Goal: Task Accomplishment & Management: Use online tool/utility

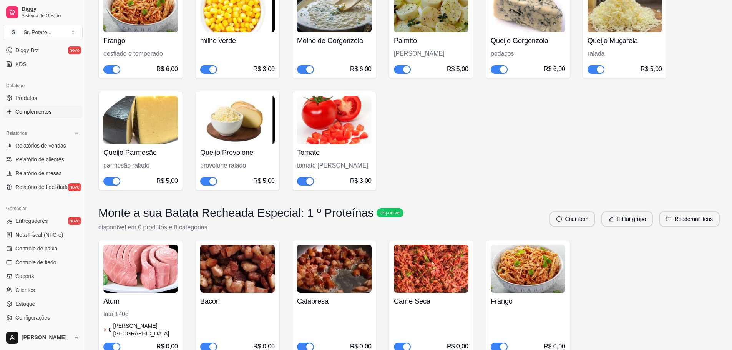
scroll to position [538, 0]
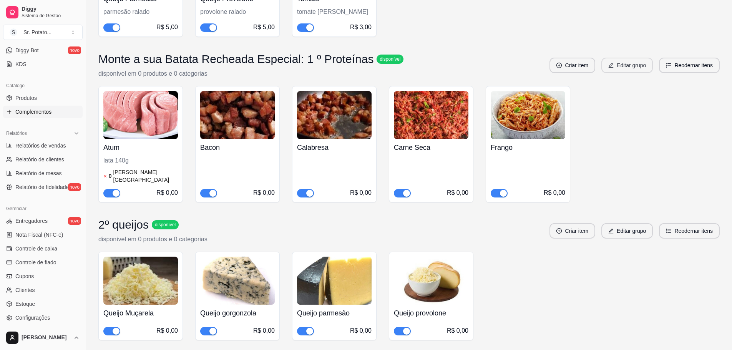
click at [623, 66] on button "Editar grupo" at bounding box center [627, 65] width 52 height 15
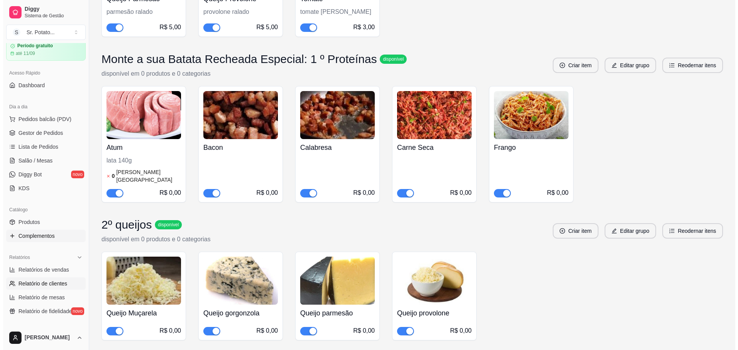
scroll to position [0, 0]
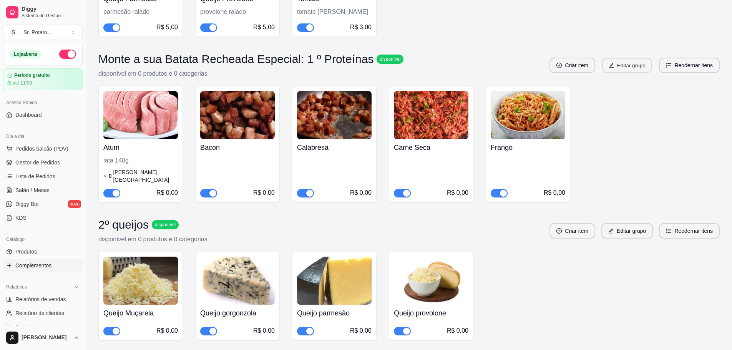
click at [611, 65] on icon "edit" at bounding box center [611, 65] width 5 height 5
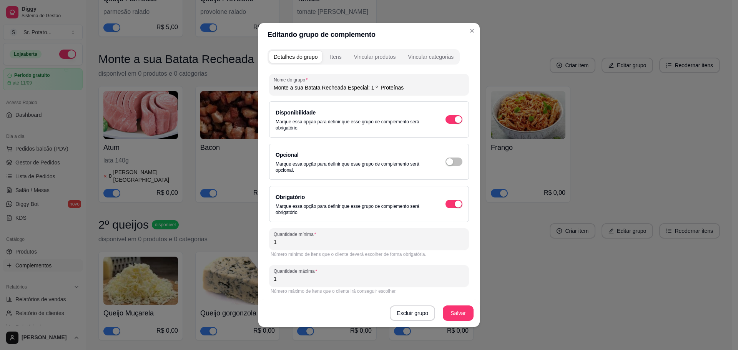
click at [399, 87] on input "Monte a sua Batata Recheada Especial: 1 º Proteínas" at bounding box center [369, 88] width 191 height 8
type input "Sua Potato Especial - Proteínas"
click at [452, 313] on button "Salvar" at bounding box center [458, 313] width 31 height 15
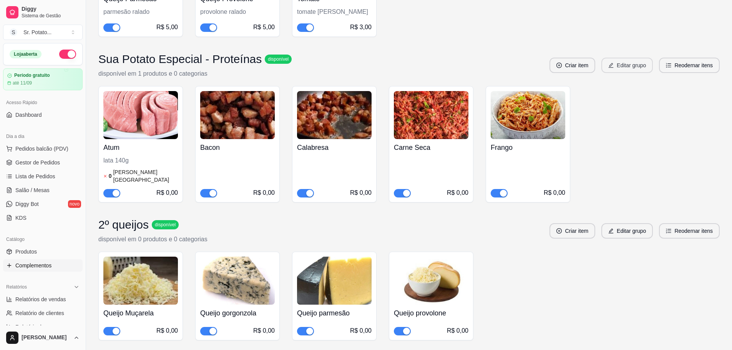
click at [645, 66] on button "Editar grupo" at bounding box center [627, 65] width 52 height 15
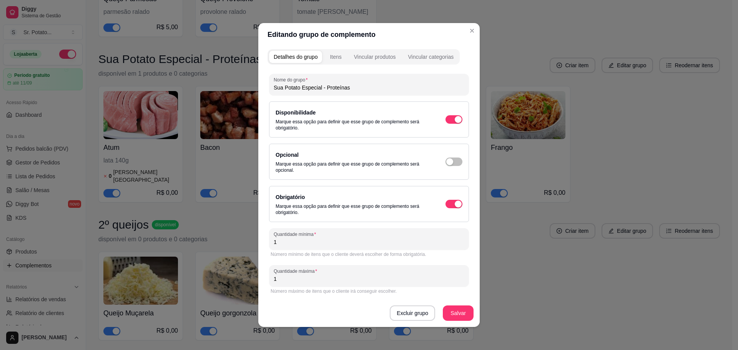
scroll to position [1, 0]
click at [335, 60] on button "Itens" at bounding box center [335, 56] width 21 height 12
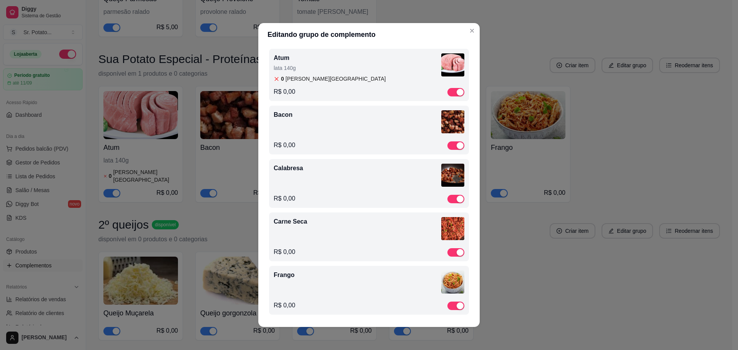
scroll to position [0, 0]
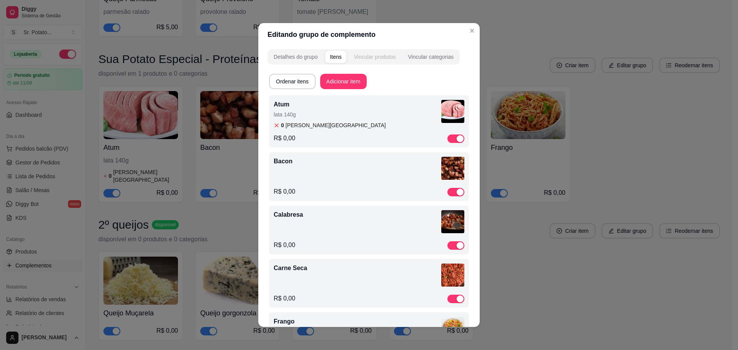
click at [367, 55] on div "Vincular produtos" at bounding box center [375, 57] width 42 height 8
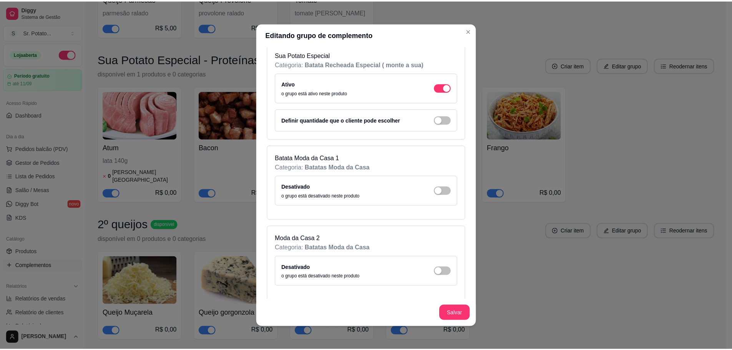
scroll to position [1537, 0]
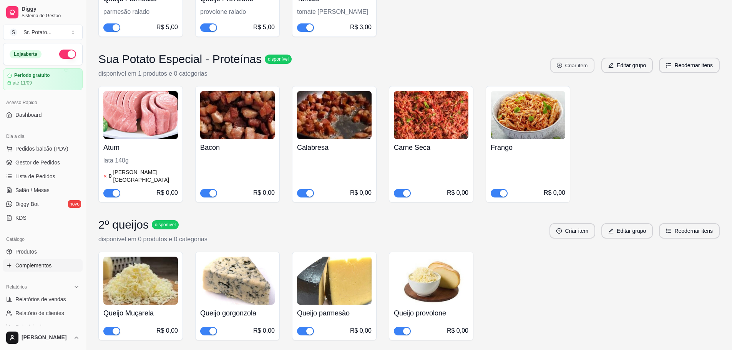
click at [570, 63] on button "Criar item" at bounding box center [572, 65] width 44 height 15
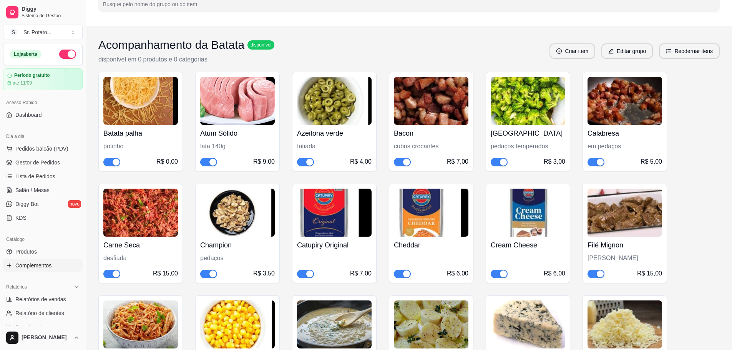
scroll to position [0, 0]
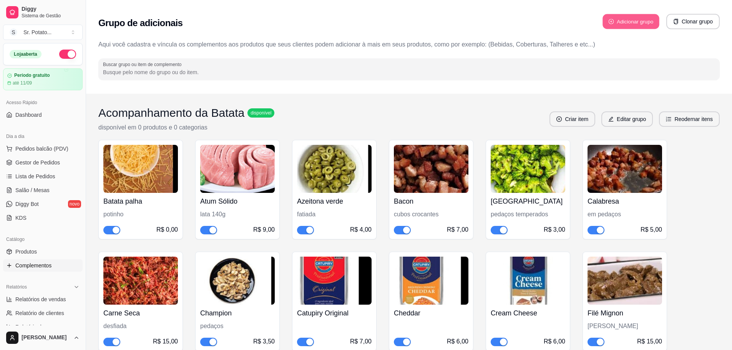
click at [624, 25] on button "Adicionar grupo" at bounding box center [631, 21] width 57 height 15
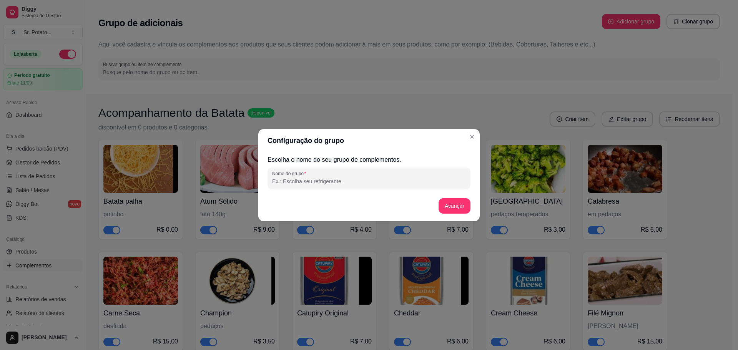
click at [432, 185] on div at bounding box center [369, 178] width 194 height 15
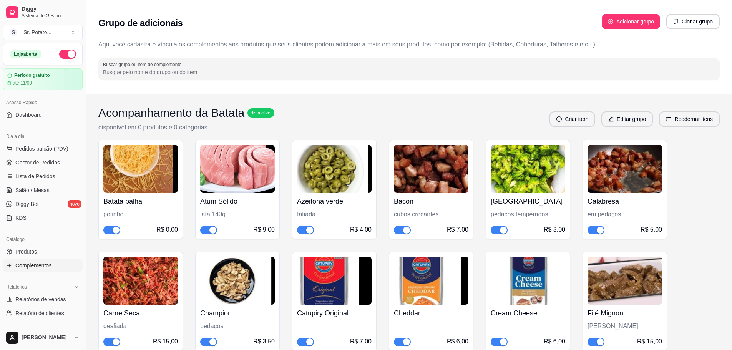
click at [625, 23] on button "Adicionar grupo" at bounding box center [631, 21] width 58 height 15
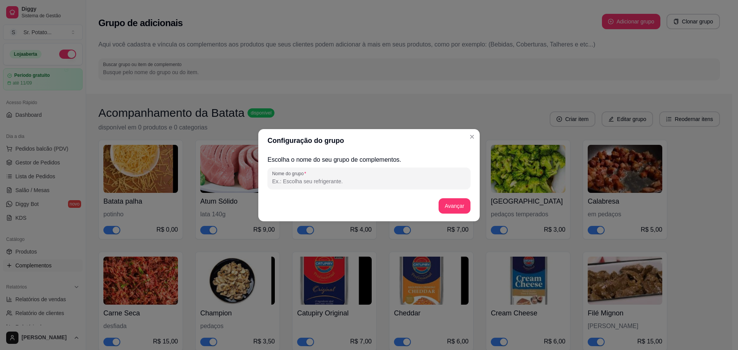
click at [350, 189] on div "Escolha o nome do seu grupo de complementos. Nome do grupo Avançar" at bounding box center [369, 186] width 203 height 63
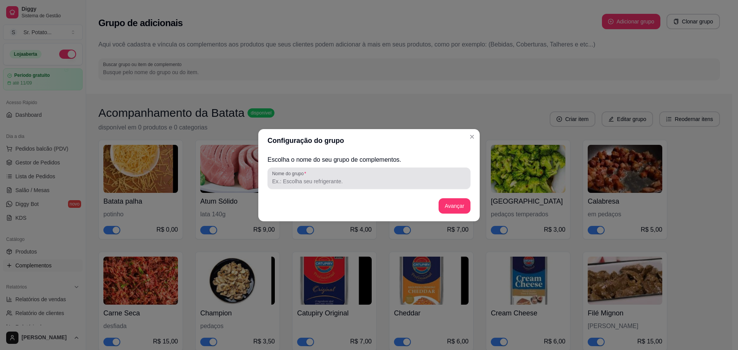
click at [351, 186] on div at bounding box center [369, 178] width 194 height 15
type input "Sua Potato Especial - Queijos"
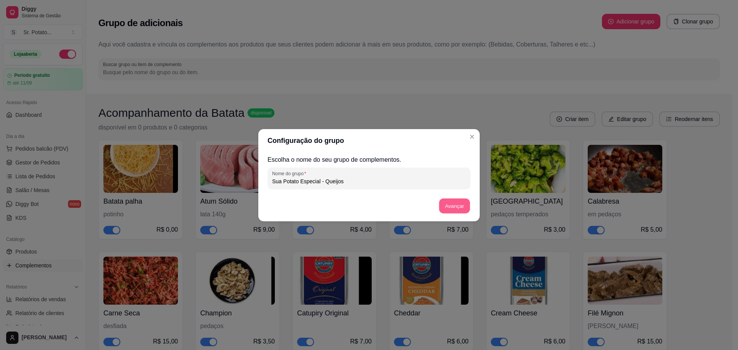
click at [444, 203] on button "Avançar" at bounding box center [454, 205] width 31 height 15
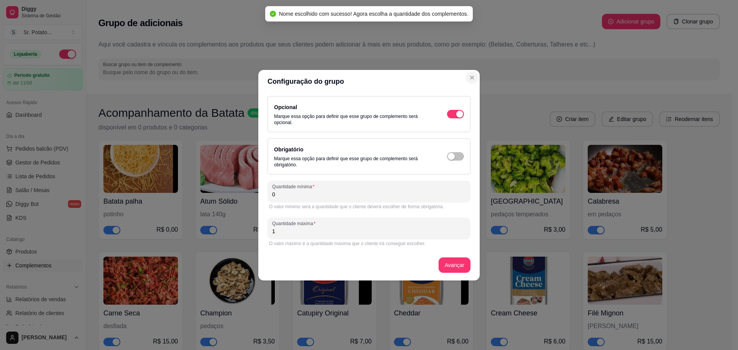
click at [472, 76] on icon "Close" at bounding box center [472, 78] width 6 height 6
click at [472, 78] on icon "Close" at bounding box center [472, 78] width 6 height 6
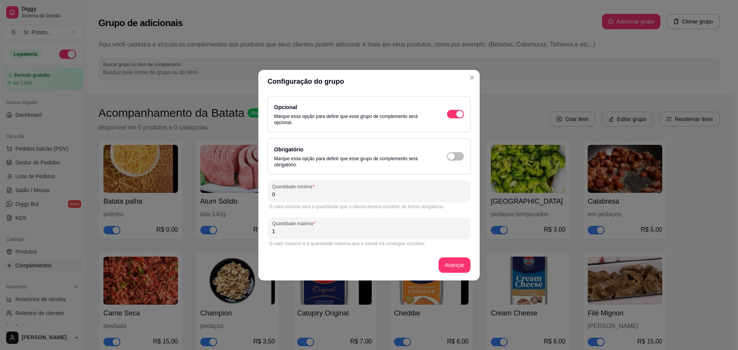
click at [476, 83] on header "Configuração do grupo" at bounding box center [368, 81] width 221 height 23
click at [472, 77] on icon "Close" at bounding box center [471, 77] width 3 height 3
click at [472, 77] on icon "Close" at bounding box center [472, 78] width 6 height 6
click at [454, 272] on button "Avançar" at bounding box center [454, 265] width 31 height 15
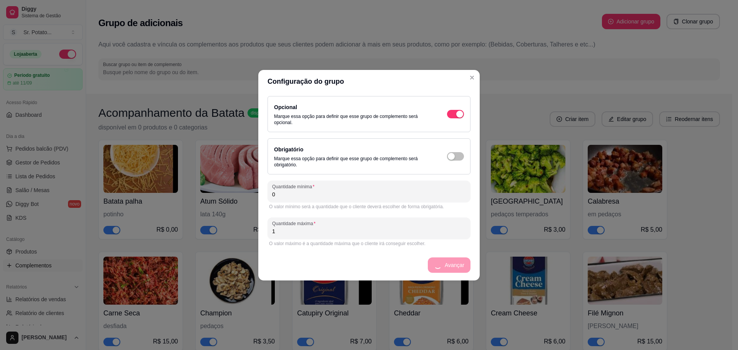
click at [455, 271] on div "Avançar" at bounding box center [369, 265] width 203 height 15
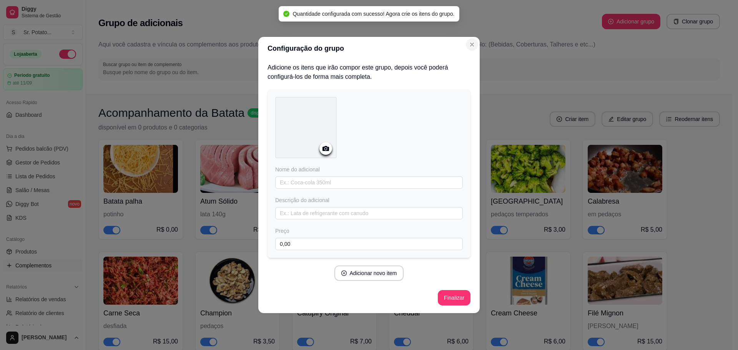
click at [470, 42] on icon "Close" at bounding box center [472, 45] width 6 height 6
click at [456, 296] on button "Finalizar" at bounding box center [454, 297] width 33 height 15
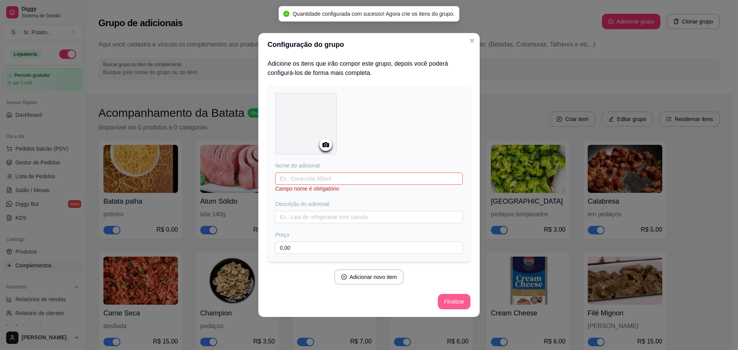
click at [456, 304] on button "Finalizar" at bounding box center [454, 301] width 33 height 15
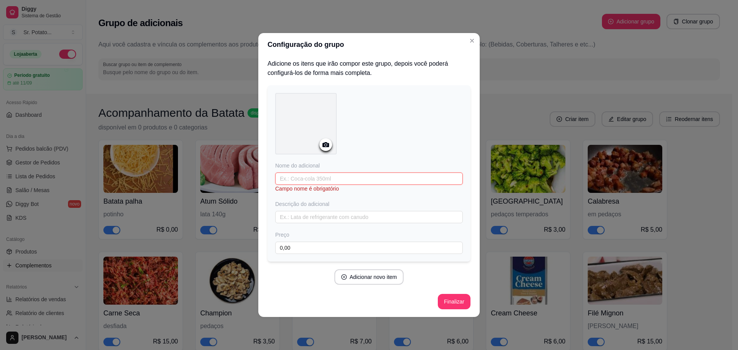
click at [409, 174] on input "text" at bounding box center [369, 179] width 188 height 12
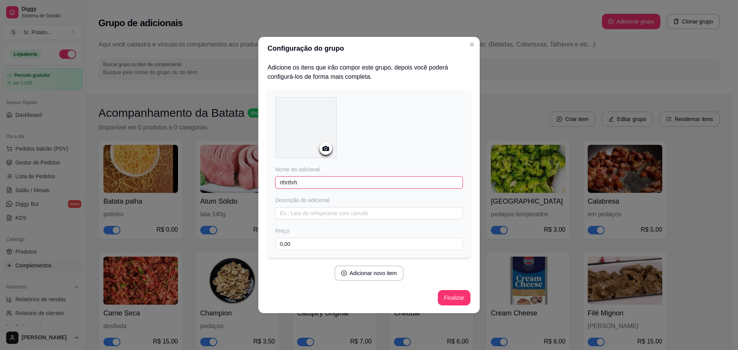
type input "rthrthrh"
click at [452, 296] on button "Finalizar" at bounding box center [454, 297] width 33 height 15
click at [507, 93] on div "Configuração do grupo Adicione os itens que irão compor este grupo, depois você…" at bounding box center [369, 175] width 738 height 350
click at [475, 48] on button "Close" at bounding box center [472, 44] width 12 height 12
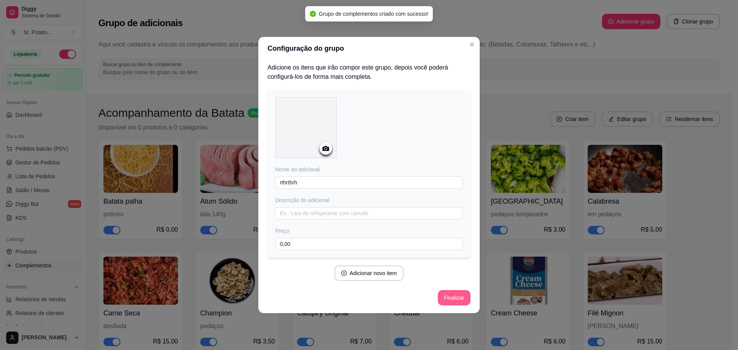
click at [460, 297] on button "Finalizar" at bounding box center [454, 297] width 33 height 15
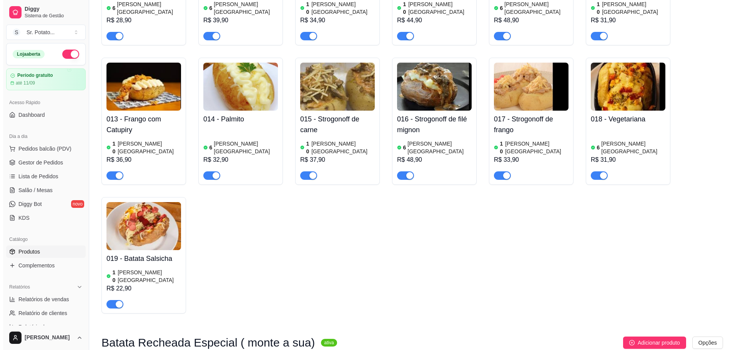
scroll to position [538, 0]
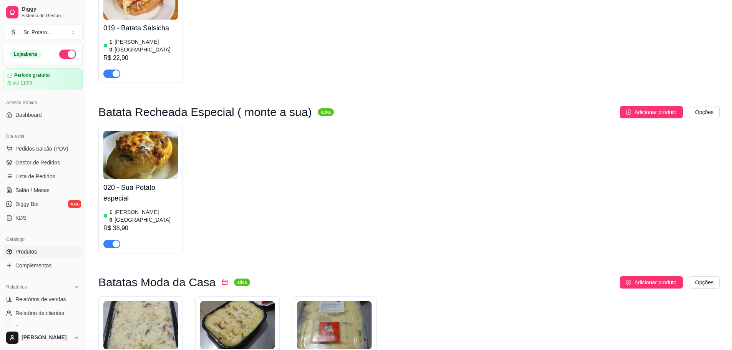
click at [154, 131] on img at bounding box center [140, 155] width 75 height 48
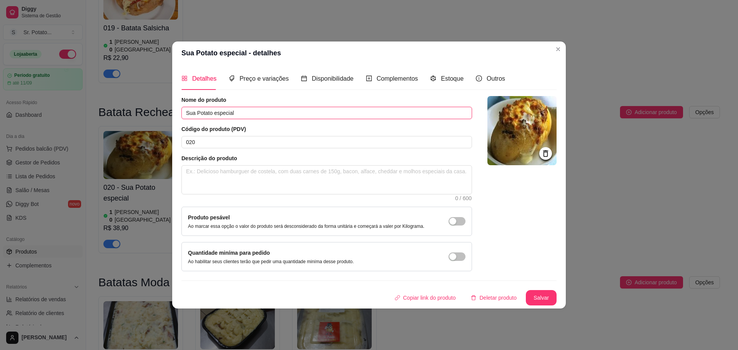
click at [213, 112] on input "Sua Potato especial" at bounding box center [326, 113] width 291 height 12
type input "Sua Potato Especial"
click at [540, 296] on button "Salvar" at bounding box center [541, 297] width 30 height 15
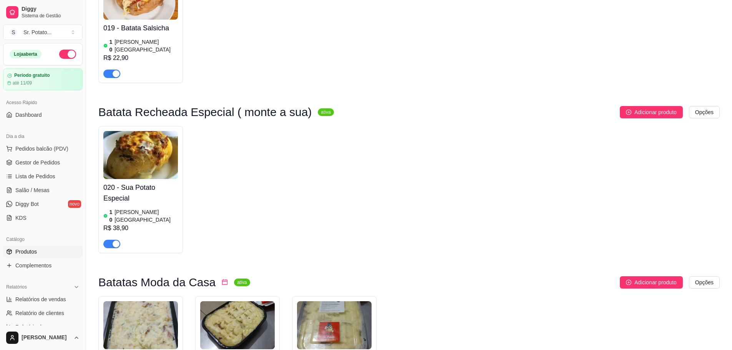
click at [141, 182] on h4 "020 - Sua Potato Especial" at bounding box center [140, 193] width 75 height 22
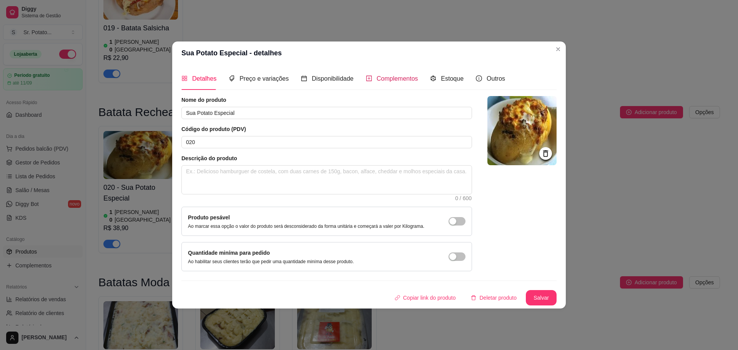
click at [368, 77] on icon "plus-square" at bounding box center [369, 78] width 6 height 6
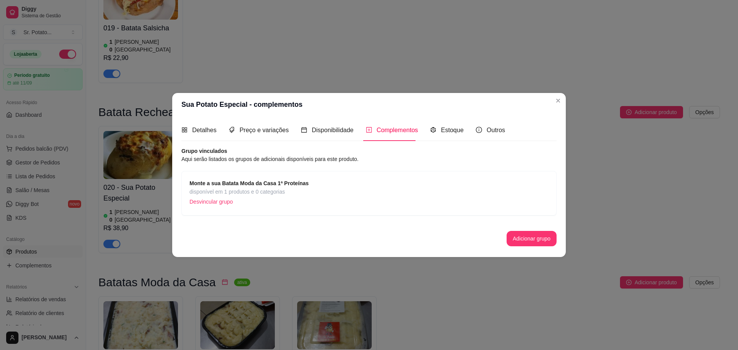
click at [212, 201] on p "Desvincular grupo" at bounding box center [248, 202] width 119 height 12
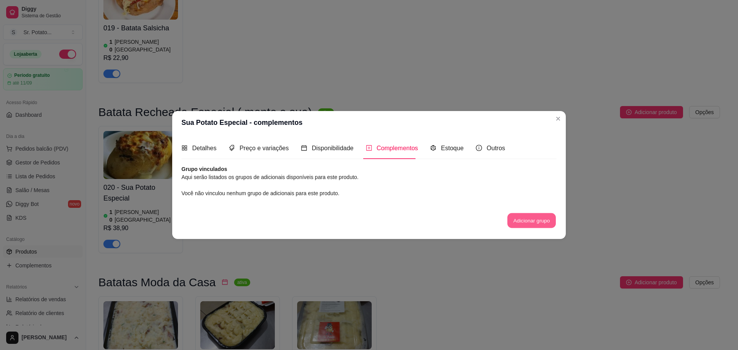
click at [515, 218] on button "Adicionar grupo" at bounding box center [531, 220] width 48 height 15
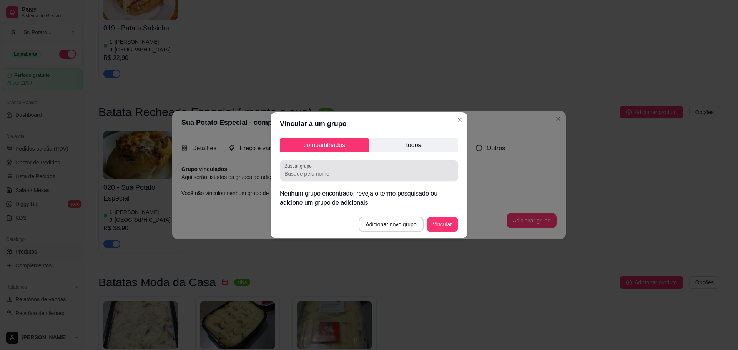
click at [337, 175] on input "Buscar grupo" at bounding box center [368, 174] width 169 height 8
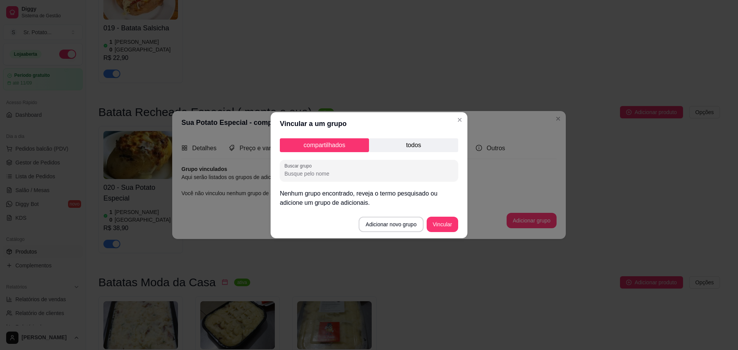
click at [404, 148] on p "todos" at bounding box center [413, 145] width 89 height 14
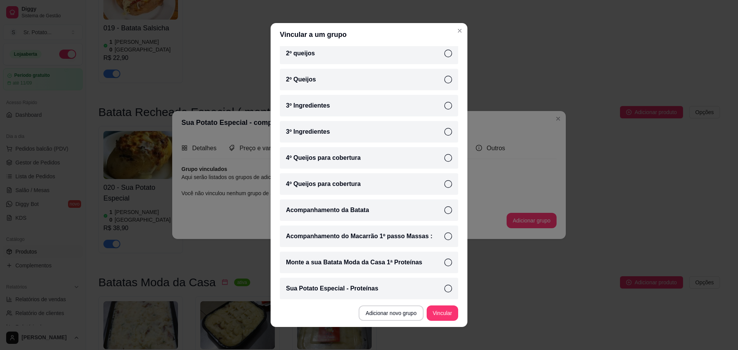
scroll to position [86, 0]
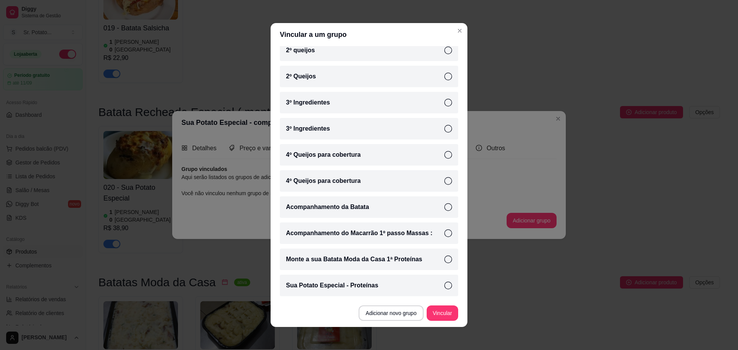
click at [366, 284] on p "Sua Potato Especial - Proteínas" at bounding box center [332, 285] width 92 height 9
click at [437, 308] on button "Vincular" at bounding box center [443, 313] width 32 height 15
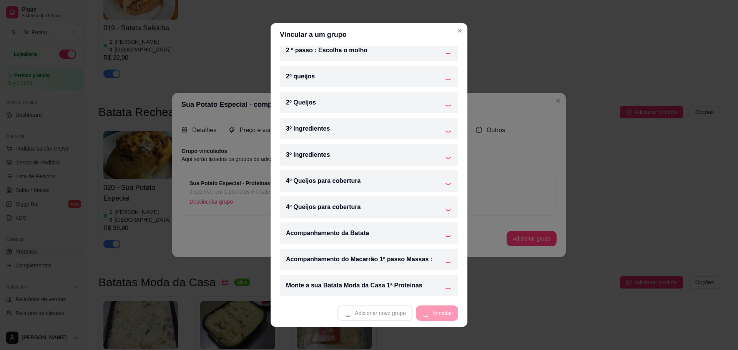
scroll to position [60, 0]
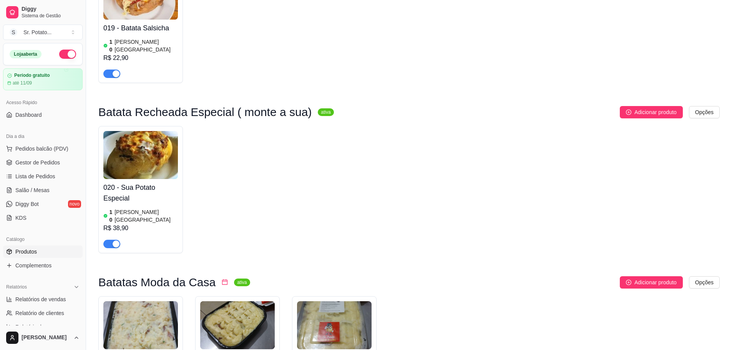
click at [147, 179] on div "020 - Sua Potato Especial 10 em estoque R$ 38,90" at bounding box center [140, 213] width 75 height 69
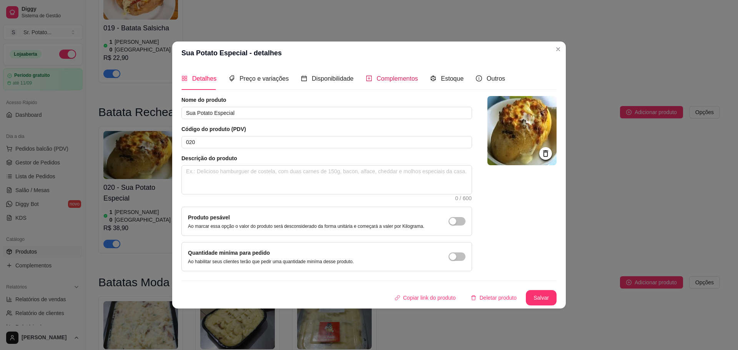
click at [377, 81] on span "Complementos" at bounding box center [398, 78] width 42 height 7
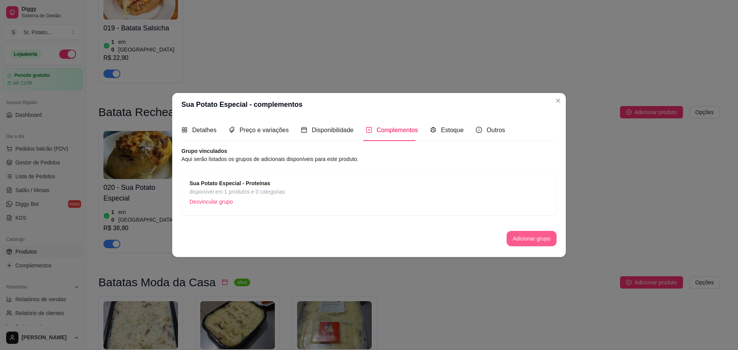
scroll to position [538, 0]
click at [520, 238] on button "Adicionar grupo" at bounding box center [531, 238] width 48 height 15
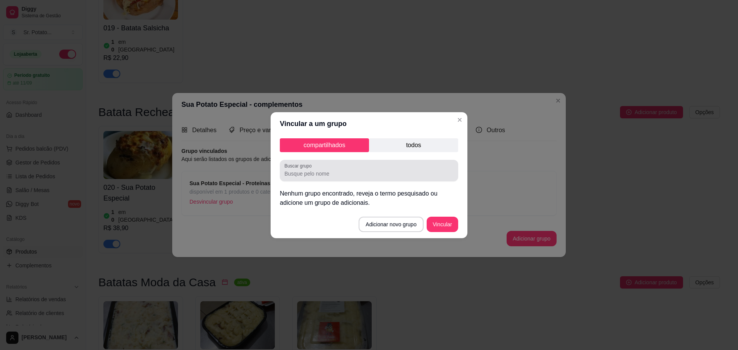
click at [362, 168] on div at bounding box center [368, 170] width 169 height 15
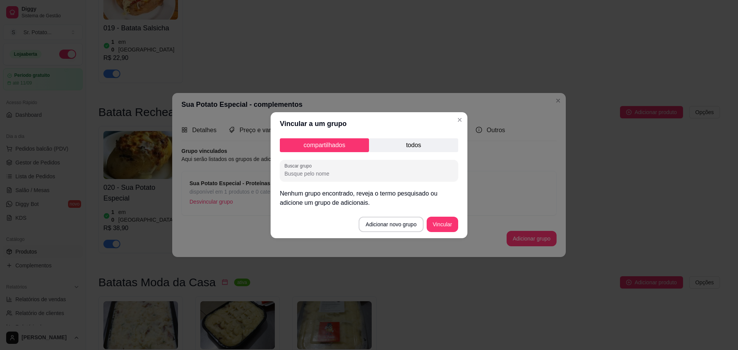
click at [400, 149] on p "todos" at bounding box center [413, 145] width 89 height 14
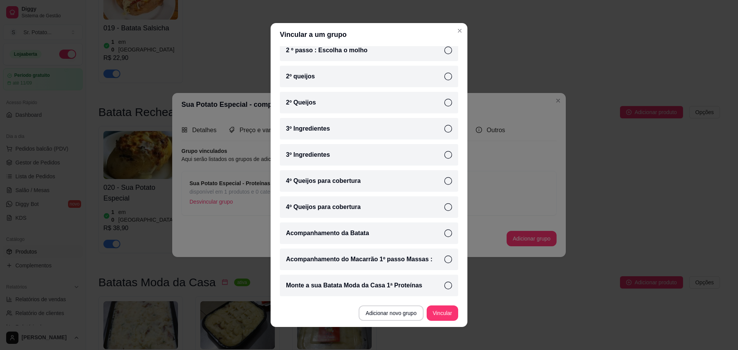
scroll to position [0, 0]
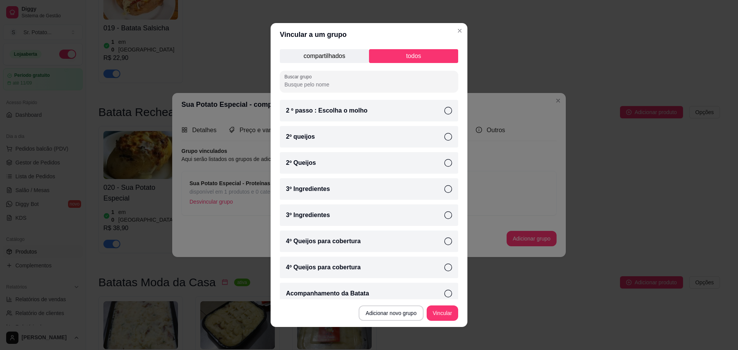
click at [331, 59] on p "compartilhados" at bounding box center [324, 56] width 89 height 14
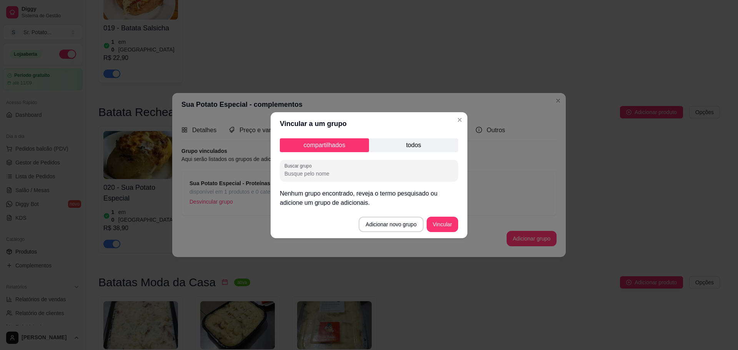
click at [326, 170] on input "Buscar grupo" at bounding box center [368, 174] width 169 height 8
type input "2º Queijos"
click at [393, 154] on div "compartilhados todos Buscar grupo 2º Queijos Nenhum grupo encontrado, reveja o …" at bounding box center [369, 172] width 197 height 75
click at [397, 150] on p "todos" at bounding box center [413, 145] width 89 height 14
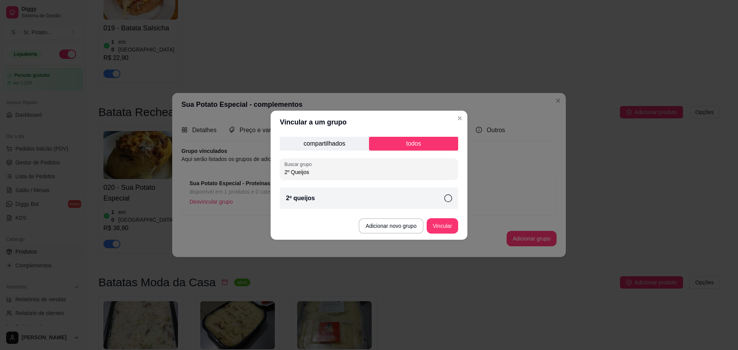
click at [445, 201] on icon at bounding box center [448, 198] width 8 height 8
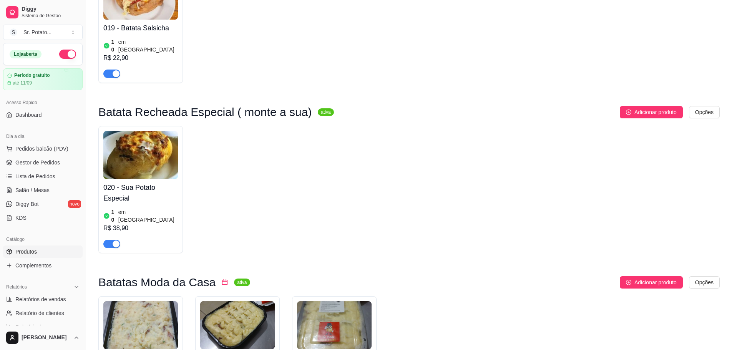
click at [140, 135] on img at bounding box center [140, 155] width 75 height 48
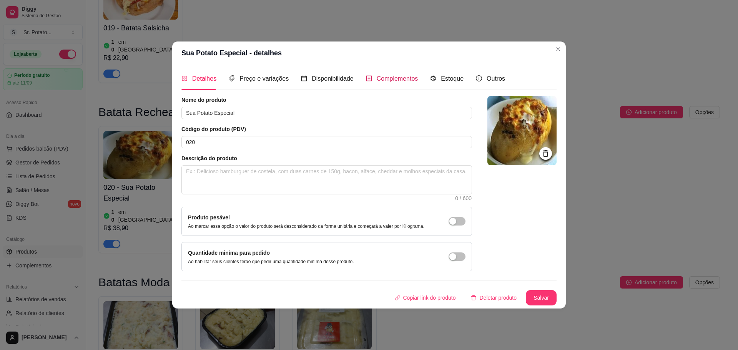
click at [384, 79] on span "Complementos" at bounding box center [398, 78] width 42 height 7
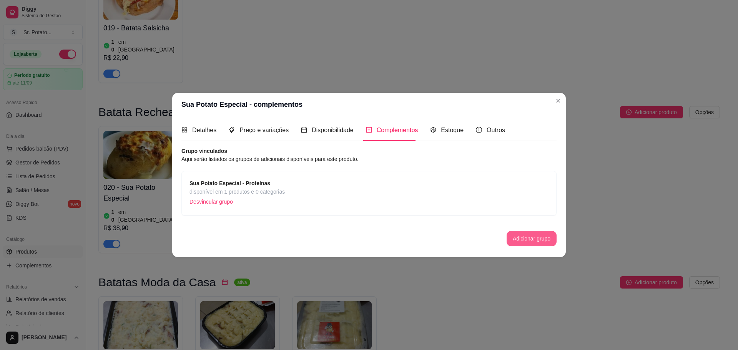
click at [517, 235] on button "Adicionar grupo" at bounding box center [532, 238] width 50 height 15
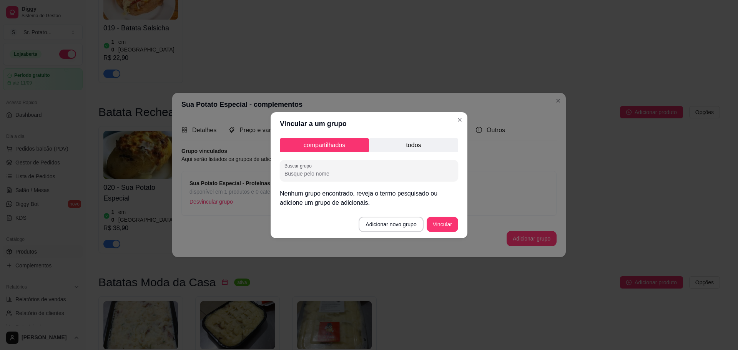
click at [360, 173] on input "Buscar grupo" at bounding box center [368, 174] width 169 height 8
type input "queijo"
click at [342, 187] on div "compartilhados todos Buscar grupo queijo Nenhum grupo encontrado, reveja o term…" at bounding box center [369, 172] width 197 height 75
click at [411, 145] on p "todos" at bounding box center [413, 145] width 89 height 14
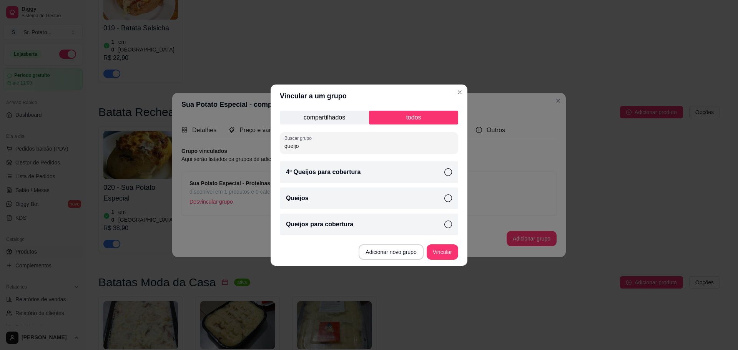
click at [332, 196] on div "Queijos" at bounding box center [369, 199] width 178 height 22
click at [449, 251] on button "Vincular" at bounding box center [443, 251] width 32 height 15
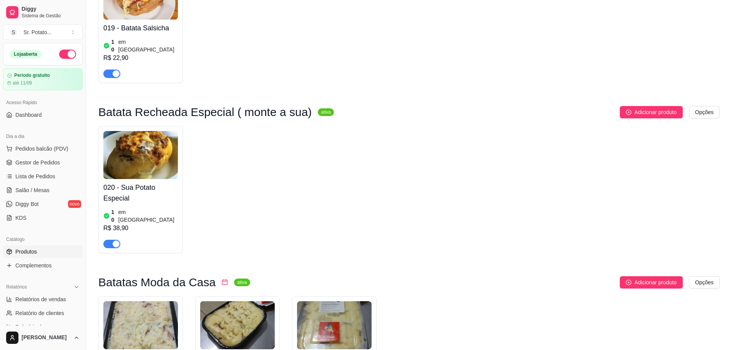
click at [153, 179] on div "020 - Sua Potato Especial 10 em estoque R$ 38,90" at bounding box center [140, 213] width 75 height 69
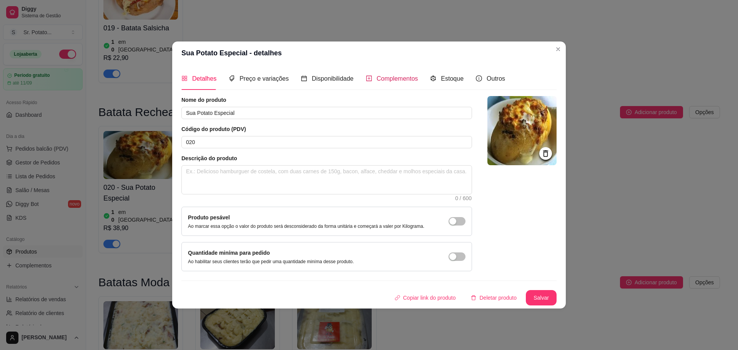
click at [384, 76] on span "Complementos" at bounding box center [398, 78] width 42 height 7
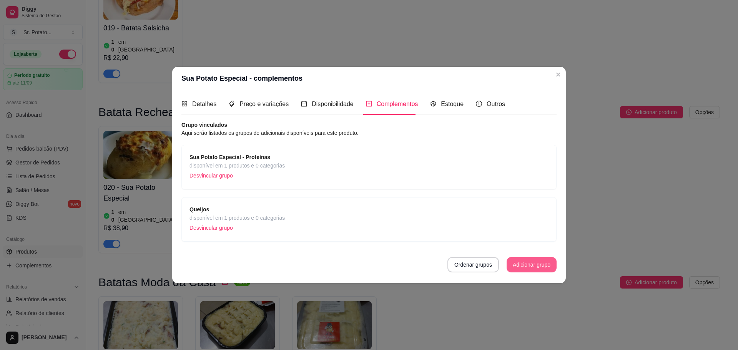
click at [530, 265] on button "Adicionar grupo" at bounding box center [532, 264] width 50 height 15
click at [392, 173] on div at bounding box center [368, 170] width 169 height 15
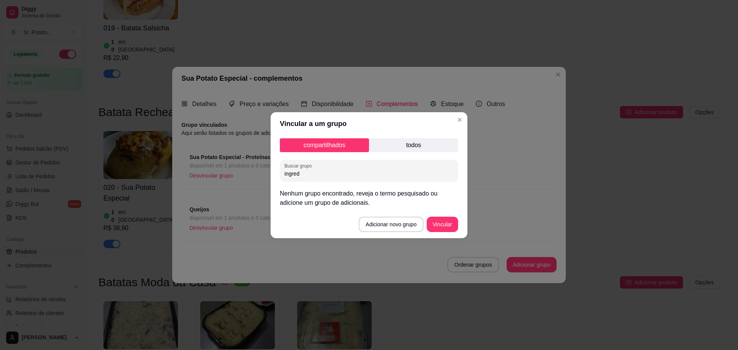
type input "ingred"
click at [427, 146] on p "todos" at bounding box center [413, 145] width 89 height 14
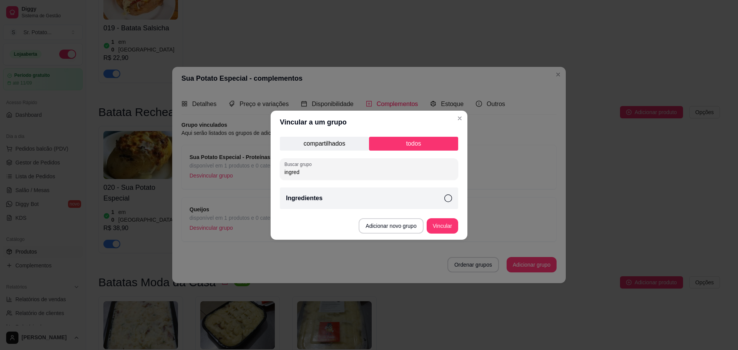
click at [363, 199] on div "Ingredientes" at bounding box center [369, 199] width 178 height 22
click at [443, 221] on button "Vincular" at bounding box center [443, 225] width 32 height 15
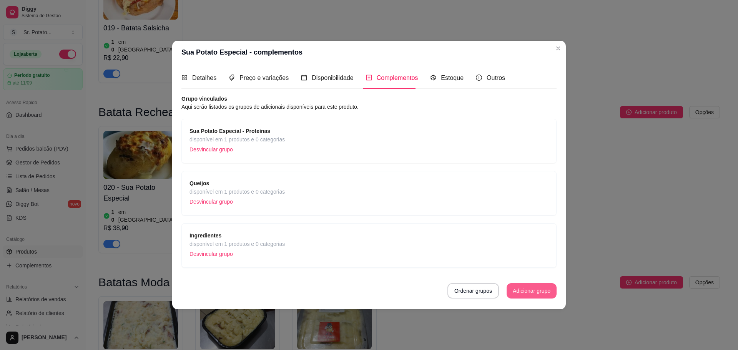
click at [541, 295] on button "Adicionar grupo" at bounding box center [532, 290] width 50 height 15
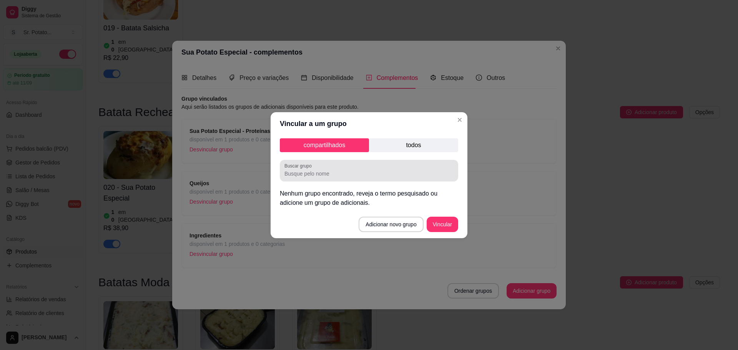
click at [389, 161] on div "Buscar grupo" at bounding box center [369, 171] width 178 height 22
click at [393, 153] on div "compartilhados todos Buscar grupo Nenhum grupo encontrado, reveja o termo pesqu…" at bounding box center [369, 172] width 197 height 75
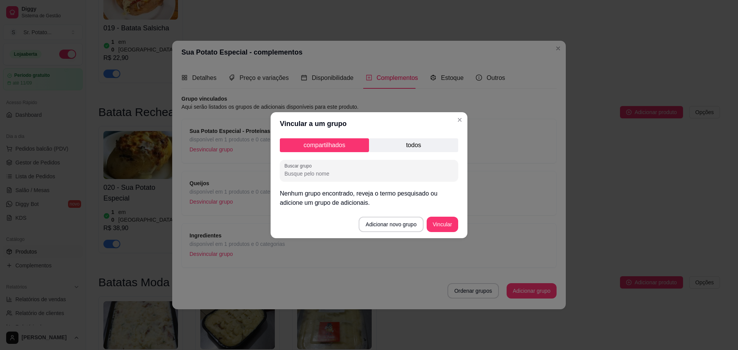
click at [394, 144] on p "todos" at bounding box center [413, 145] width 89 height 14
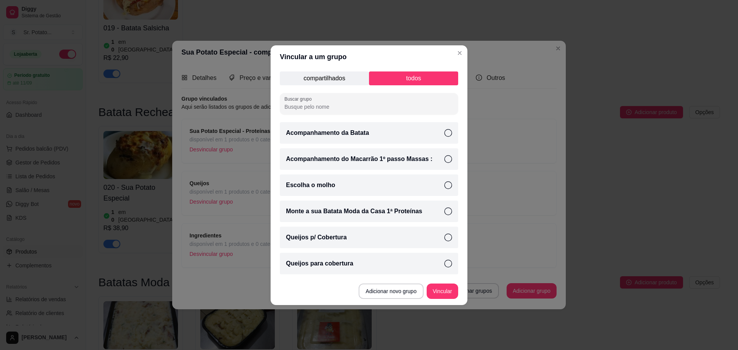
click at [366, 268] on div "Queijos para cobertura" at bounding box center [369, 264] width 178 height 22
click at [450, 287] on button "Vincular" at bounding box center [443, 291] width 32 height 15
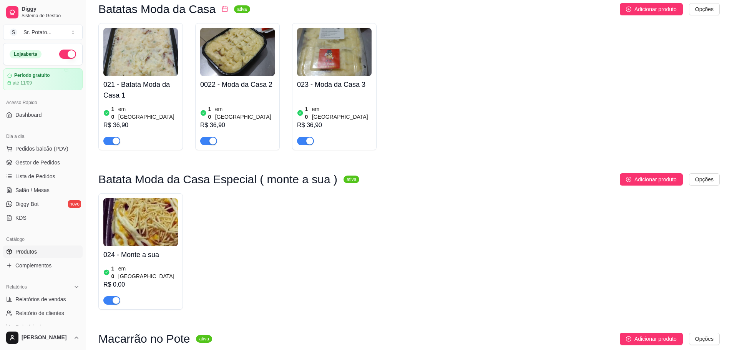
scroll to position [846, 0]
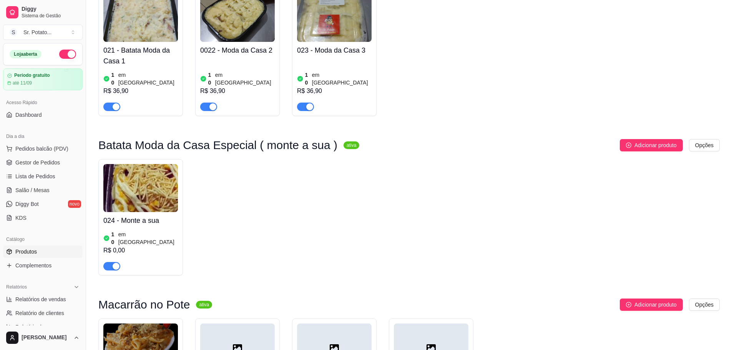
click at [128, 164] on img at bounding box center [140, 188] width 75 height 48
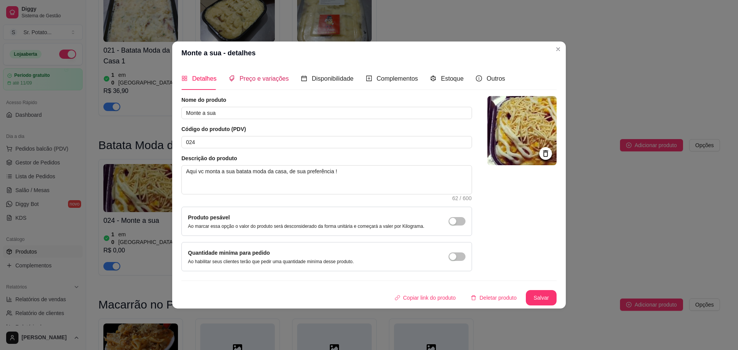
click at [253, 78] on span "Preço e variações" at bounding box center [263, 78] width 49 height 7
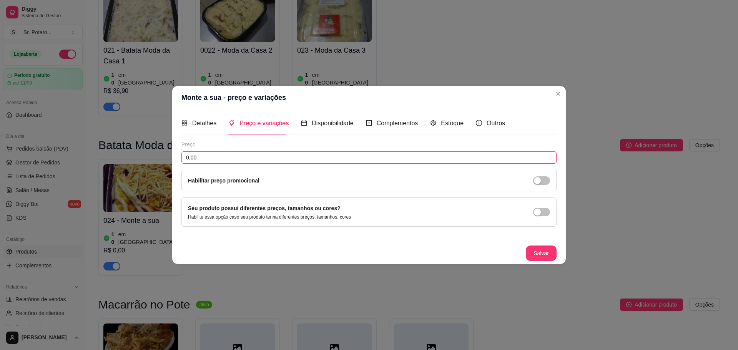
click at [238, 152] on input "0,00" at bounding box center [368, 157] width 375 height 12
type input "36,90"
click at [534, 254] on button "Salvar" at bounding box center [541, 253] width 31 height 15
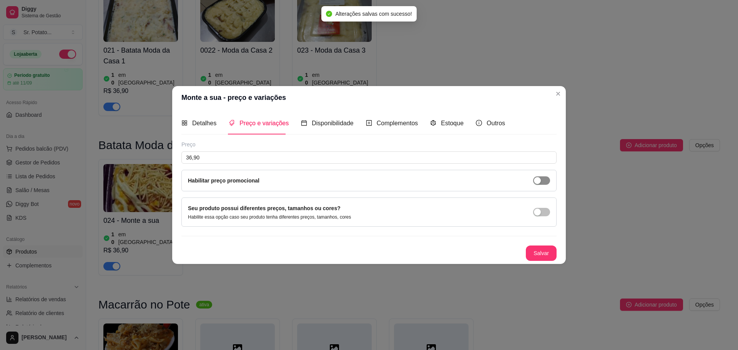
click at [545, 182] on span "button" at bounding box center [541, 180] width 17 height 8
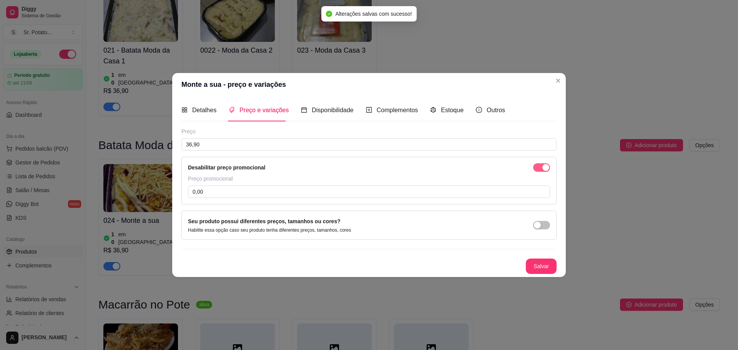
click at [545, 182] on div "Preço promocional" at bounding box center [369, 179] width 362 height 8
click at [543, 171] on span "button" at bounding box center [541, 167] width 17 height 8
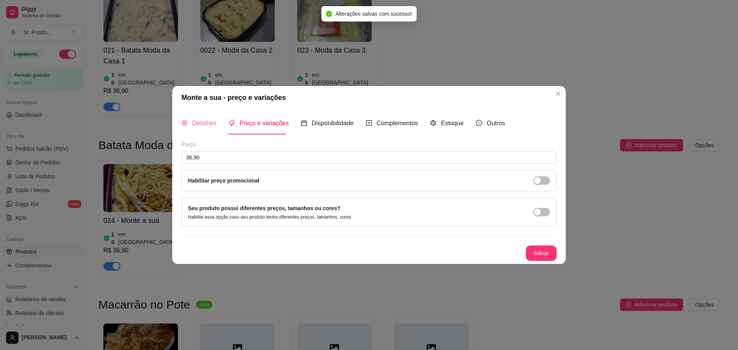
click at [191, 118] on div "Detalhes" at bounding box center [198, 123] width 35 height 22
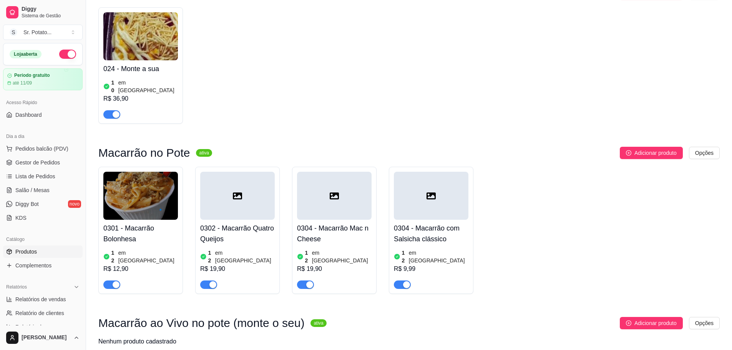
scroll to position [999, 0]
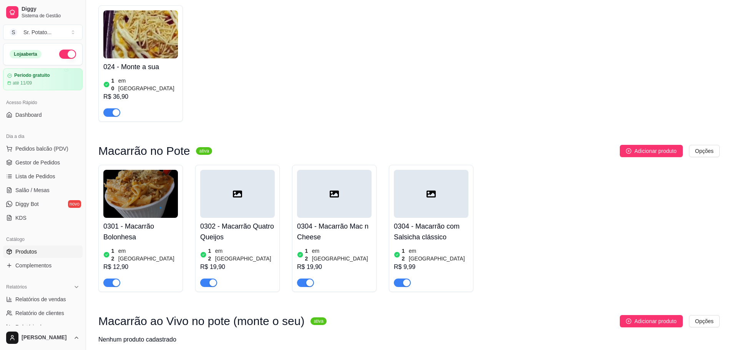
click at [237, 191] on icon at bounding box center [237, 194] width 9 height 7
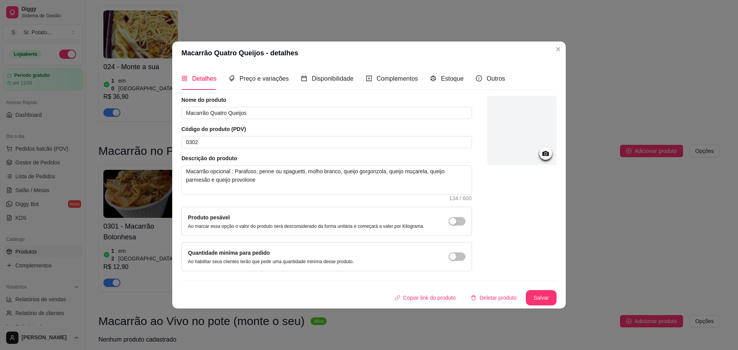
click at [548, 119] on div at bounding box center [521, 130] width 69 height 69
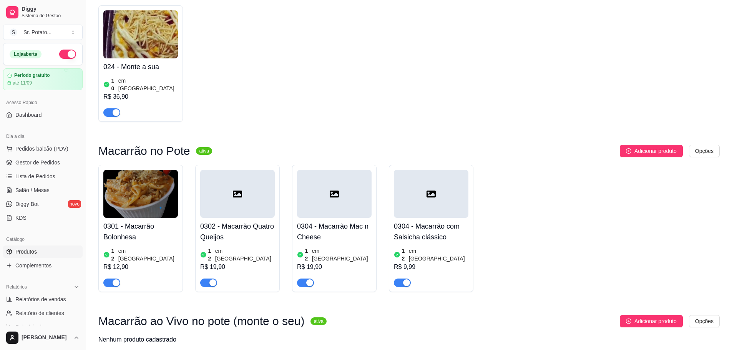
click at [337, 170] on div at bounding box center [334, 194] width 75 height 48
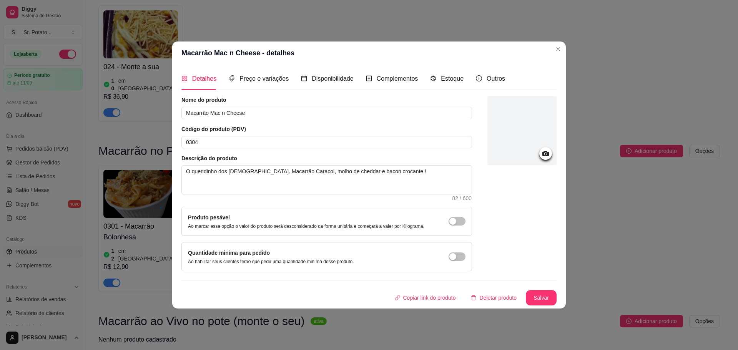
click at [542, 155] on icon at bounding box center [545, 153] width 7 height 5
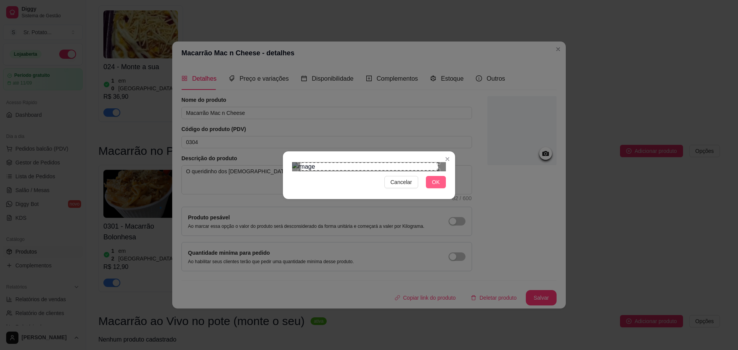
click at [438, 186] on span "OK" at bounding box center [436, 182] width 8 height 8
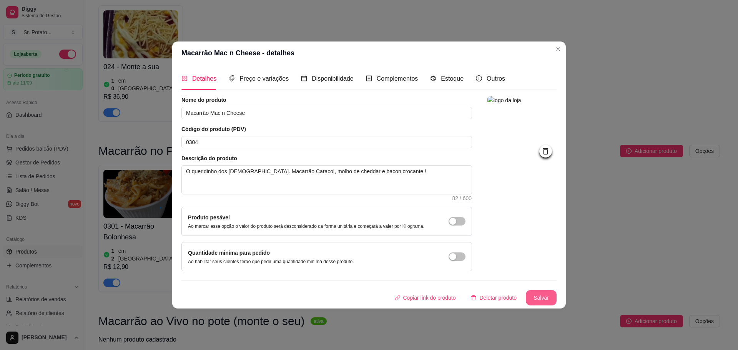
click at [543, 298] on button "Salvar" at bounding box center [541, 297] width 31 height 15
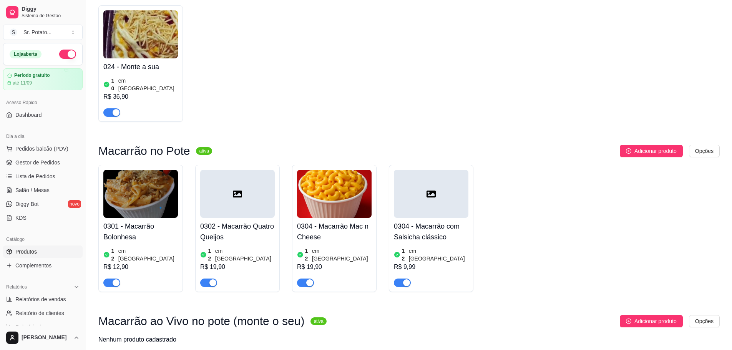
click at [439, 170] on div at bounding box center [431, 194] width 75 height 48
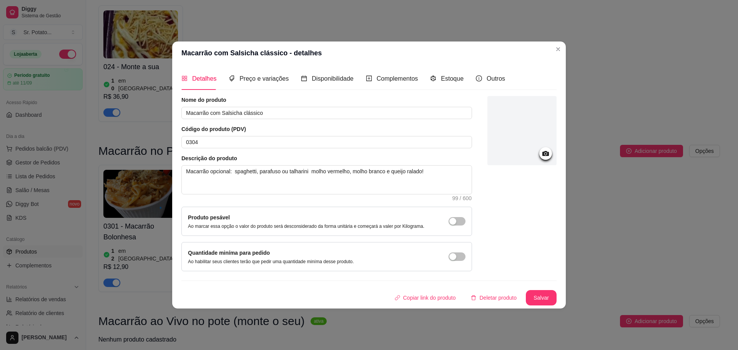
click at [550, 157] on div at bounding box center [545, 153] width 13 height 13
click at [515, 133] on div at bounding box center [521, 130] width 69 height 69
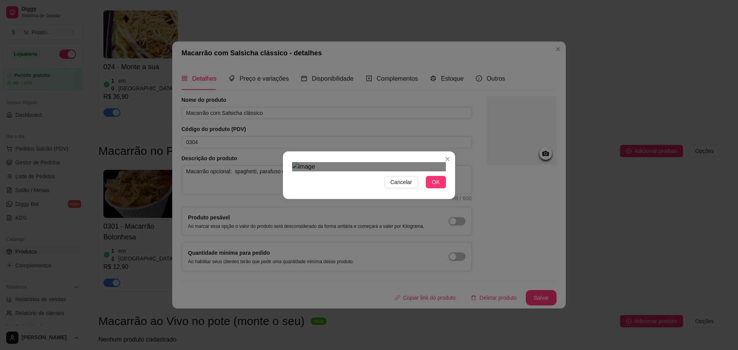
click at [390, 233] on div "Use the arrow keys to move the crop selection area" at bounding box center [368, 297] width 138 height 138
click at [264, 83] on div "Cancelar OK" at bounding box center [369, 175] width 738 height 350
click at [446, 191] on div "Cancelar OK" at bounding box center [369, 175] width 172 height 32
click at [507, 306] on div "Cancelar OK" at bounding box center [369, 175] width 738 height 350
click at [424, 214] on div "Use the arrow keys to move the crop selection area" at bounding box center [369, 290] width 153 height 153
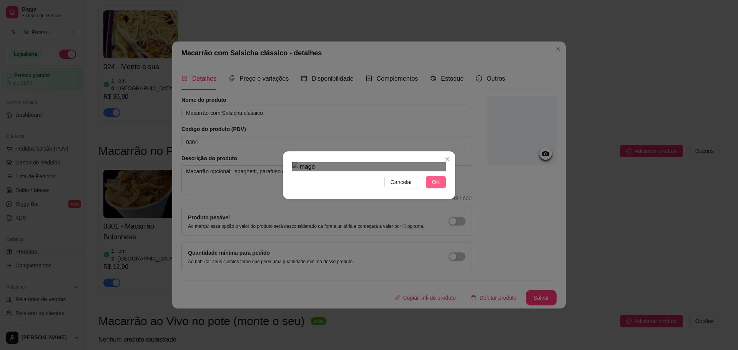
click at [439, 188] on button "OK" at bounding box center [436, 182] width 20 height 12
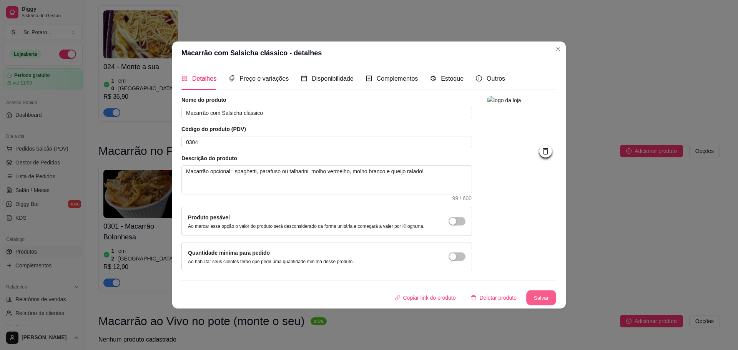
click at [537, 296] on button "Salvar" at bounding box center [541, 297] width 30 height 15
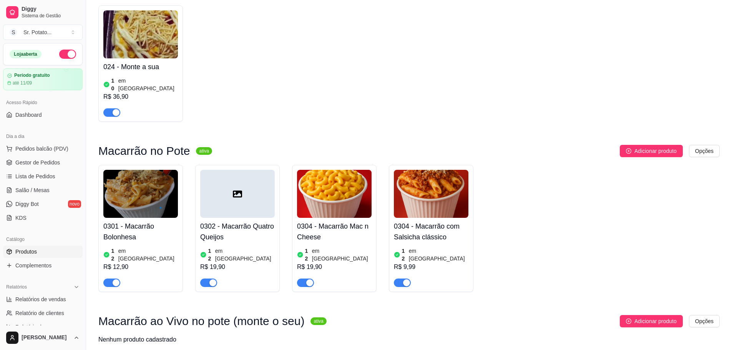
click at [231, 170] on div at bounding box center [237, 194] width 75 height 48
click at [254, 170] on div at bounding box center [237, 194] width 75 height 48
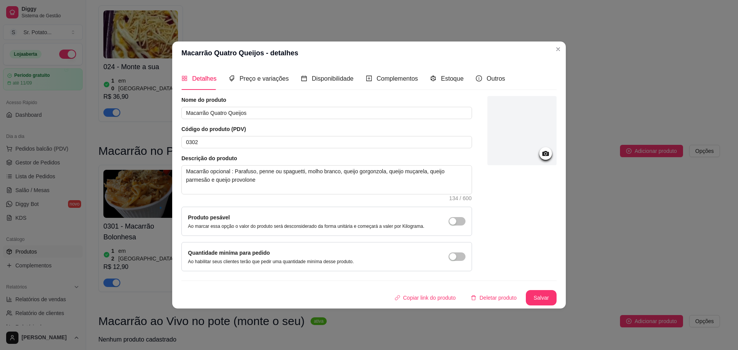
click at [540, 147] on div at bounding box center [521, 130] width 69 height 69
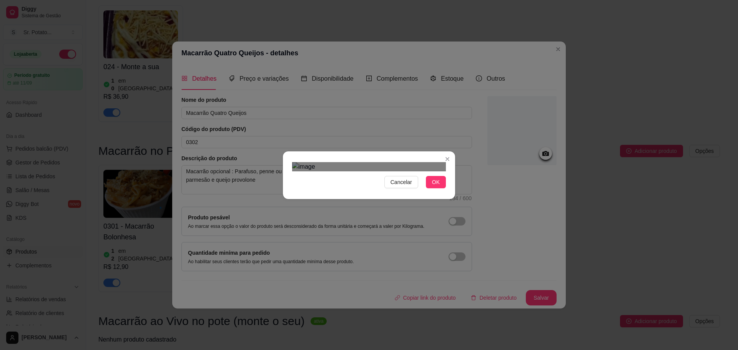
click at [456, 254] on div "Cancelar OK" at bounding box center [369, 175] width 738 height 350
click at [275, 76] on div "Cancelar OK" at bounding box center [369, 175] width 738 height 350
click at [340, 193] on div "Use the arrow keys to move the crop selection area" at bounding box center [369, 270] width 154 height 154
click at [400, 224] on div "Use the arrow keys to move the crop selection area" at bounding box center [369, 278] width 154 height 154
click at [434, 186] on span "OK" at bounding box center [436, 182] width 8 height 8
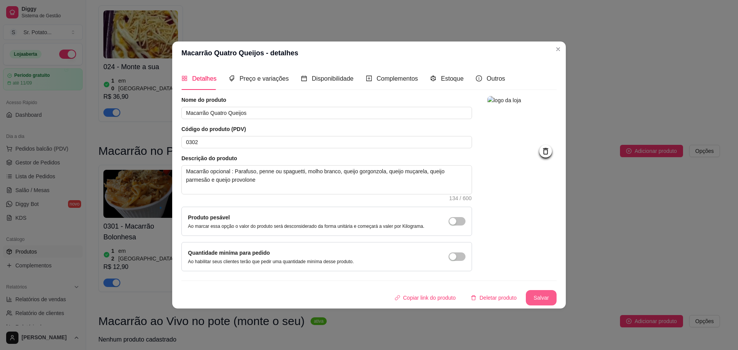
click at [537, 292] on button "Salvar" at bounding box center [541, 297] width 31 height 15
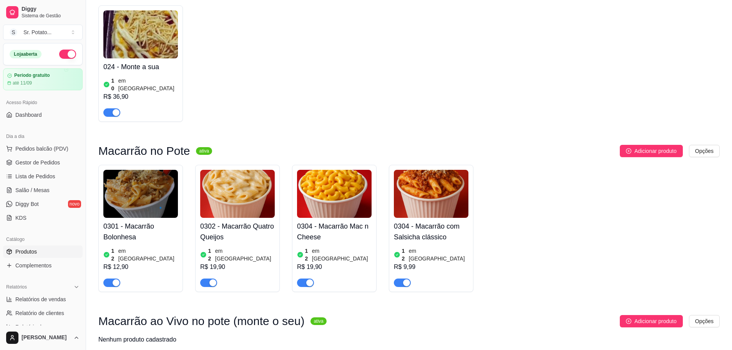
click at [436, 170] on img at bounding box center [431, 194] width 75 height 48
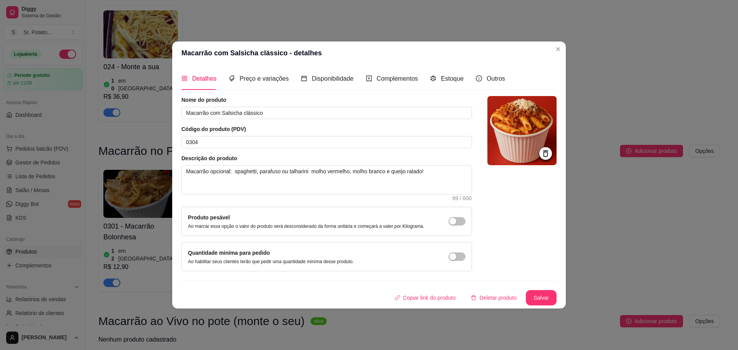
click at [547, 154] on icon at bounding box center [545, 153] width 9 height 9
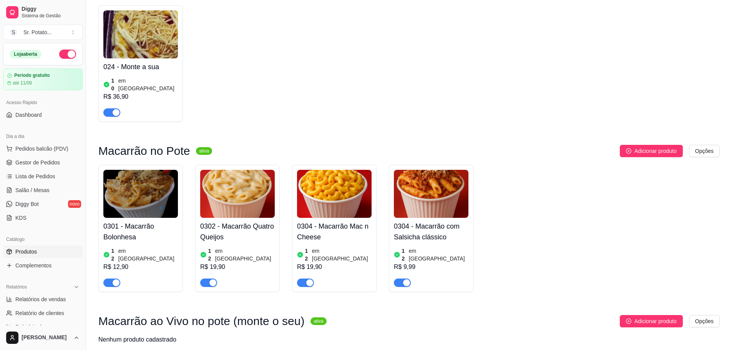
click at [128, 170] on img at bounding box center [140, 194] width 75 height 48
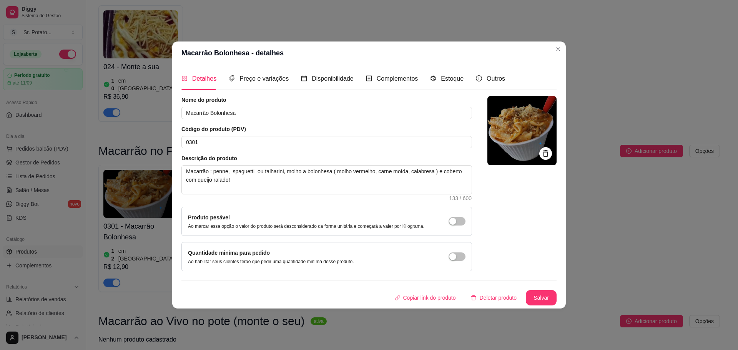
click at [522, 127] on img at bounding box center [521, 130] width 69 height 69
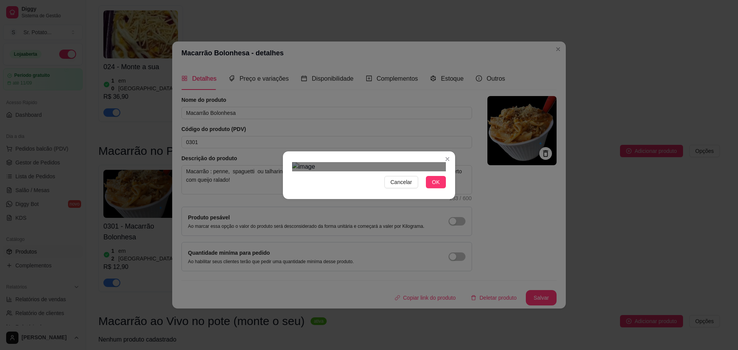
click at [455, 88] on div "Cancelar OK" at bounding box center [369, 175] width 738 height 350
click at [267, 77] on div "Cancelar OK" at bounding box center [369, 175] width 738 height 350
click at [397, 211] on div "Use the arrow keys to move the crop selection area" at bounding box center [369, 288] width 154 height 154
click at [438, 186] on span "OK" at bounding box center [436, 182] width 8 height 8
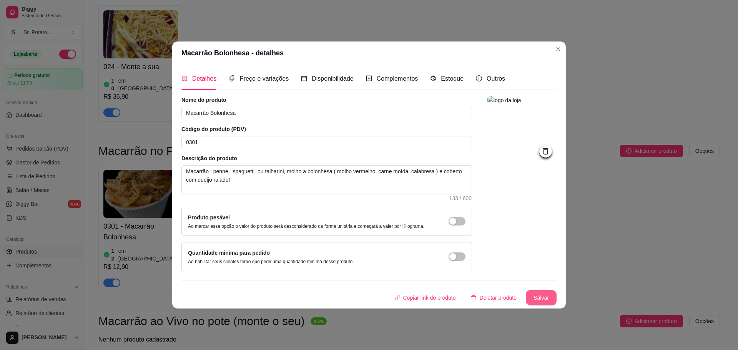
click at [549, 297] on button "Salvar" at bounding box center [541, 297] width 31 height 15
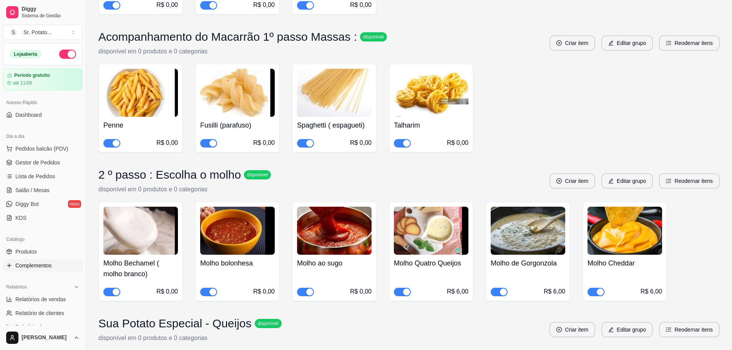
scroll to position [1820, 0]
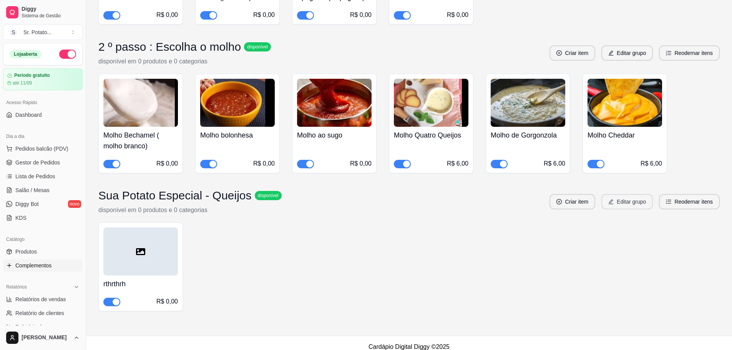
click at [612, 197] on button "Editar grupo" at bounding box center [627, 201] width 52 height 15
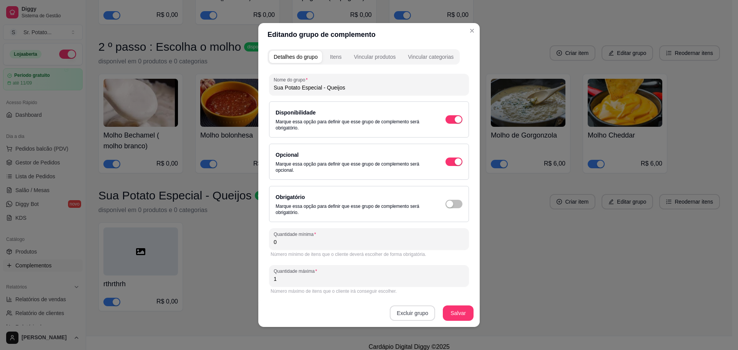
click at [412, 311] on button "Excluir grupo" at bounding box center [412, 313] width 45 height 15
click at [431, 296] on button "Sim" at bounding box center [442, 296] width 23 height 12
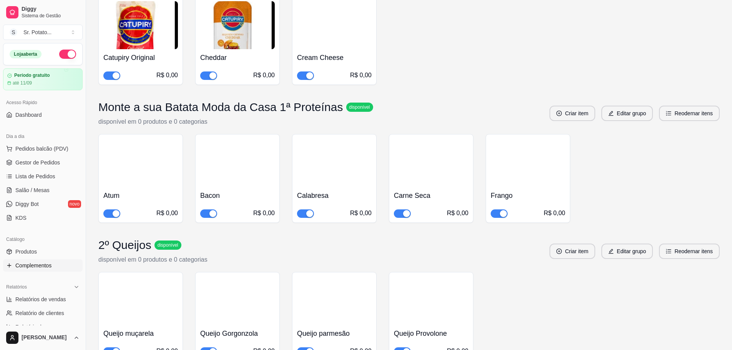
scroll to position [1153, 0]
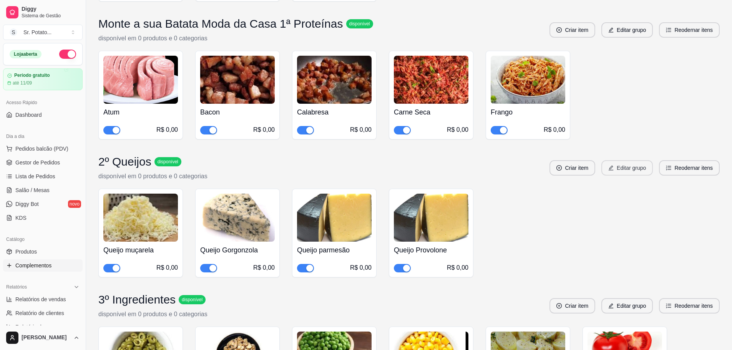
click at [616, 162] on button "Editar grupo" at bounding box center [627, 167] width 52 height 15
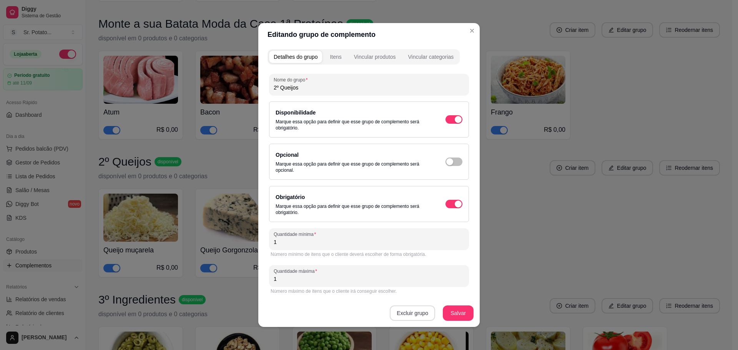
click at [415, 310] on button "Excluir grupo" at bounding box center [412, 313] width 45 height 15
click at [444, 295] on button "Sim" at bounding box center [442, 296] width 23 height 12
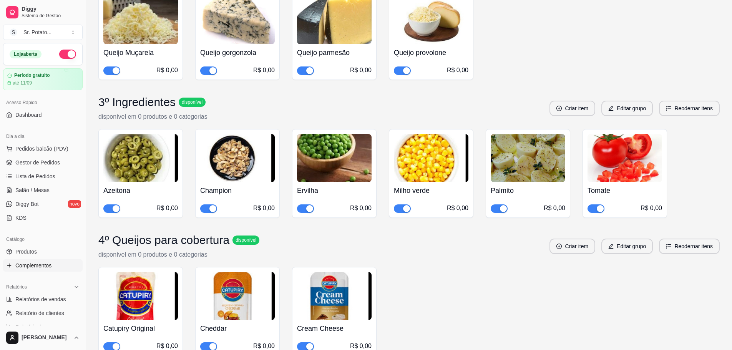
scroll to position [692, 0]
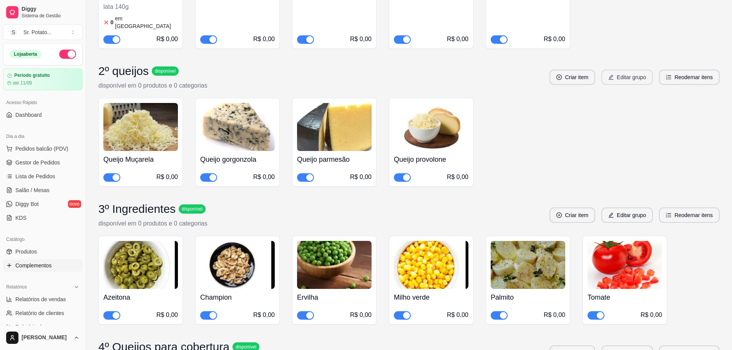
click at [635, 71] on button "Editar grupo" at bounding box center [627, 77] width 52 height 15
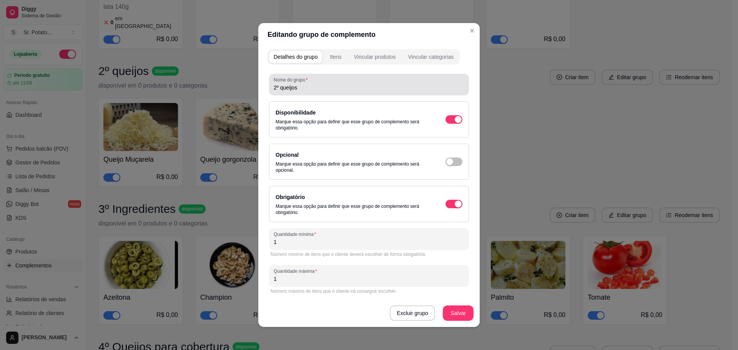
click at [278, 86] on input "2º queijos" at bounding box center [369, 88] width 191 height 8
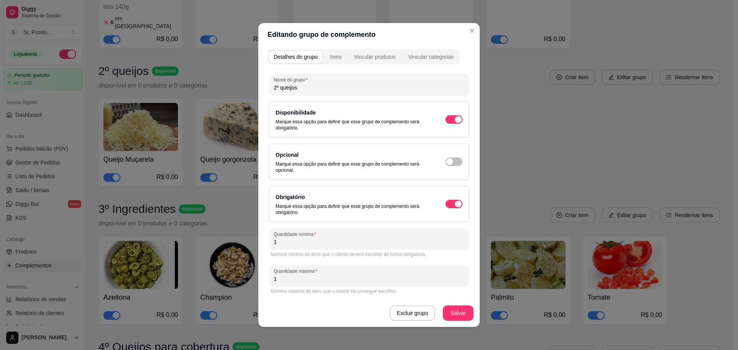
drag, startPoint x: 278, startPoint y: 88, endPoint x: 266, endPoint y: 88, distance: 12.3
click at [268, 88] on div "Nome do grupo 2º queijos Disponibilidade Marque essa opção para definir que ess…" at bounding box center [369, 197] width 203 height 256
type input "Queijos"
click at [453, 311] on button "Salvar" at bounding box center [458, 313] width 31 height 15
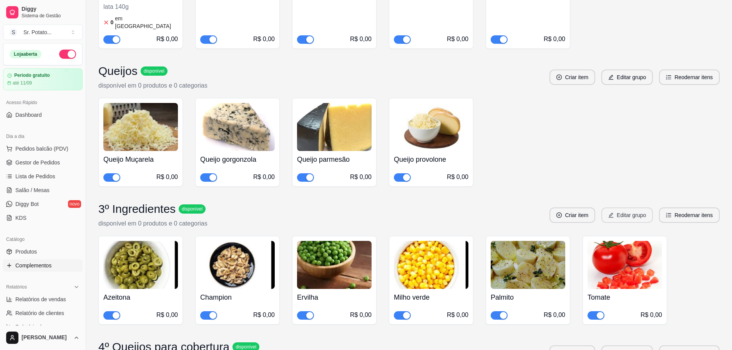
click at [615, 208] on button "Editar grupo" at bounding box center [627, 215] width 52 height 15
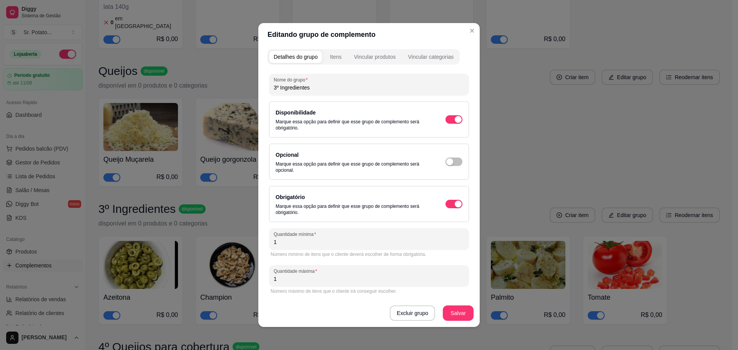
drag, startPoint x: 277, startPoint y: 89, endPoint x: 259, endPoint y: 88, distance: 18.5
click at [259, 88] on div "Detalhes do grupo Itens Vincular produtos Vincular categorias Nome do grupo 3º …" at bounding box center [368, 186] width 221 height 281
type input "Ingredientes"
click at [460, 307] on button "Salvar" at bounding box center [458, 313] width 31 height 15
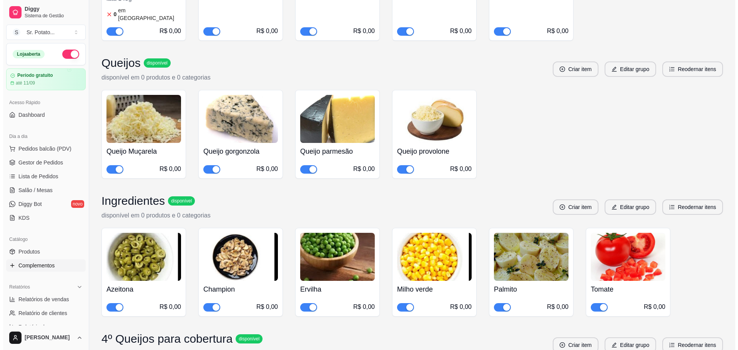
scroll to position [846, 0]
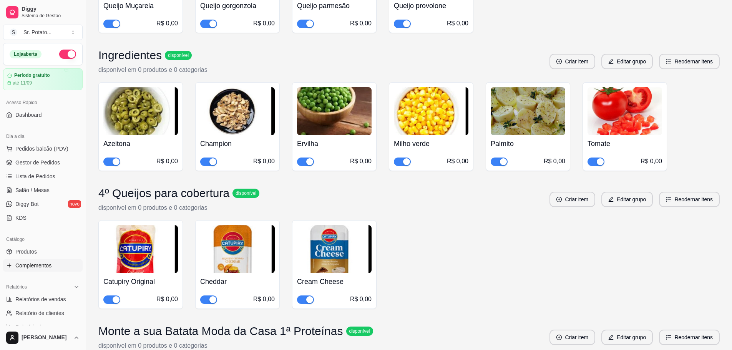
click at [620, 192] on button "Editar grupo" at bounding box center [627, 199] width 52 height 15
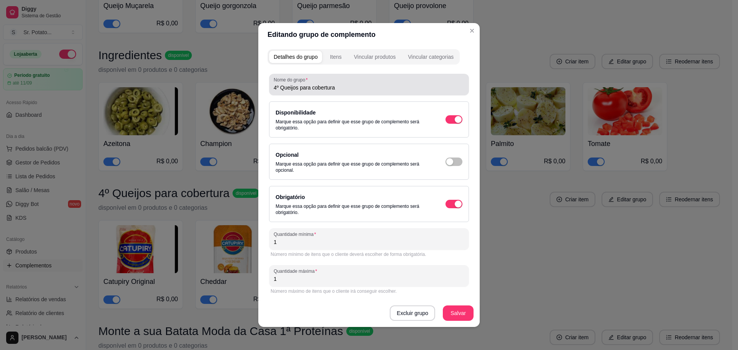
drag, startPoint x: 277, startPoint y: 89, endPoint x: 248, endPoint y: 88, distance: 30.0
click at [248, 88] on div "Editando grupo de complemento Detalhes do grupo Itens Vincular produtos Vincula…" at bounding box center [369, 175] width 738 height 350
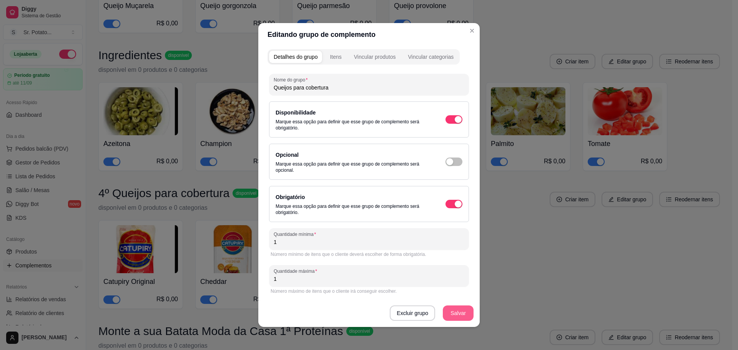
type input "Queijos para cobertura"
click at [459, 313] on button "Salvar" at bounding box center [458, 313] width 31 height 15
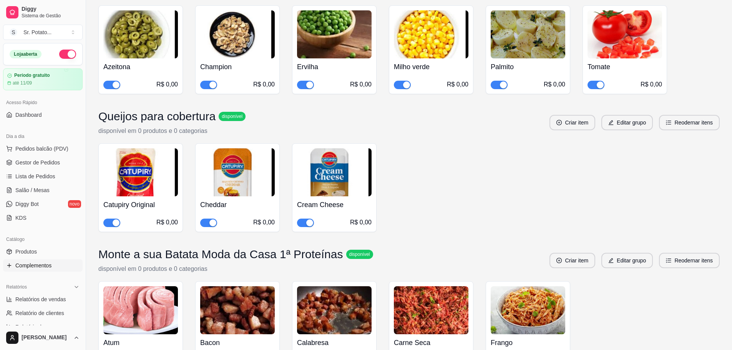
scroll to position [1153, 0]
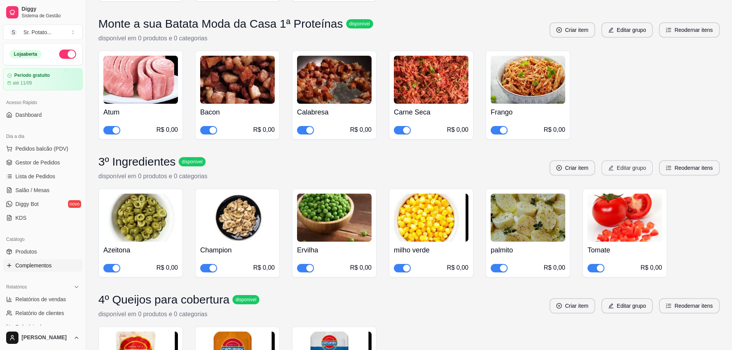
click at [618, 163] on button "Editar grupo" at bounding box center [627, 167] width 52 height 15
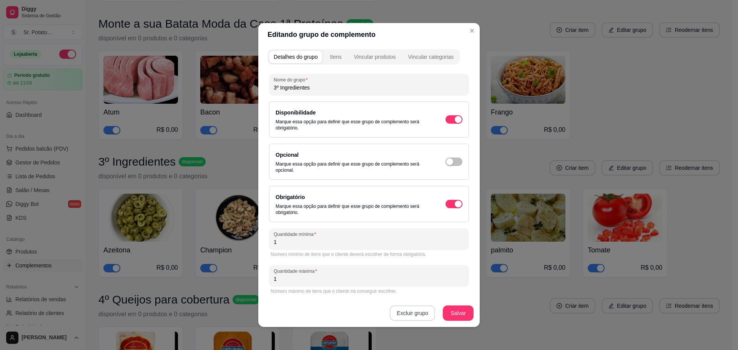
click at [405, 309] on button "Excluir grupo" at bounding box center [412, 313] width 45 height 15
click at [442, 289] on div "Deseja realmente excluir esse grupo? Não Sim" at bounding box center [411, 289] width 90 height 25
click at [444, 294] on button "Sim" at bounding box center [442, 296] width 23 height 12
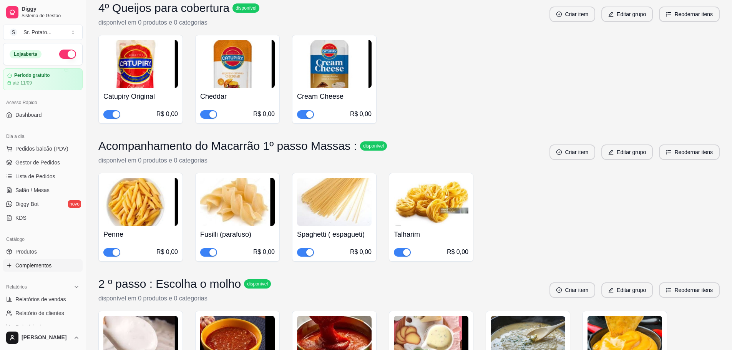
scroll to position [1230, 0]
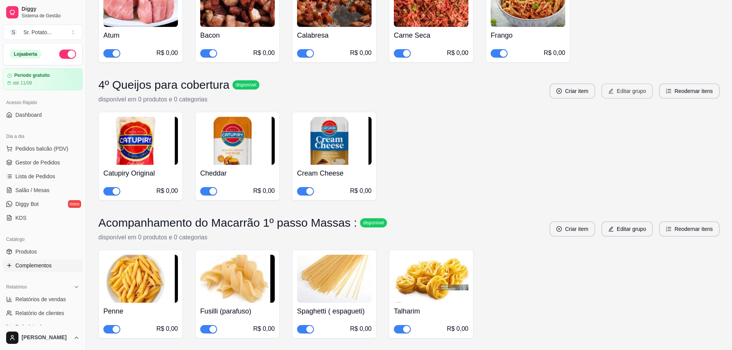
click at [626, 85] on button "Editar grupo" at bounding box center [627, 90] width 52 height 15
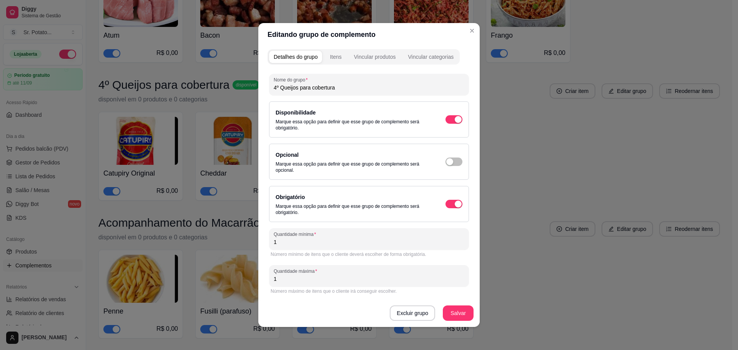
drag, startPoint x: 278, startPoint y: 87, endPoint x: 249, endPoint y: 86, distance: 29.2
click at [249, 86] on div "Editando grupo de complemento Detalhes do grupo Itens Vincular produtos Vincula…" at bounding box center [369, 175] width 738 height 350
type input "Queijos p/ Cobertura"
click at [459, 312] on button "Salvar" at bounding box center [458, 313] width 31 height 15
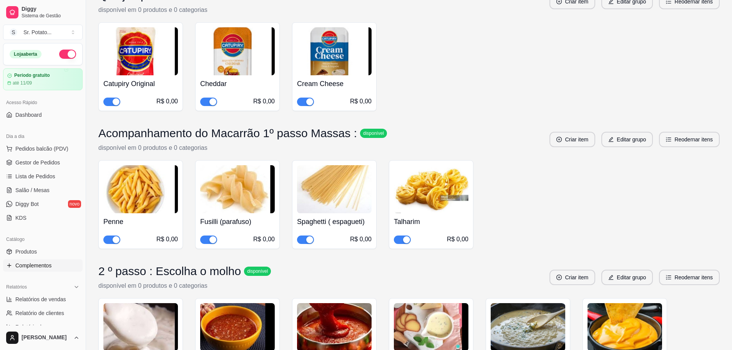
scroll to position [1406, 0]
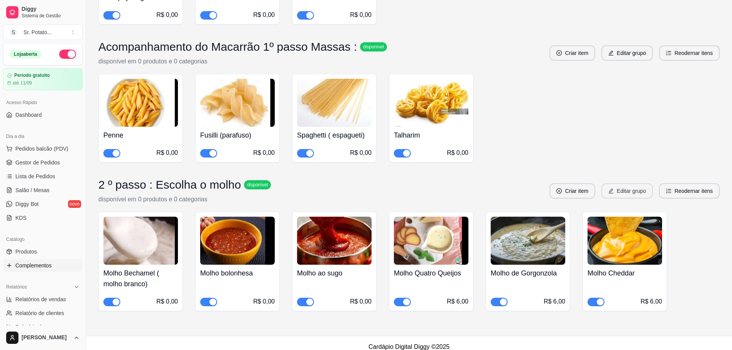
click at [626, 188] on button "Editar grupo" at bounding box center [627, 190] width 52 height 15
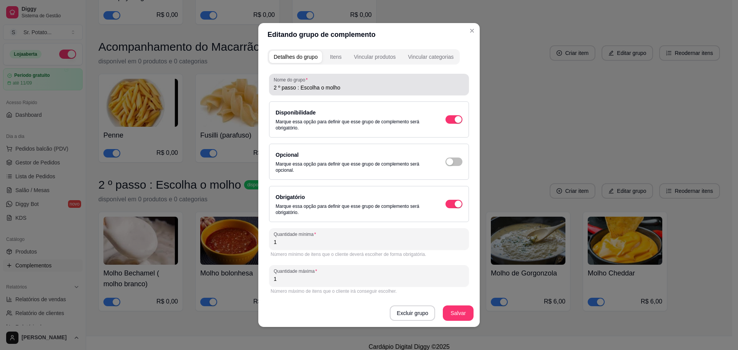
drag, startPoint x: 296, startPoint y: 89, endPoint x: 254, endPoint y: 89, distance: 42.7
click at [254, 89] on div "Editando grupo de complemento Detalhes do grupo Itens Vincular produtos Vincula…" at bounding box center [369, 175] width 738 height 350
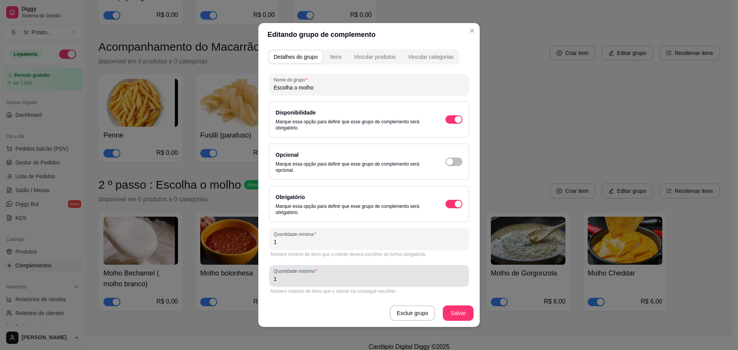
type input "Escolha o molho"
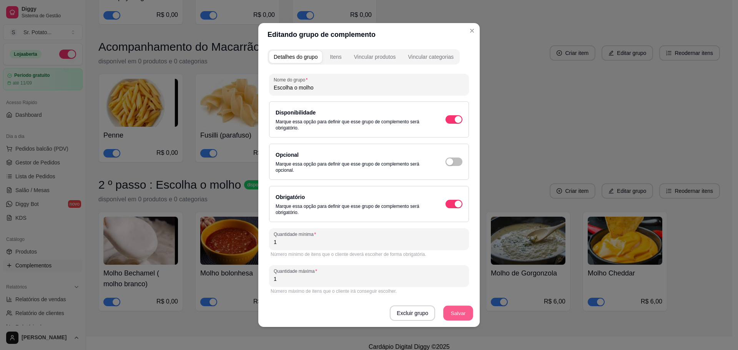
click at [462, 312] on button "Salvar" at bounding box center [458, 313] width 30 height 15
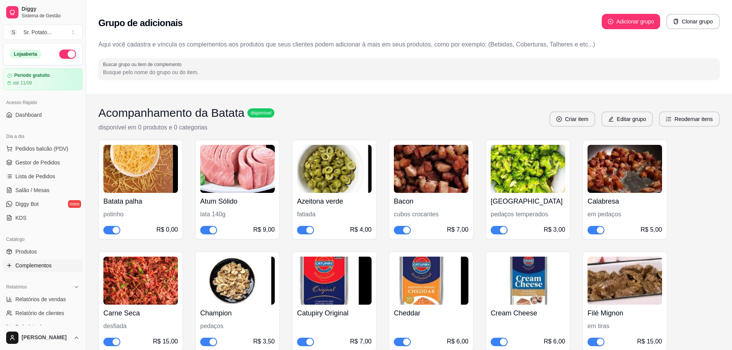
scroll to position [231, 0]
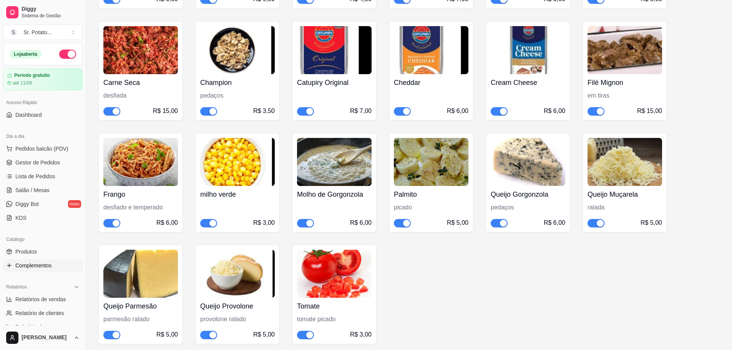
click at [45, 264] on span "Complementos" at bounding box center [33, 266] width 36 height 8
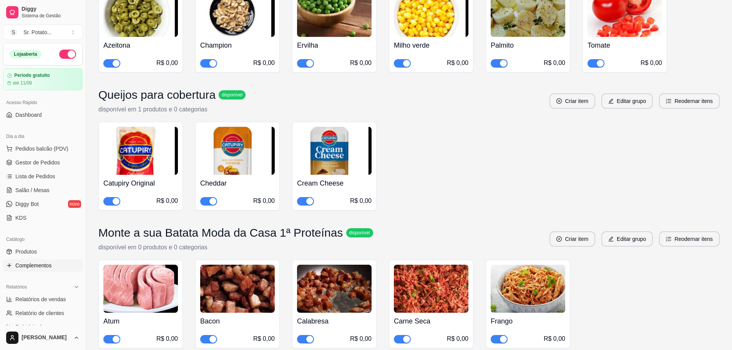
scroll to position [791, 0]
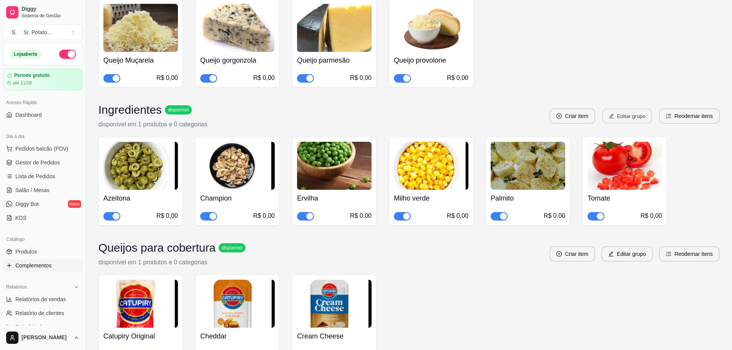
click at [607, 109] on button "Editar grupo" at bounding box center [627, 116] width 50 height 15
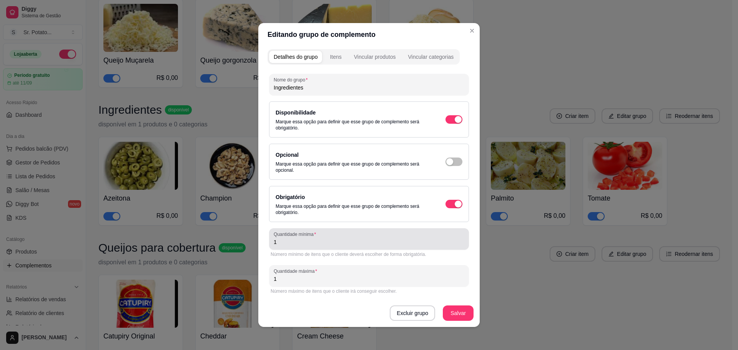
click at [311, 246] on input "1" at bounding box center [369, 242] width 191 height 8
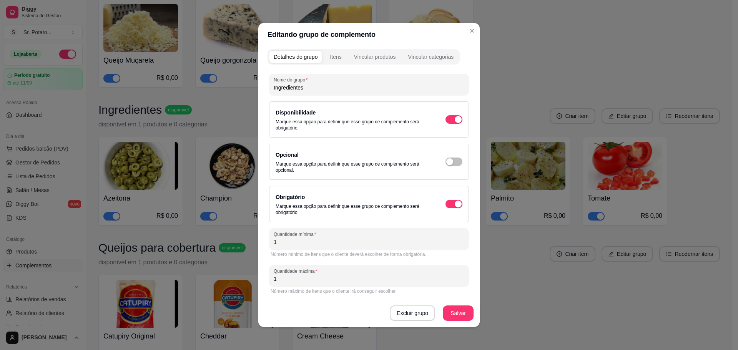
click at [311, 246] on input "1" at bounding box center [369, 242] width 191 height 8
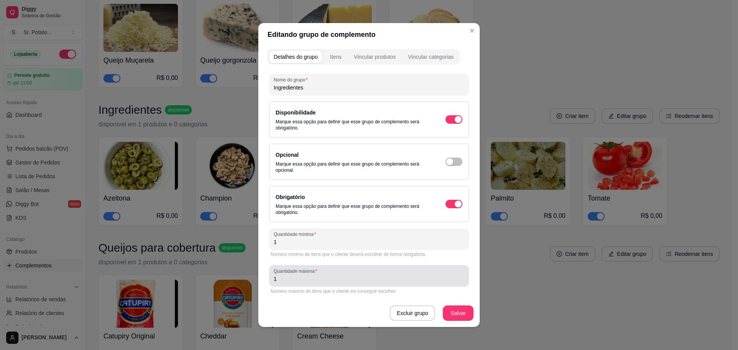
click at [298, 276] on input "1" at bounding box center [369, 279] width 191 height 8
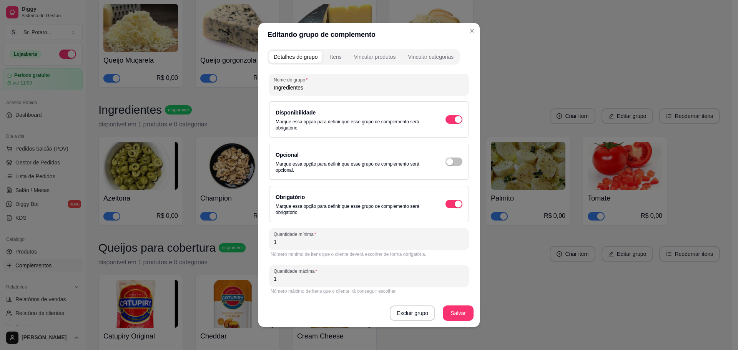
click at [298, 276] on input "1" at bounding box center [369, 279] width 191 height 8
type input "2"
click at [449, 311] on button "Salvar" at bounding box center [458, 313] width 31 height 15
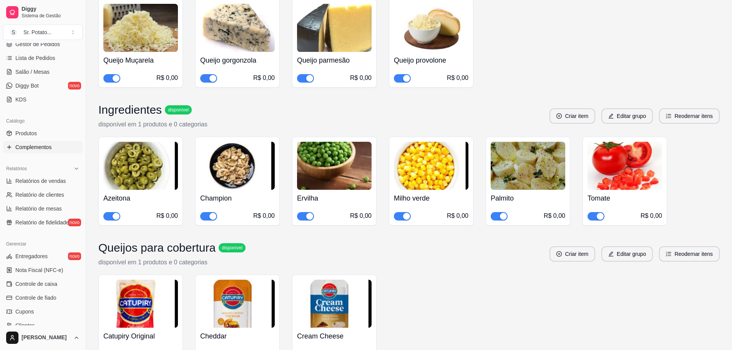
scroll to position [203, 0]
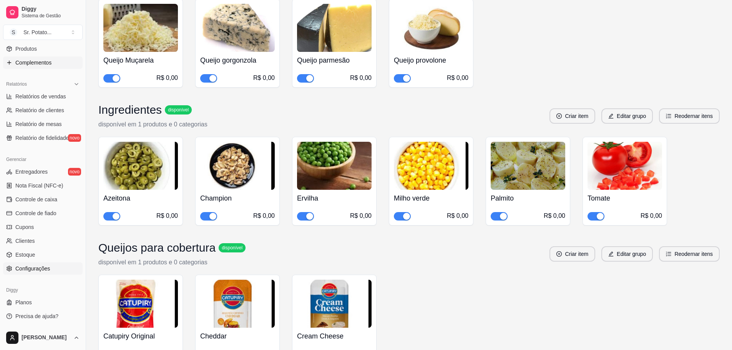
click at [33, 272] on span "Configurações" at bounding box center [32, 269] width 35 height 8
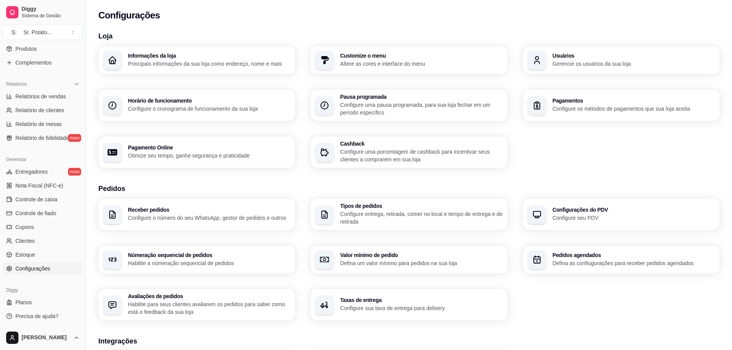
scroll to position [77, 0]
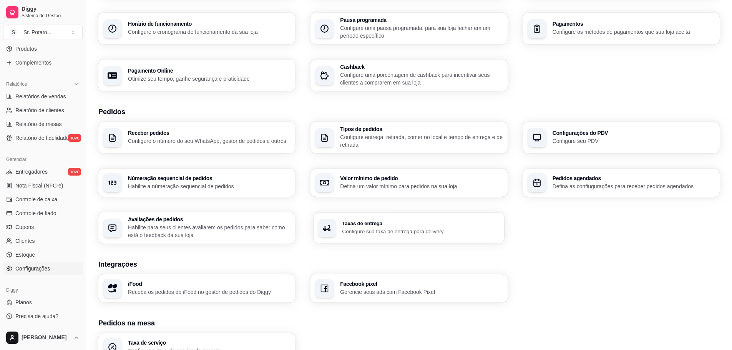
click at [356, 236] on div "Taxas de entrega Configure sua taxa de entrega para delivery" at bounding box center [409, 228] width 191 height 31
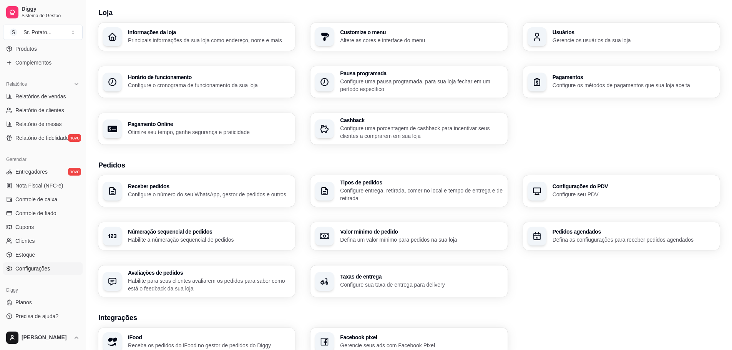
scroll to position [0, 0]
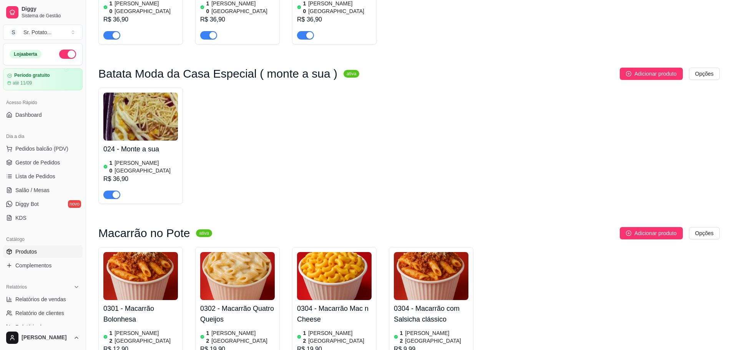
scroll to position [999, 0]
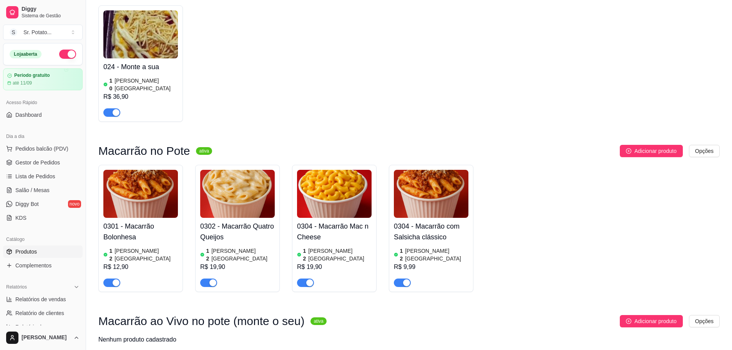
click at [426, 170] on img at bounding box center [431, 194] width 75 height 48
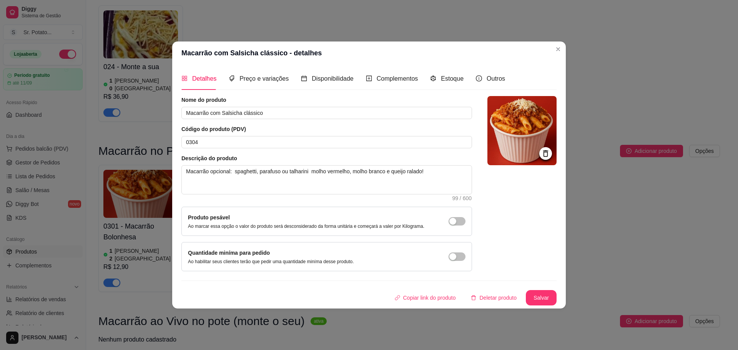
click at [546, 155] on icon at bounding box center [545, 153] width 9 height 9
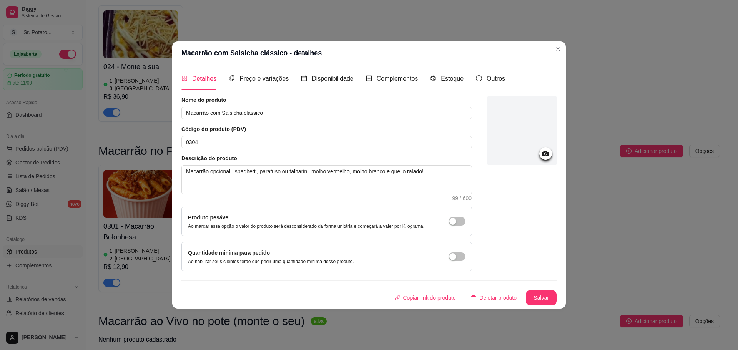
click at [527, 114] on div at bounding box center [521, 130] width 69 height 69
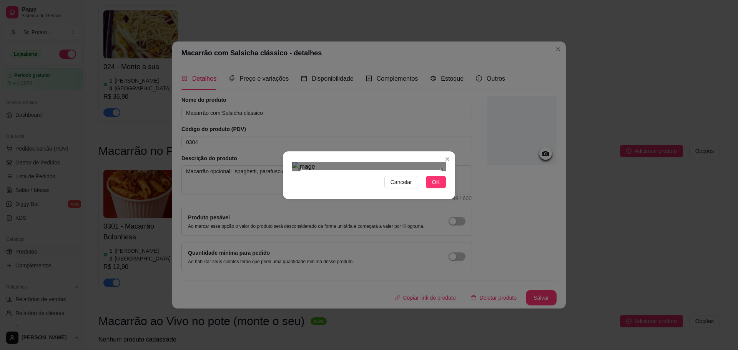
click at [457, 251] on div "Cancelar OK" at bounding box center [369, 175] width 738 height 350
click at [282, 86] on div "Cancelar OK" at bounding box center [369, 175] width 738 height 350
click at [437, 186] on span "OK" at bounding box center [436, 182] width 8 height 8
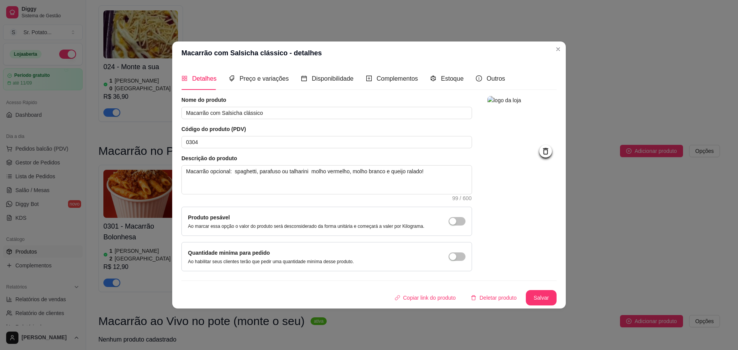
click at [547, 289] on div "Nome do produto Macarrão com Salsicha clássico Código do produto (PDV) 0304 Des…" at bounding box center [368, 200] width 375 height 209
click at [551, 304] on button "Salvar" at bounding box center [541, 297] width 31 height 15
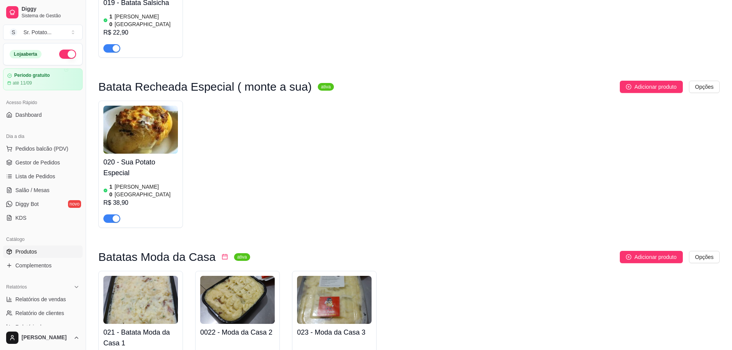
scroll to position [538, 0]
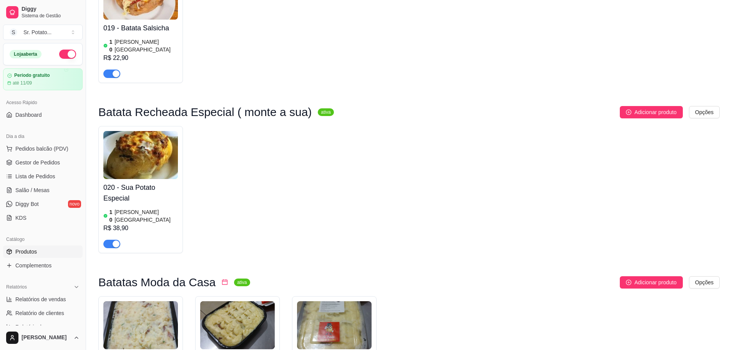
click at [142, 133] on img at bounding box center [140, 155] width 75 height 48
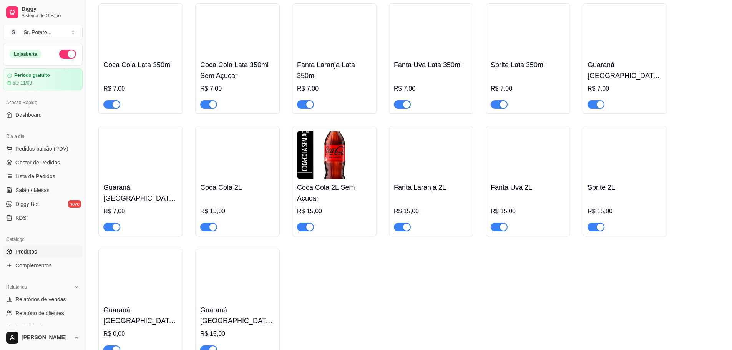
scroll to position [1384, 0]
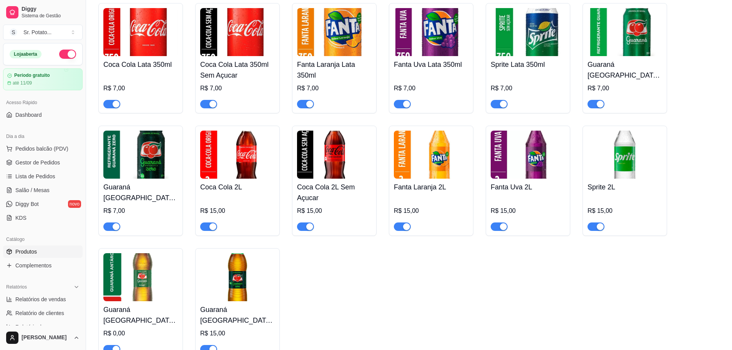
click at [148, 301] on div "Guaraná Antarctica 2L R$ 0,00" at bounding box center [140, 327] width 75 height 52
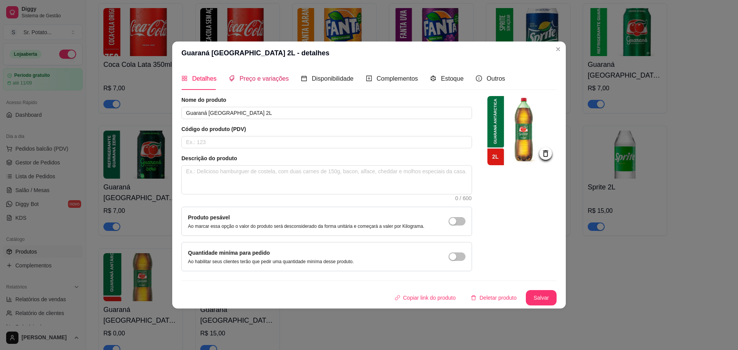
click at [265, 78] on span "Preço e variações" at bounding box center [263, 78] width 49 height 7
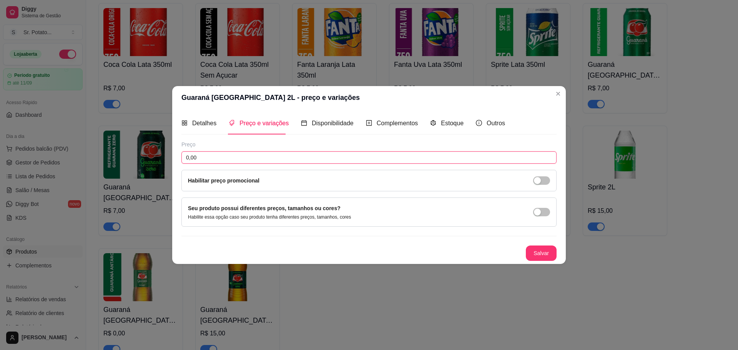
click at [514, 163] on input "0,00" at bounding box center [368, 157] width 375 height 12
type input "15,00"
click at [549, 249] on button "Salvar" at bounding box center [541, 253] width 30 height 15
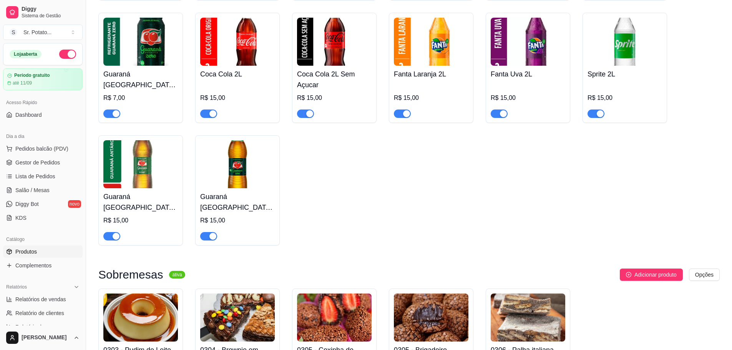
scroll to position [1578, 0]
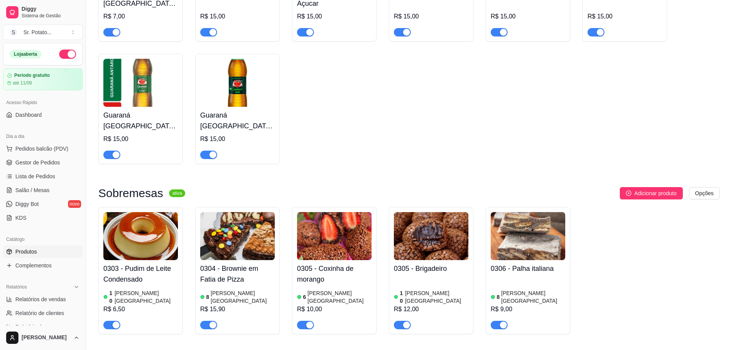
click at [111, 321] on span "button" at bounding box center [111, 325] width 17 height 8
click at [209, 321] on span "button" at bounding box center [208, 325] width 17 height 8
click at [301, 321] on span "button" at bounding box center [305, 325] width 17 height 8
click at [405, 321] on span "button" at bounding box center [402, 325] width 17 height 8
click at [497, 321] on span "button" at bounding box center [499, 325] width 17 height 8
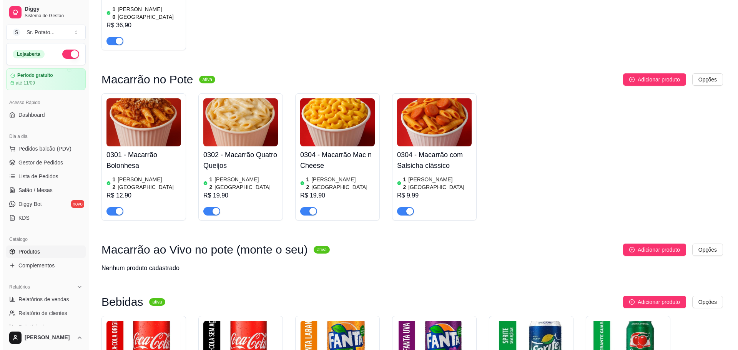
scroll to position [1076, 0]
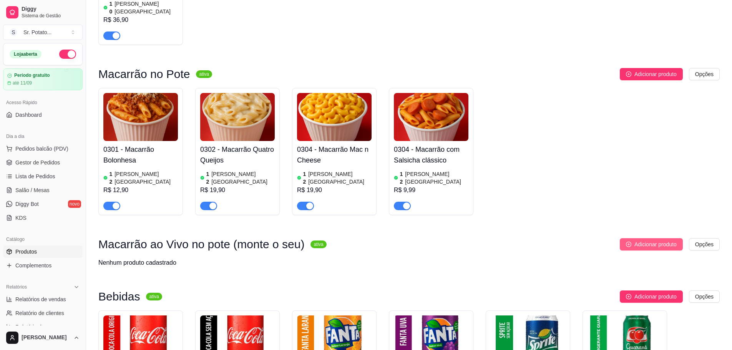
click at [629, 242] on icon "plus-circle" at bounding box center [628, 244] width 5 height 5
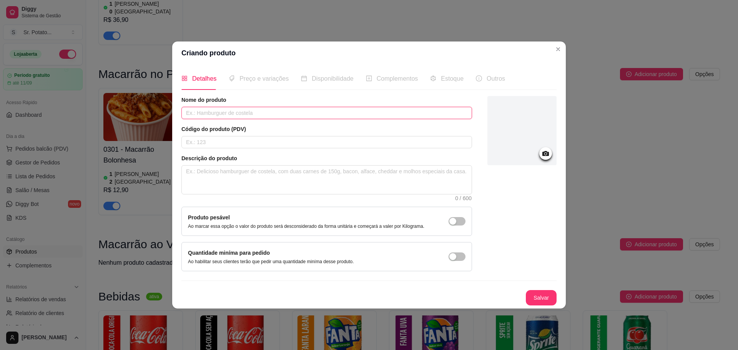
click at [218, 110] on input "text" at bounding box center [326, 113] width 291 height 12
type input "Macarrão Ao Vivo 500g"
click at [539, 297] on button "Salvar" at bounding box center [541, 297] width 31 height 15
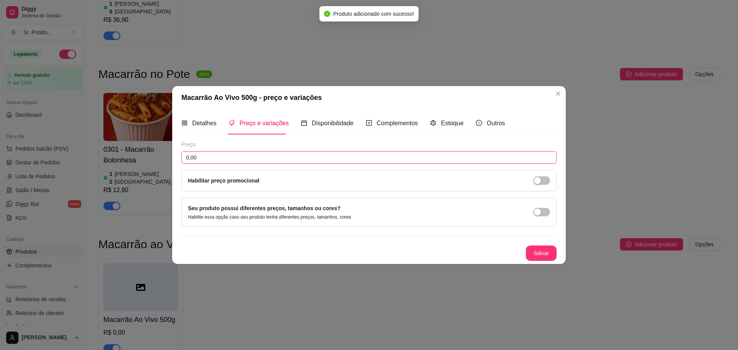
click at [233, 159] on input "0,00" at bounding box center [368, 157] width 375 height 12
type input "22,90"
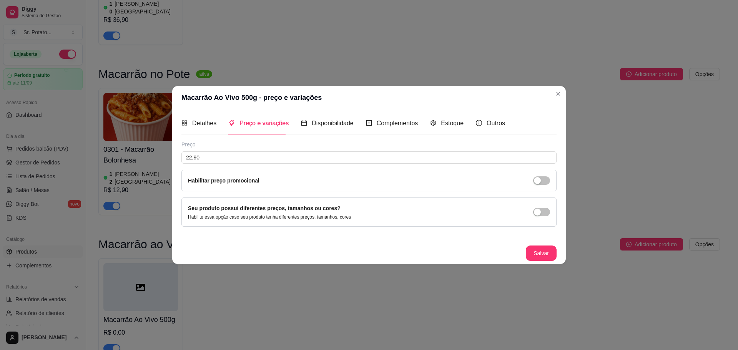
click at [204, 116] on div "Detalhes" at bounding box center [198, 123] width 35 height 22
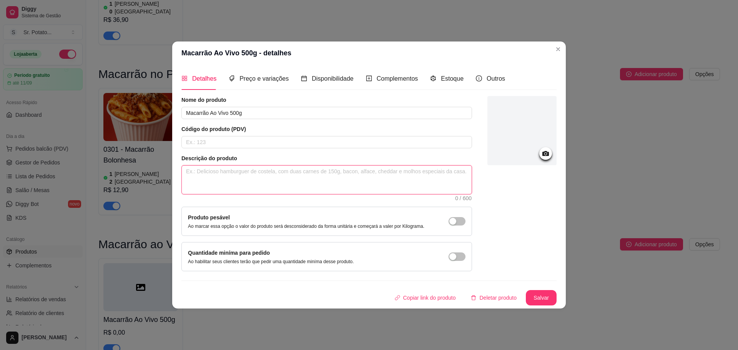
click at [229, 174] on textarea at bounding box center [327, 180] width 290 height 28
type textarea "S"
type textarea "Se"
type textarea "Sel"
type textarea "Sele"
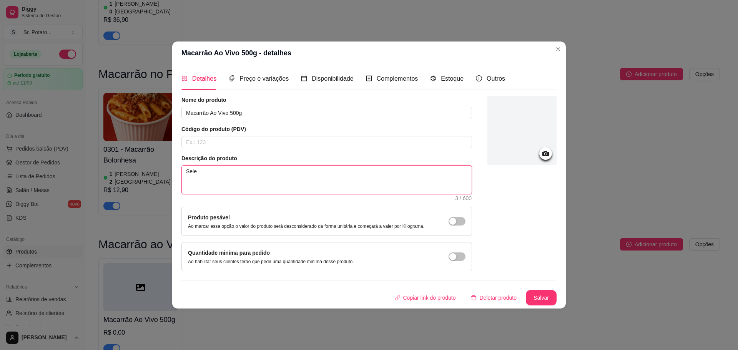
type textarea "Selec"
type textarea "Seleci"
type textarea "Selecio"
type textarea "Selecion"
type textarea "Selecione"
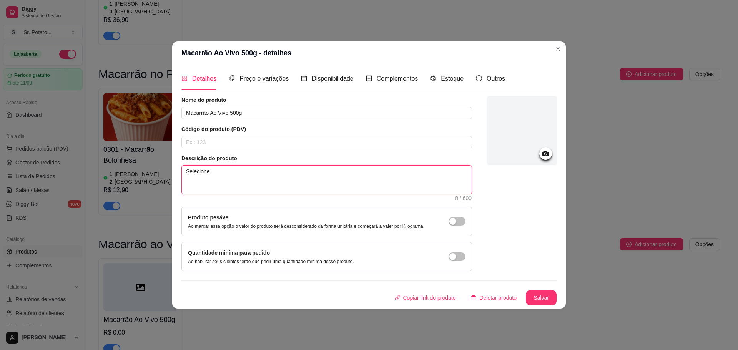
type textarea "Selecione"
type textarea "Selecione s"
type textarea "Selecione se"
type textarea "Selecione seu"
type textarea "Selecione seus"
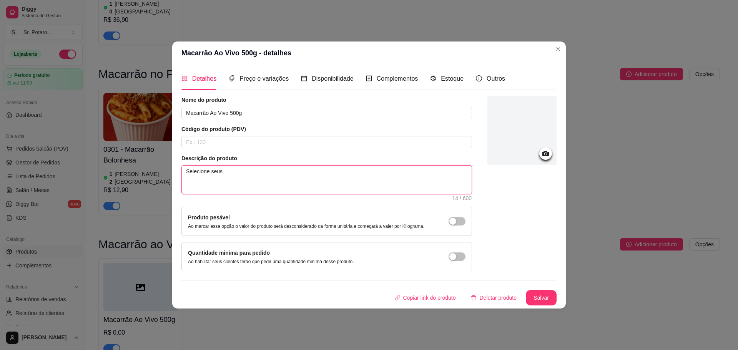
type textarea "Selecione seus"
type textarea "M"
type textarea "Mo"
type textarea "Mon"
type textarea "Mont"
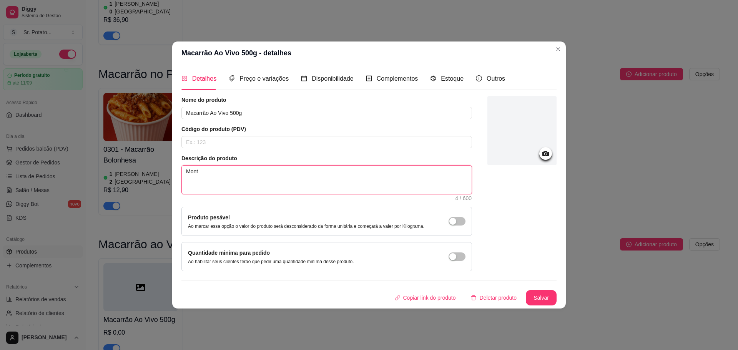
type textarea "Monte"
type textarea "Monte v"
type textarea "Monte vo"
type textarea "Monte voc"
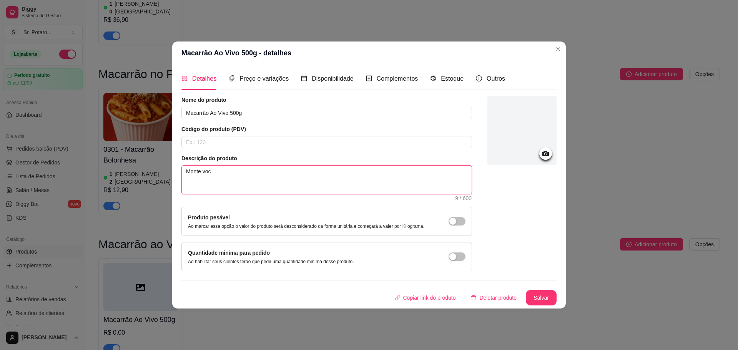
type textarea "Monte você"
type textarea "Monte você m"
type textarea "Monte você me"
type textarea "Monte você mes"
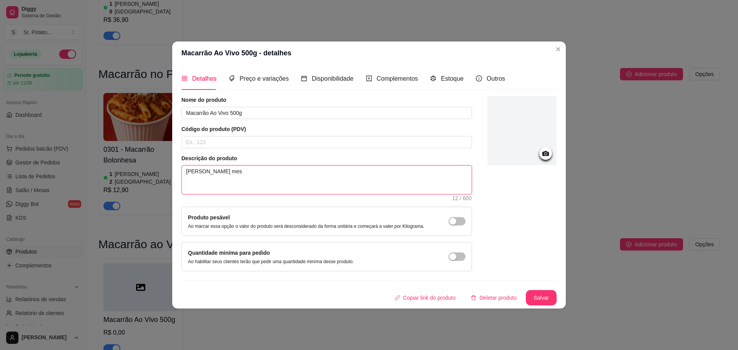
type textarea "Monte você mesm"
type textarea "Monte você mesmo"
type textarea "Monte você mesmo!"
click at [278, 82] on span "Preço e variações" at bounding box center [263, 78] width 49 height 7
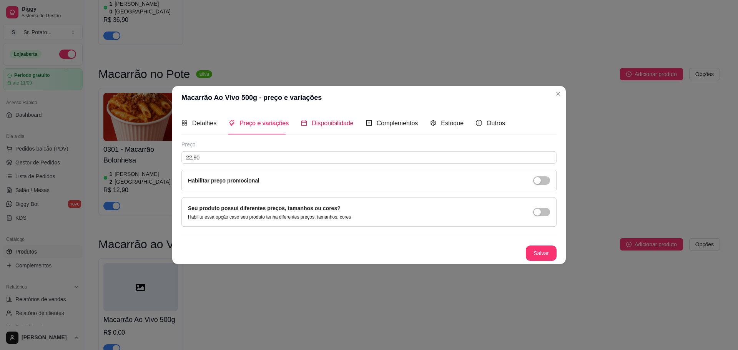
click at [327, 120] on span "Disponibilidade" at bounding box center [333, 123] width 42 height 7
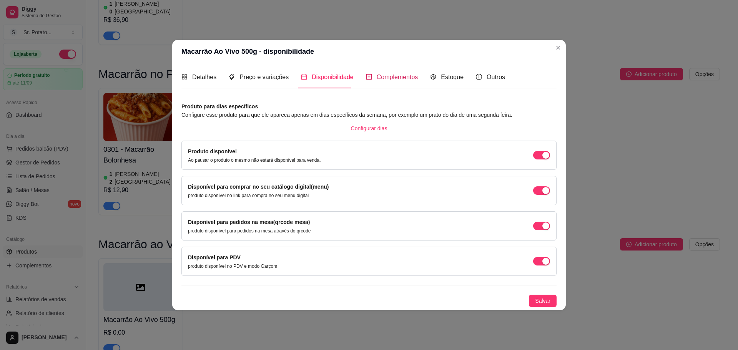
click at [377, 77] on span "Complementos" at bounding box center [398, 77] width 42 height 7
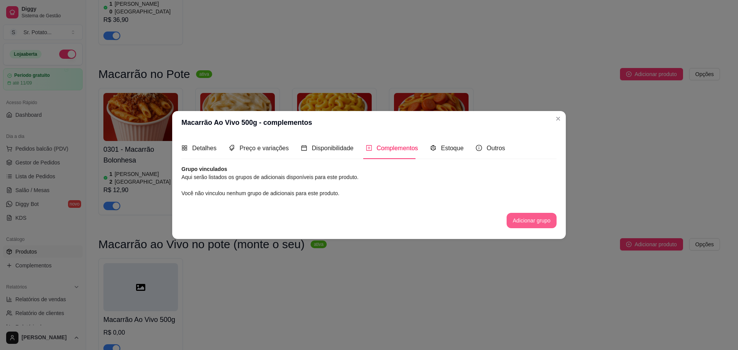
click at [527, 218] on button "Adicionar grupo" at bounding box center [532, 220] width 50 height 15
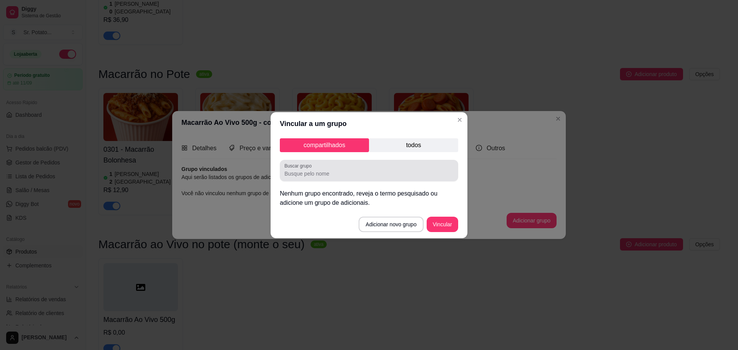
click at [398, 151] on div "compartilhados todos Buscar grupo Nenhum grupo encontrado, reveja o termo pesqu…" at bounding box center [369, 172] width 197 height 75
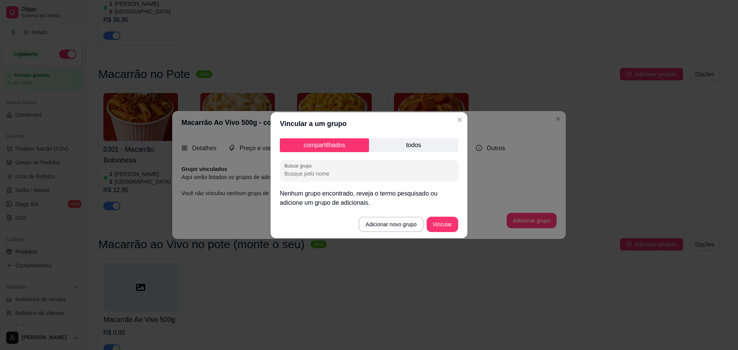
click at [397, 147] on p "todos" at bounding box center [413, 145] width 89 height 14
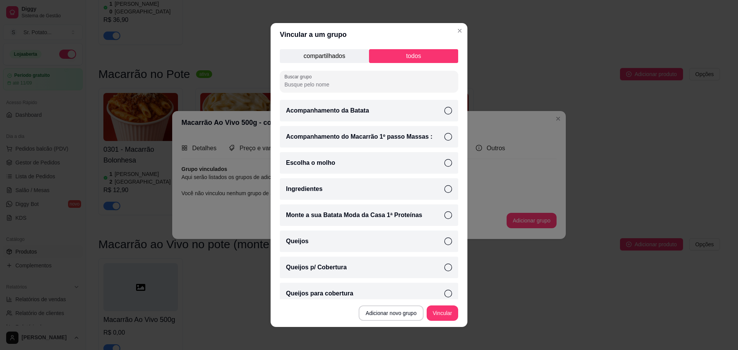
click at [394, 141] on p "Acompanhamento do Macarrão 1º passo Massas :" at bounding box center [359, 136] width 146 height 9
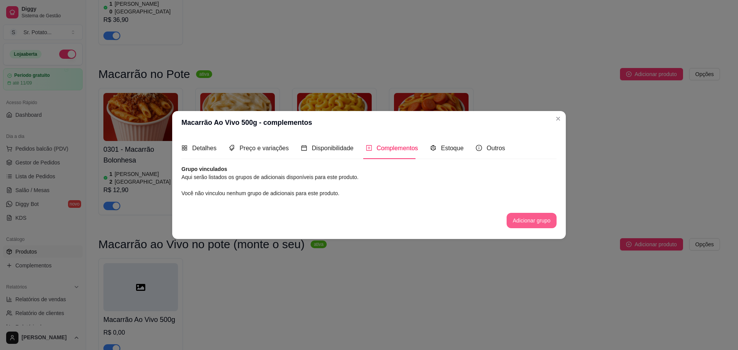
click at [537, 218] on button "Adicionar grupo" at bounding box center [532, 220] width 50 height 15
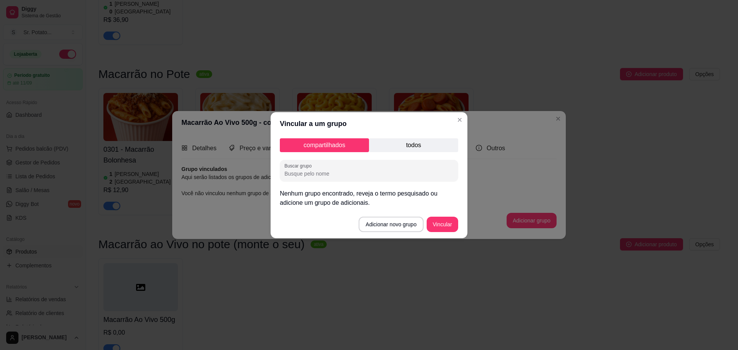
click at [423, 148] on p "todos" at bounding box center [413, 145] width 89 height 14
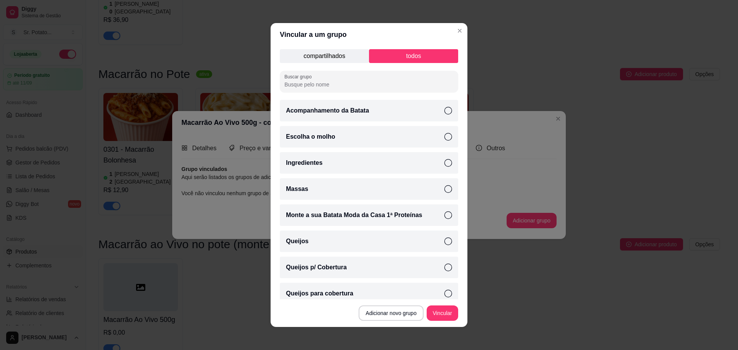
click at [332, 191] on div "Massas" at bounding box center [369, 189] width 178 height 22
click at [437, 309] on button "Vincular" at bounding box center [443, 313] width 32 height 15
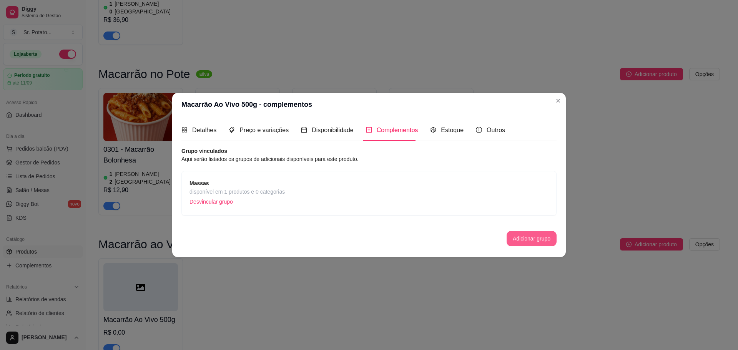
click at [513, 239] on button "Adicionar grupo" at bounding box center [532, 238] width 50 height 15
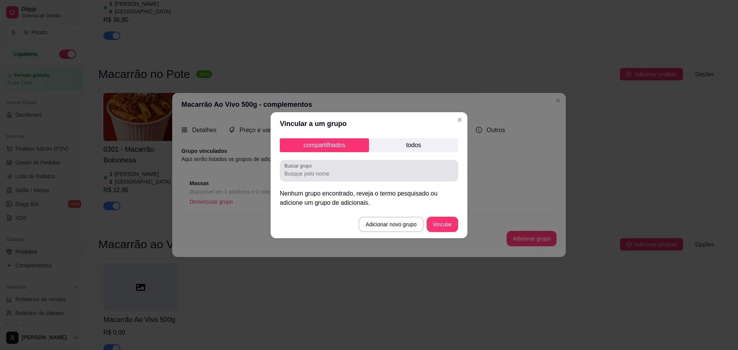
click at [412, 155] on div "compartilhados todos Buscar grupo Nenhum grupo encontrado, reveja o termo pesqu…" at bounding box center [369, 172] width 197 height 75
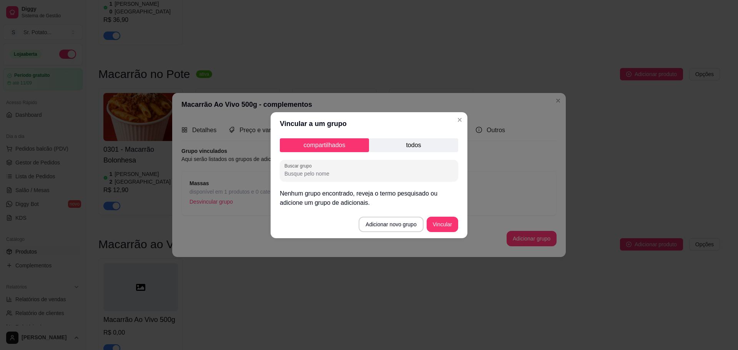
click at [412, 148] on p "todos" at bounding box center [413, 145] width 89 height 14
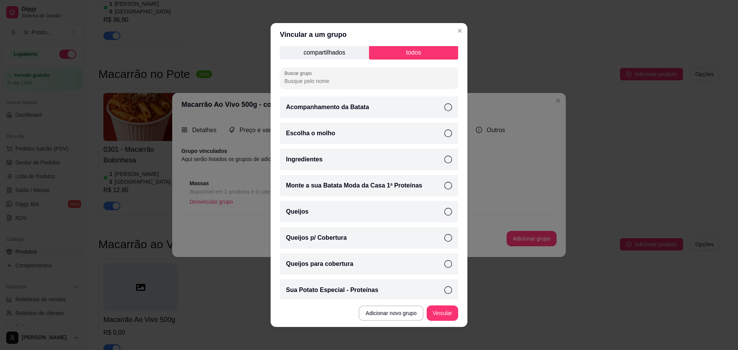
scroll to position [8, 0]
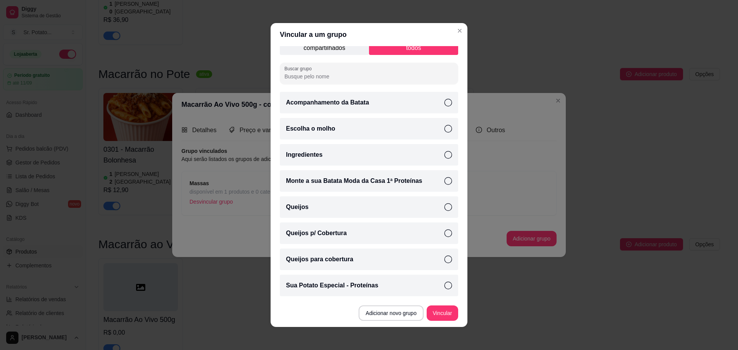
click at [344, 129] on div "Escolha o molho" at bounding box center [369, 129] width 178 height 22
click at [436, 311] on button "Vincular" at bounding box center [443, 313] width 32 height 15
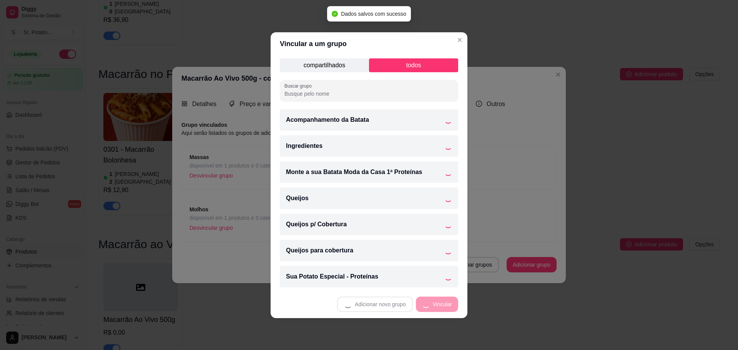
scroll to position [0, 0]
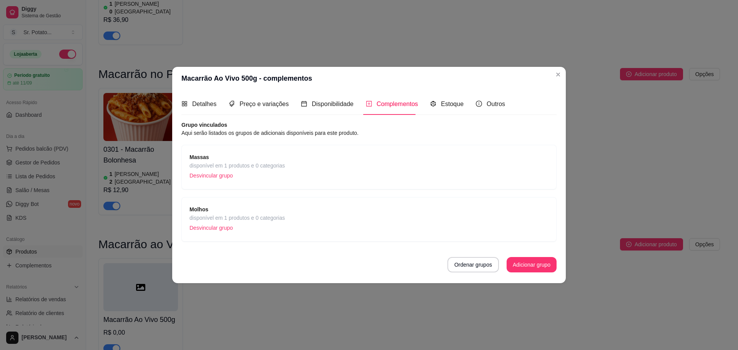
drag, startPoint x: 359, startPoint y: 351, endPoint x: 255, endPoint y: 263, distance: 136.9
click at [255, 263] on div "Ordenar grupos Adicionar grupo" at bounding box center [368, 264] width 375 height 15
click at [522, 266] on button "Adicionar grupo" at bounding box center [531, 265] width 48 height 15
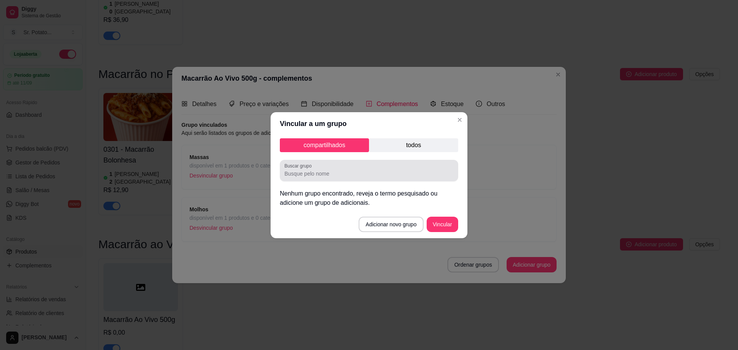
click at [398, 180] on div "Buscar grupo" at bounding box center [369, 171] width 178 height 22
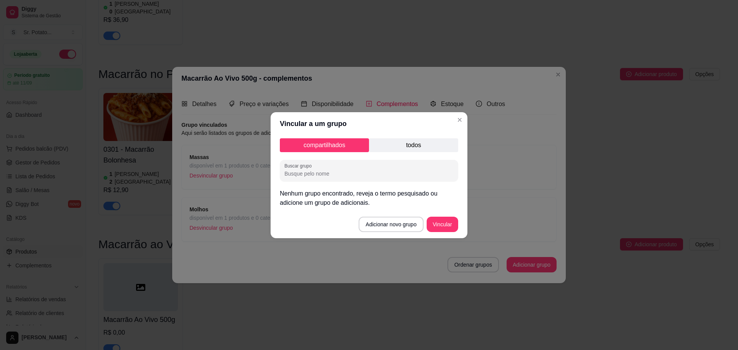
click at [405, 146] on p "todos" at bounding box center [413, 145] width 89 height 14
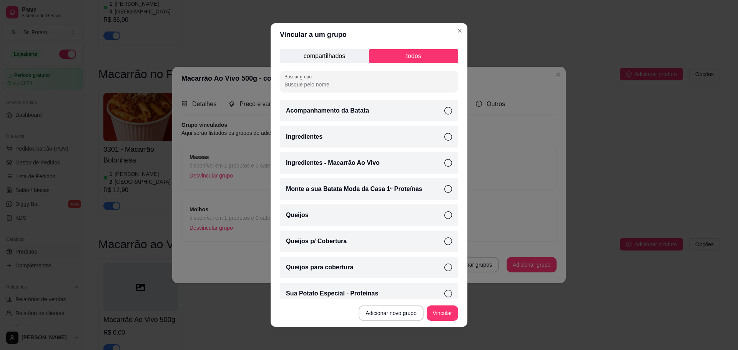
click at [387, 168] on div "Ingredientes - Macarrão Ao Vivo" at bounding box center [369, 163] width 178 height 22
click at [440, 316] on button "Vincular" at bounding box center [443, 313] width 32 height 15
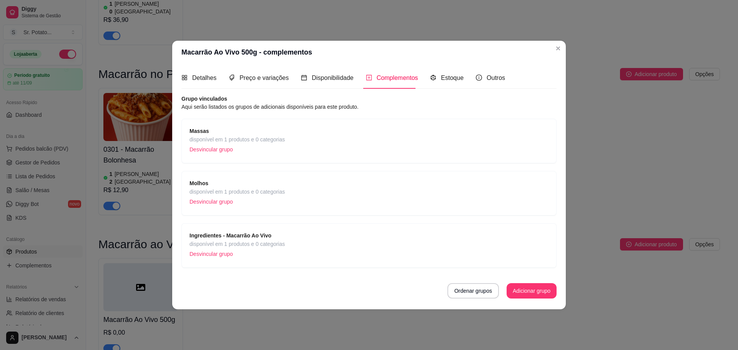
click at [531, 290] on button "Adicionar grupo" at bounding box center [532, 290] width 50 height 15
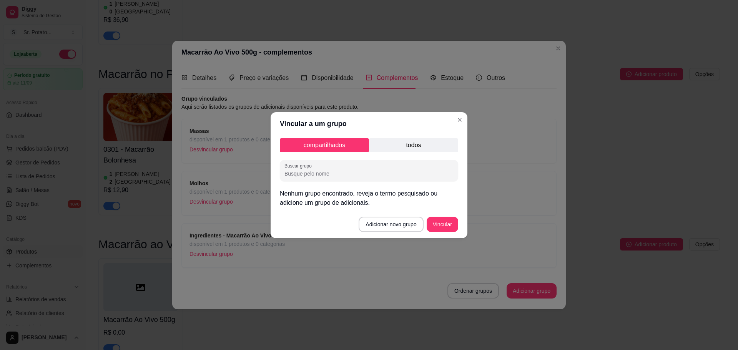
click at [415, 148] on p "todos" at bounding box center [413, 145] width 89 height 14
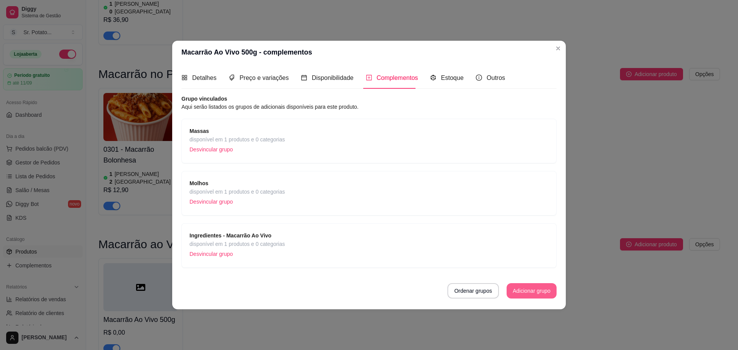
click at [524, 287] on button "Adicionar grupo" at bounding box center [532, 290] width 50 height 15
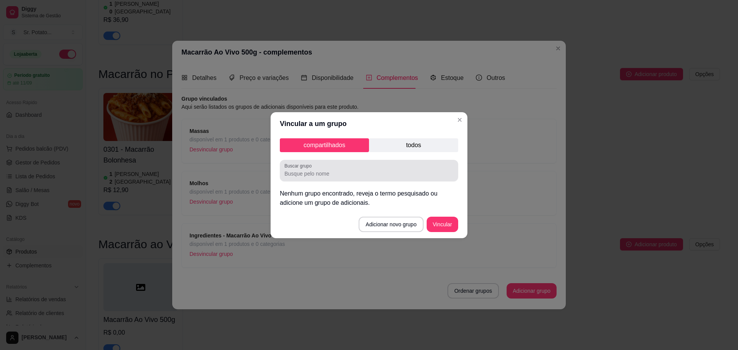
click at [419, 145] on p "todos" at bounding box center [413, 145] width 89 height 14
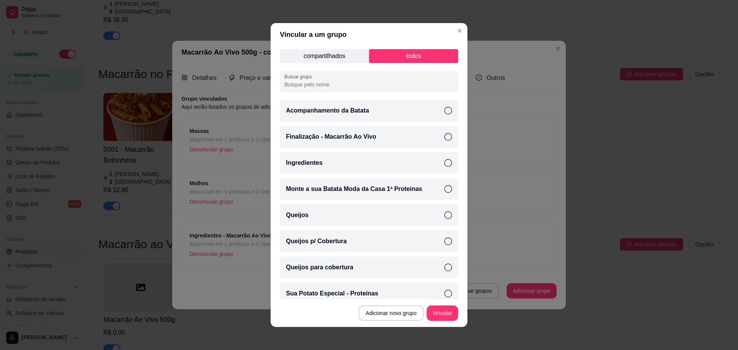
click at [369, 137] on p "Finalização - Macarrão Ao Vivo" at bounding box center [331, 136] width 90 height 9
click at [437, 306] on footer "Adicionar novo grupo Vincular" at bounding box center [369, 313] width 197 height 28
click at [437, 313] on button "Vincular" at bounding box center [443, 313] width 32 height 15
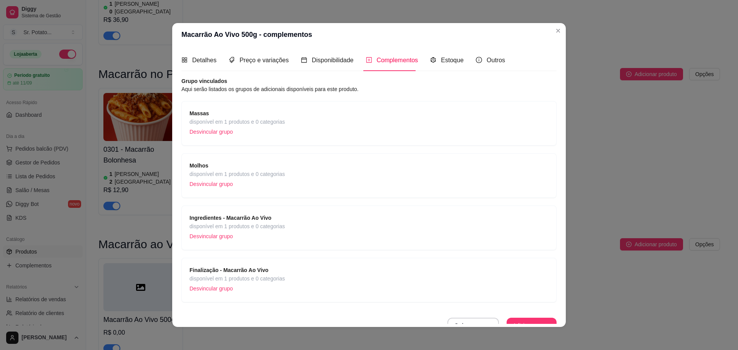
scroll to position [9, 0]
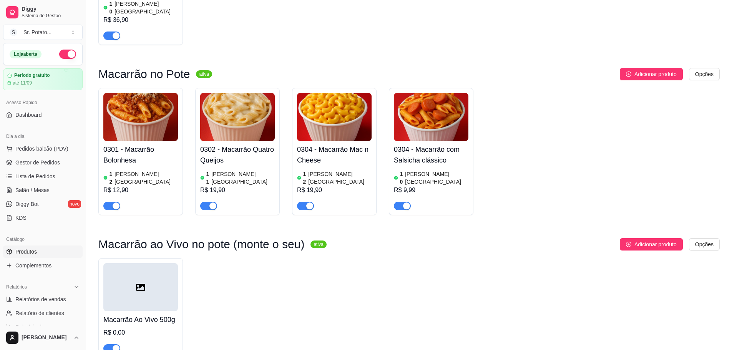
click at [169, 263] on div at bounding box center [140, 287] width 75 height 48
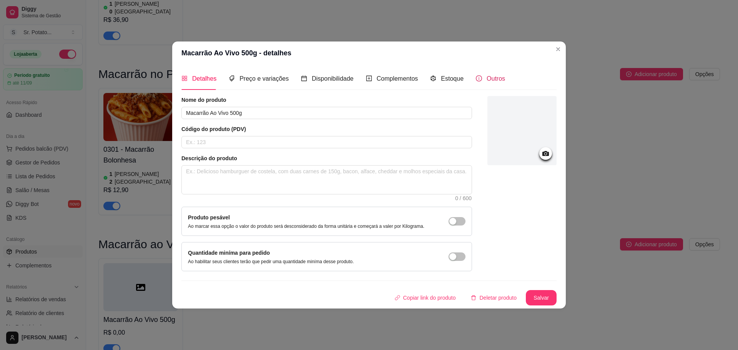
click at [493, 81] on span "Outros" at bounding box center [496, 78] width 18 height 7
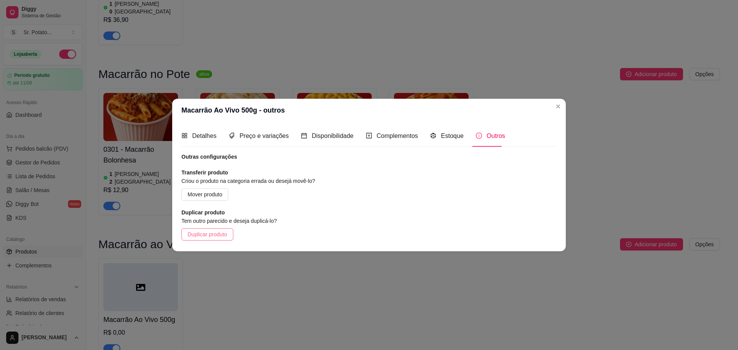
click at [201, 232] on span "Duplicar produto" at bounding box center [208, 234] width 40 height 8
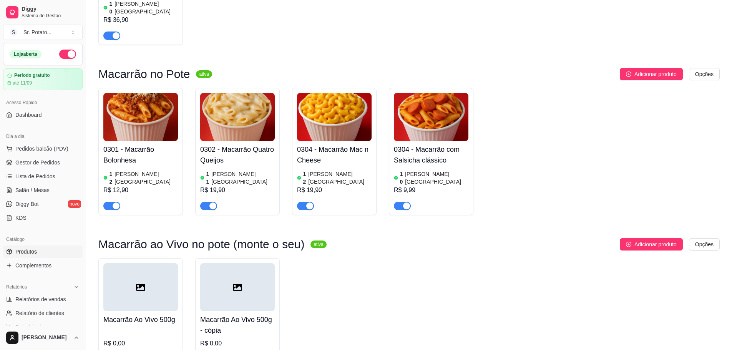
click at [228, 314] on h4 "Macarrão Ao Vivo 500g - cópia" at bounding box center [237, 325] width 75 height 22
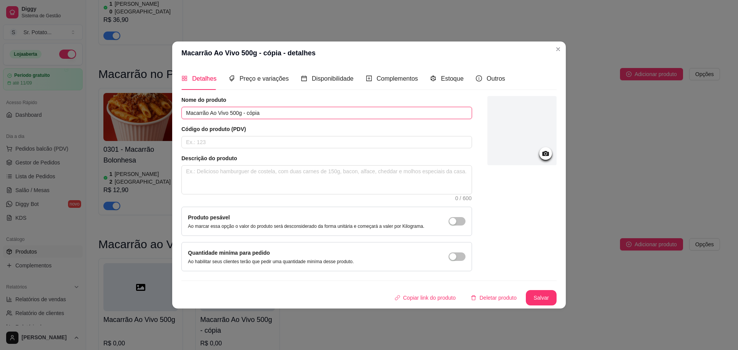
drag, startPoint x: 231, startPoint y: 114, endPoint x: 269, endPoint y: 112, distance: 37.7
click at [269, 112] on input "Macarrão Ao Vivo 500g - cópia" at bounding box center [326, 113] width 291 height 12
click at [271, 112] on input "Macarrão Ao Vivo 500g - cópia" at bounding box center [326, 113] width 291 height 12
drag, startPoint x: 271, startPoint y: 112, endPoint x: 242, endPoint y: 111, distance: 28.8
click at [242, 111] on input "Macarrão Ao Vivo 500g - cópia" at bounding box center [326, 113] width 291 height 12
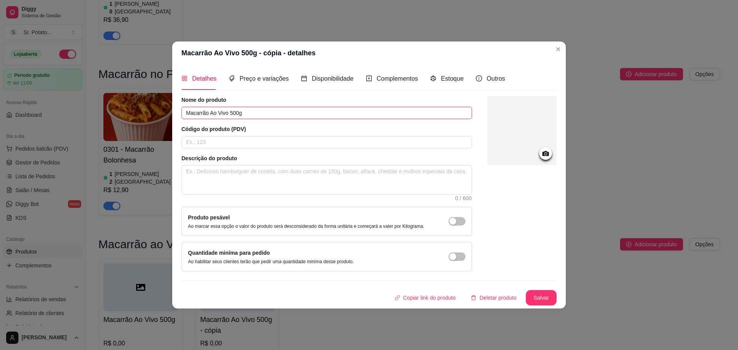
click at [258, 116] on input "Macarrão Ao Vivo 500g" at bounding box center [326, 113] width 291 height 12
type input "Macarrão Ao Vivo 500g - 8 Ingredientes"
click at [264, 81] on span "Preço e variações" at bounding box center [263, 78] width 49 height 7
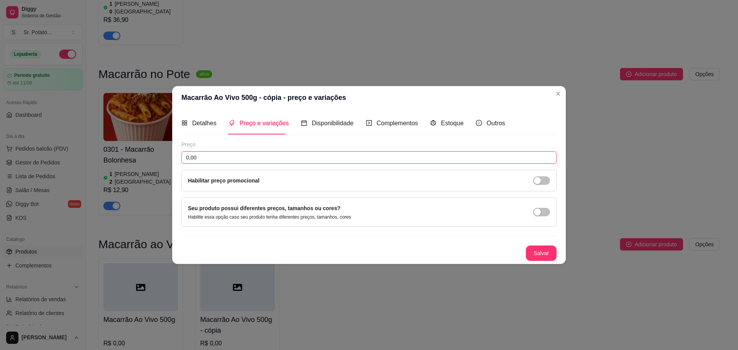
click at [240, 159] on input "0,00" at bounding box center [368, 157] width 375 height 12
type input "24,90"
click at [207, 125] on span "Detalhes" at bounding box center [204, 123] width 24 height 7
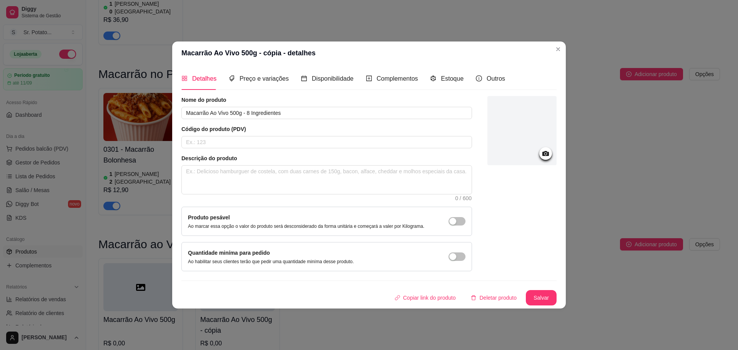
click at [530, 293] on button "Salvar" at bounding box center [541, 297] width 31 height 15
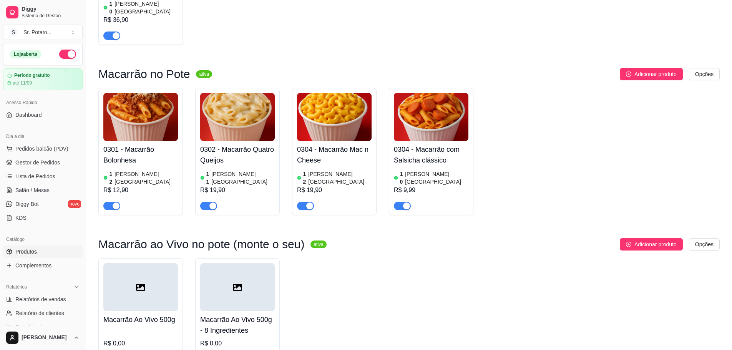
click at [159, 263] on div at bounding box center [140, 287] width 75 height 48
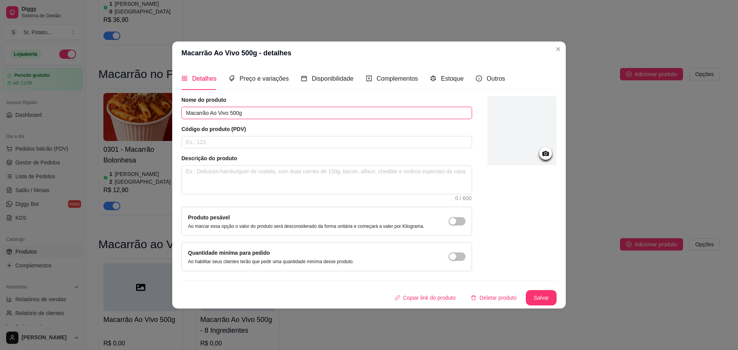
click at [262, 115] on input "Macarrão Ao Vivo 500g" at bounding box center [326, 113] width 291 height 12
type input "Macarrão Ao Vivo 500g - 6 Ingredientes"
click at [538, 292] on button "Salvar" at bounding box center [541, 297] width 30 height 15
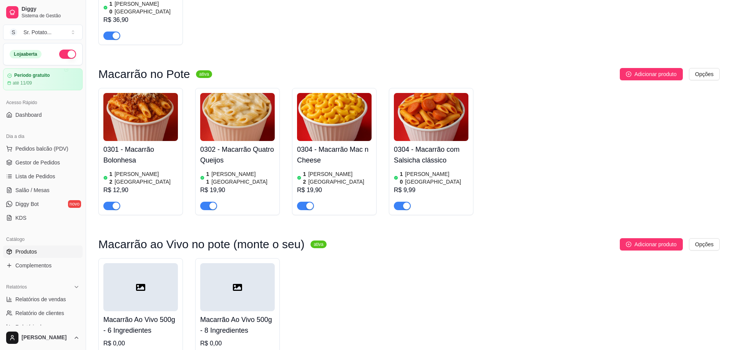
click at [224, 263] on div at bounding box center [237, 287] width 75 height 48
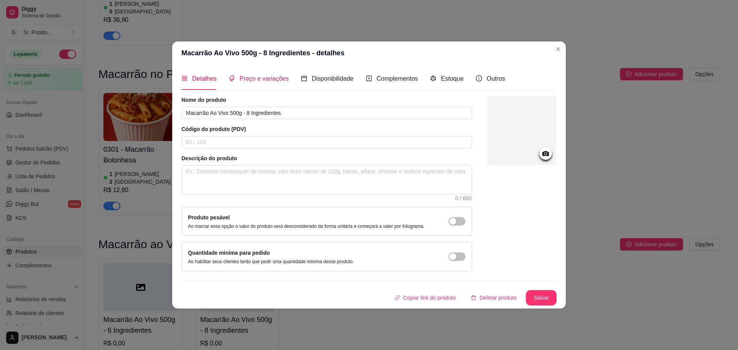
click at [240, 82] on span "Preço e variações" at bounding box center [263, 78] width 49 height 7
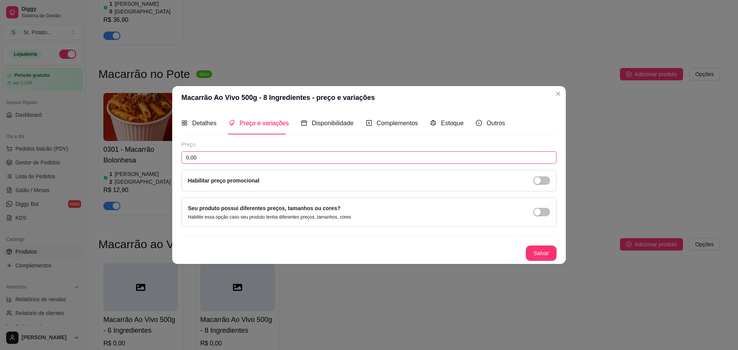
click at [244, 158] on input "0,00" at bounding box center [368, 157] width 375 height 12
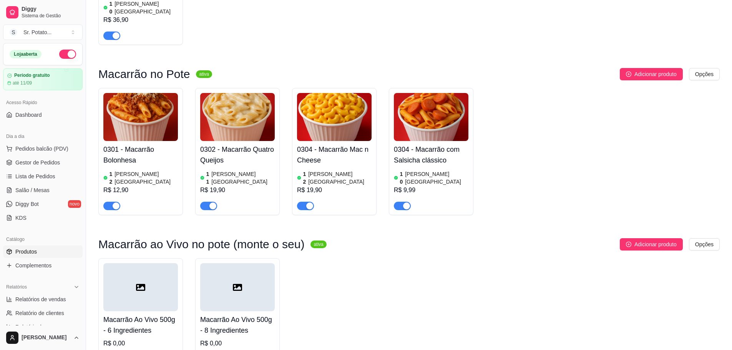
click at [252, 263] on div at bounding box center [237, 287] width 75 height 48
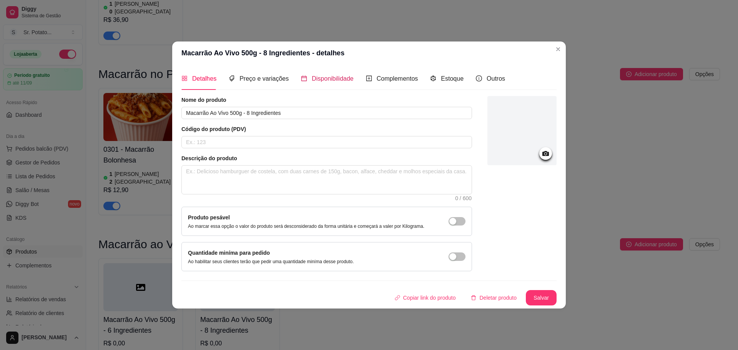
click at [314, 76] on span "Disponibilidade" at bounding box center [333, 78] width 42 height 7
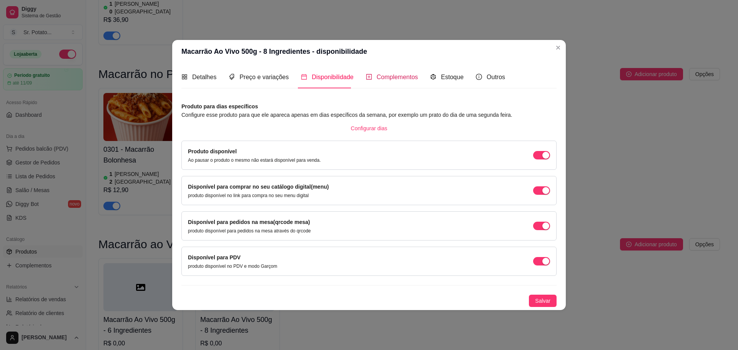
click at [382, 77] on span "Complementos" at bounding box center [398, 77] width 42 height 7
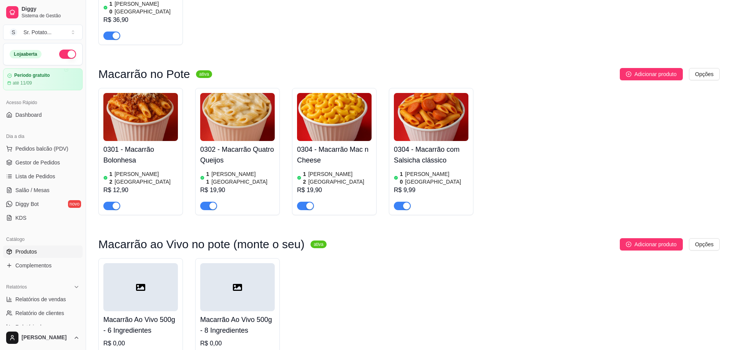
click at [157, 263] on div at bounding box center [140, 287] width 75 height 48
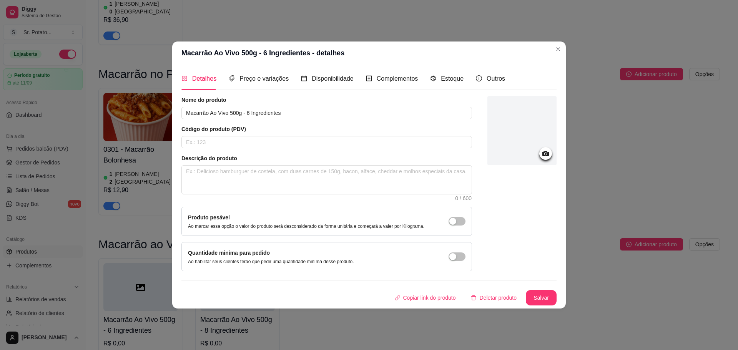
click at [380, 73] on div "Complementos" at bounding box center [392, 79] width 52 height 22
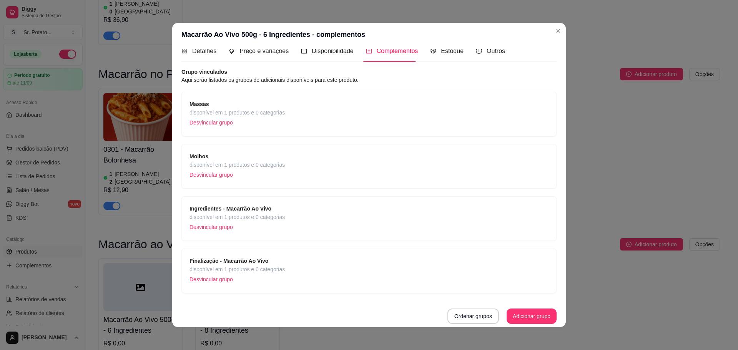
click at [308, 126] on div "Massas disponível em 1 produtos e 0 categorias Desvincular grupo" at bounding box center [368, 114] width 359 height 28
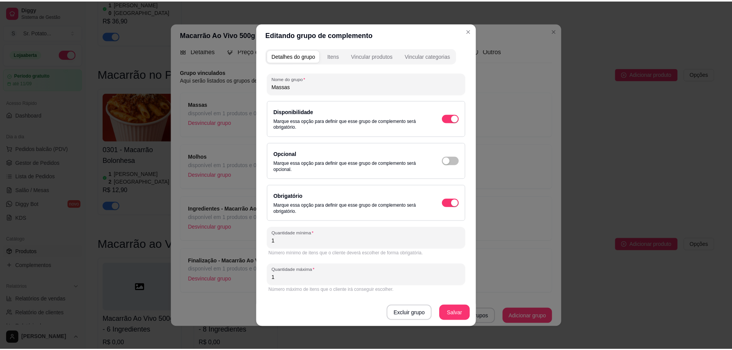
scroll to position [0, 0]
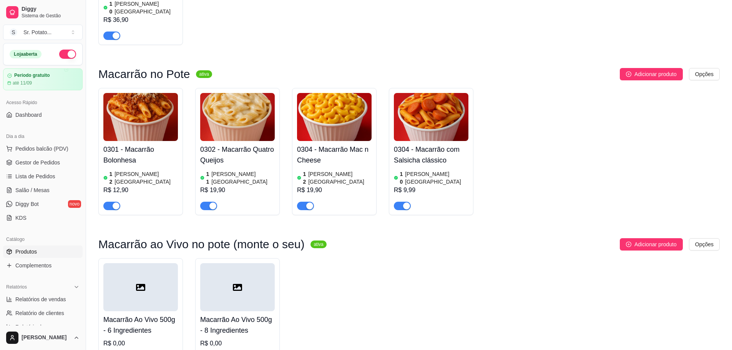
click at [176, 263] on div at bounding box center [140, 287] width 75 height 48
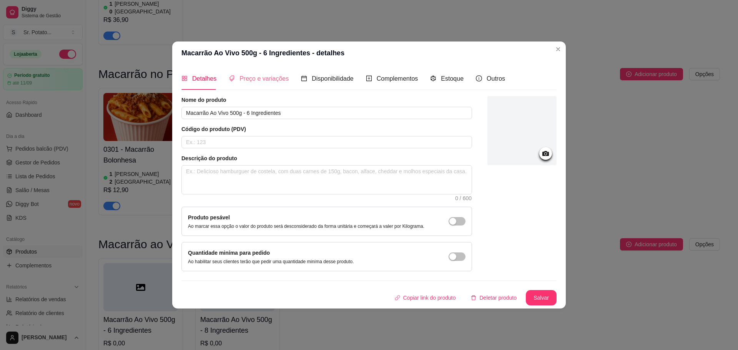
click at [275, 70] on div "Preço e variações" at bounding box center [259, 79] width 60 height 22
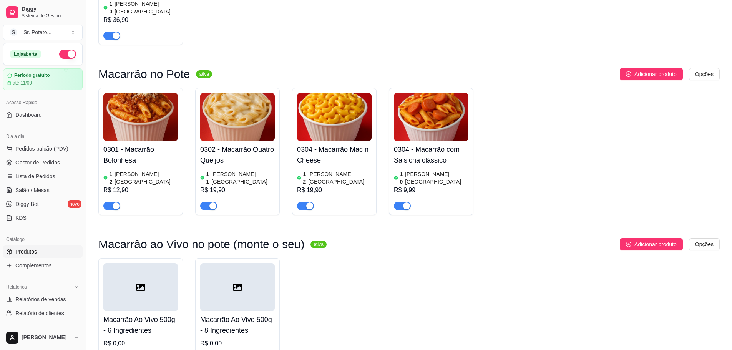
click at [143, 263] on div at bounding box center [140, 287] width 75 height 48
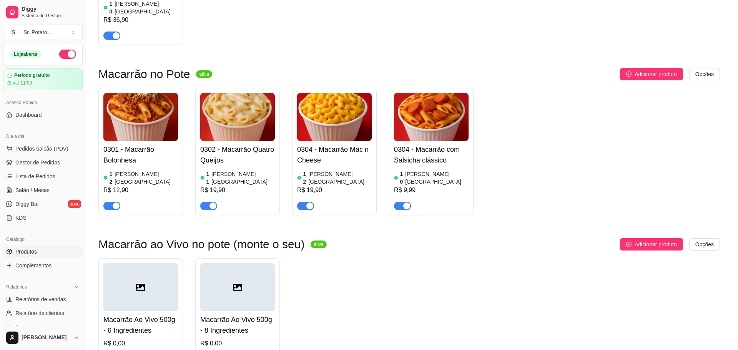
click at [256, 84] on div "Preço e variações" at bounding box center [259, 79] width 60 height 22
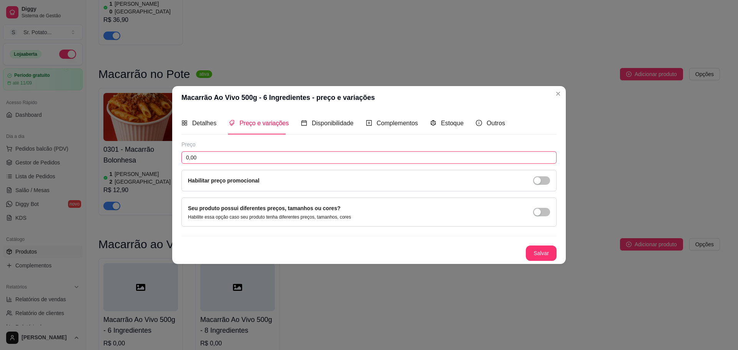
click at [276, 154] on input "0,00" at bounding box center [368, 157] width 375 height 12
type input "22,90"
click at [526, 255] on button "Salvar" at bounding box center [541, 253] width 31 height 15
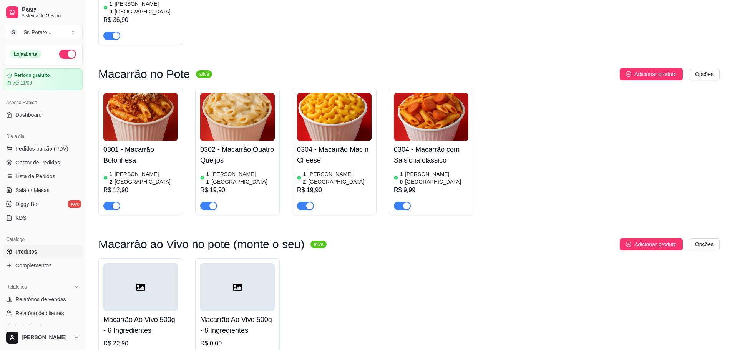
click at [239, 314] on h4 "Macarrão Ao Vivo 500g - 8 Ingredientes" at bounding box center [237, 325] width 75 height 22
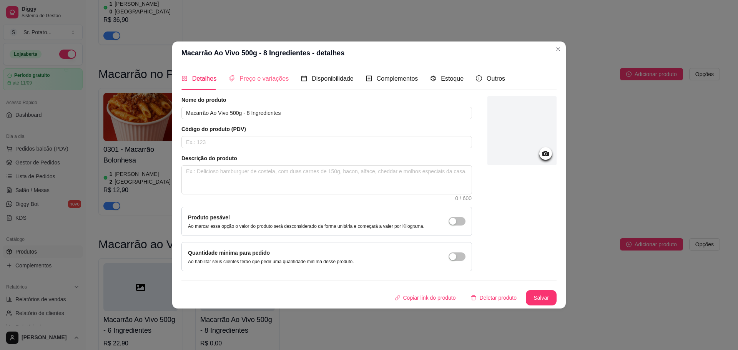
click at [253, 85] on div "Preço e variações" at bounding box center [259, 79] width 60 height 22
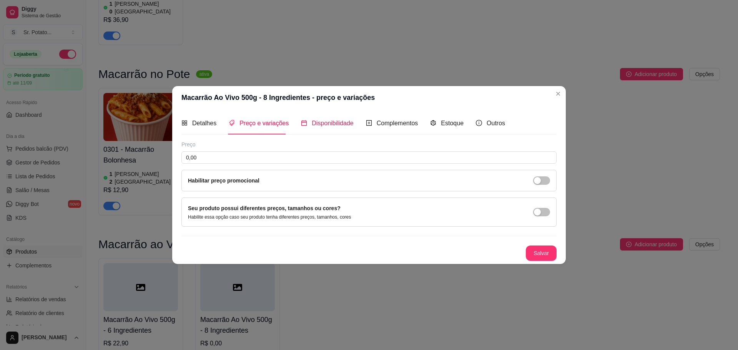
click at [307, 125] on div "Disponibilidade" at bounding box center [327, 123] width 53 height 10
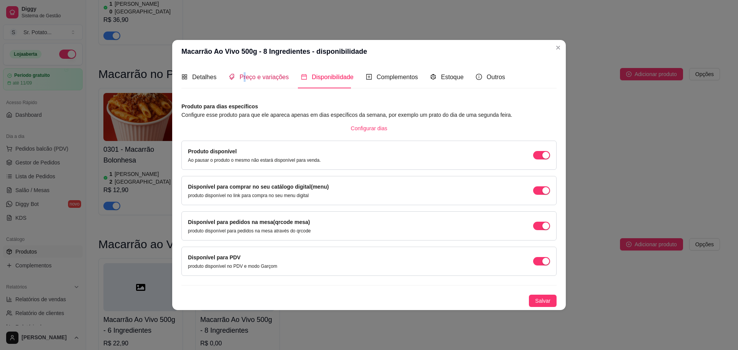
drag, startPoint x: 243, startPoint y: 77, endPoint x: 246, endPoint y: 91, distance: 13.8
click at [244, 77] on span "Preço e variações" at bounding box center [263, 77] width 49 height 7
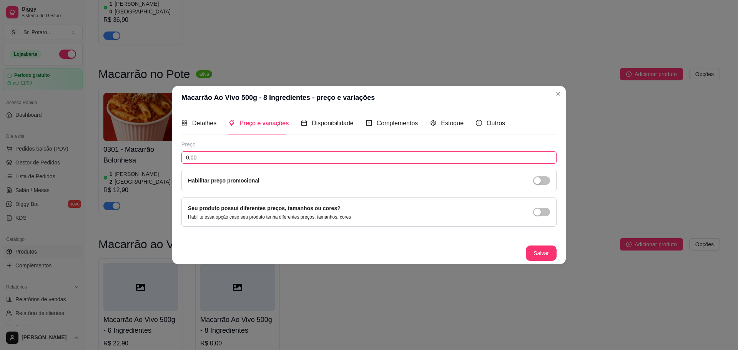
click at [253, 156] on input "0,00" at bounding box center [368, 157] width 375 height 12
type input "24,90"
click at [547, 256] on button "Salvar" at bounding box center [541, 253] width 30 height 15
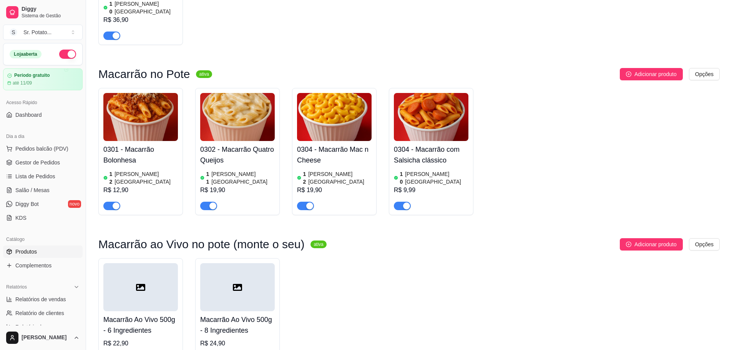
click at [150, 263] on div at bounding box center [140, 287] width 75 height 48
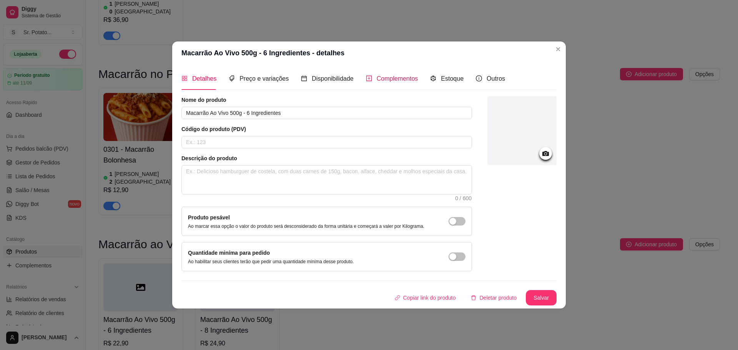
click at [366, 82] on span at bounding box center [369, 78] width 6 height 7
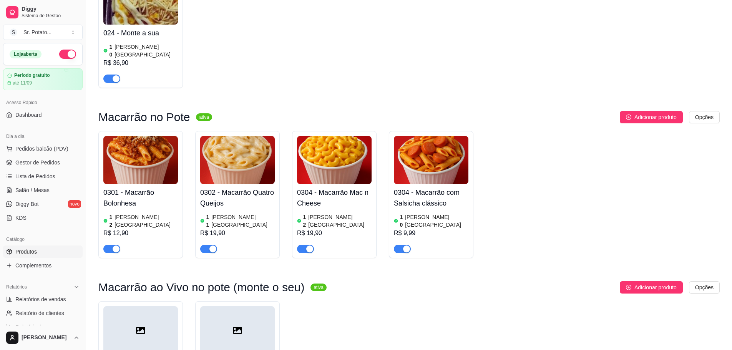
scroll to position [999, 0]
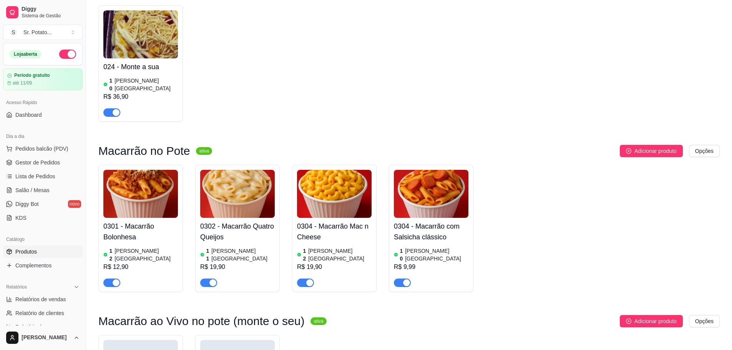
click at [128, 170] on img at bounding box center [140, 194] width 75 height 48
click at [227, 170] on img at bounding box center [237, 194] width 75 height 48
click at [327, 170] on img at bounding box center [334, 194] width 75 height 48
click at [446, 170] on img at bounding box center [431, 194] width 75 height 48
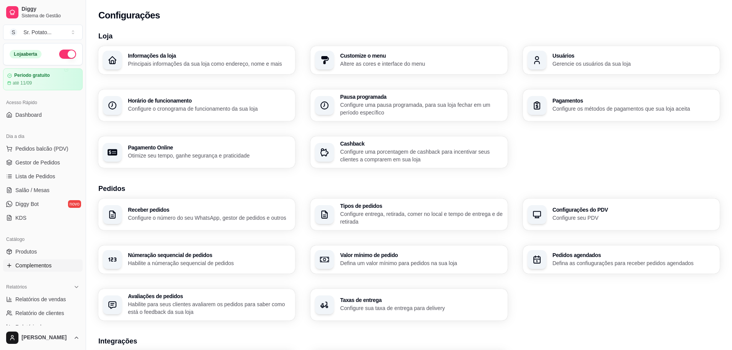
click at [31, 259] on link "Complementos" at bounding box center [43, 265] width 80 height 12
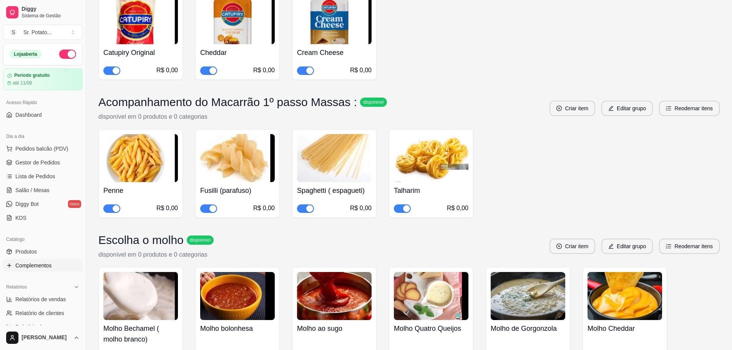
scroll to position [1384, 0]
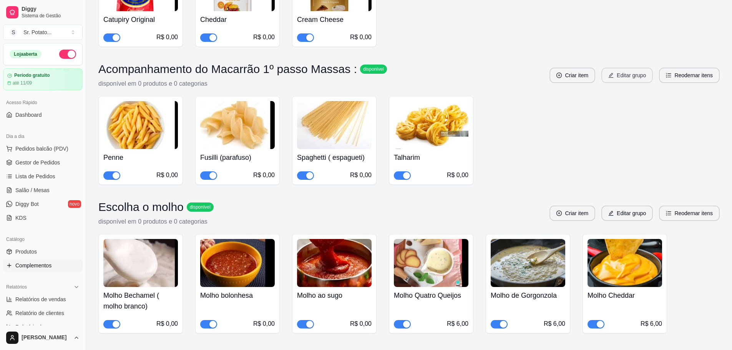
click at [613, 73] on icon "edit" at bounding box center [610, 75] width 5 height 5
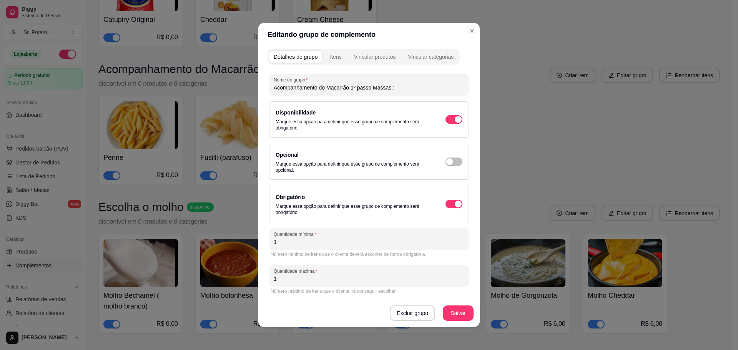
drag, startPoint x: 370, startPoint y: 86, endPoint x: 233, endPoint y: 91, distance: 136.5
click at [235, 91] on div "Editando grupo de complemento Detalhes do grupo Itens Vincular produtos Vincula…" at bounding box center [369, 175] width 738 height 350
type input "Massas"
click at [459, 315] on button "Salvar" at bounding box center [458, 313] width 31 height 15
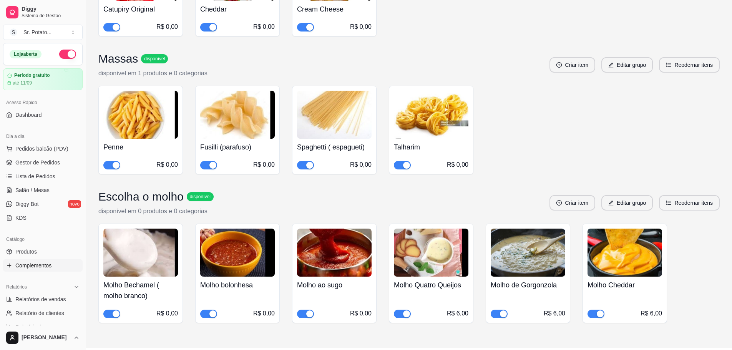
scroll to position [1406, 0]
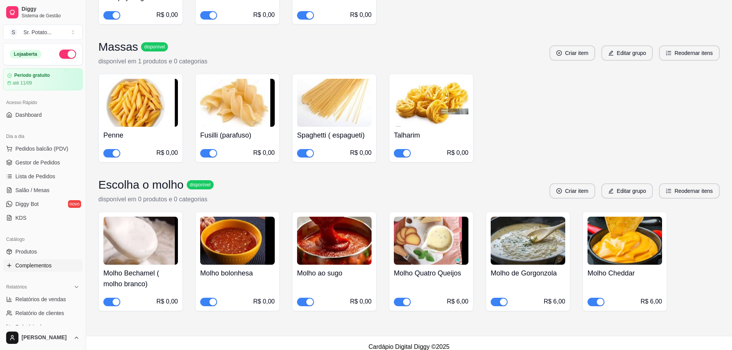
click at [425, 235] on img at bounding box center [431, 241] width 75 height 48
click at [626, 183] on button "Editar grupo" at bounding box center [627, 190] width 52 height 15
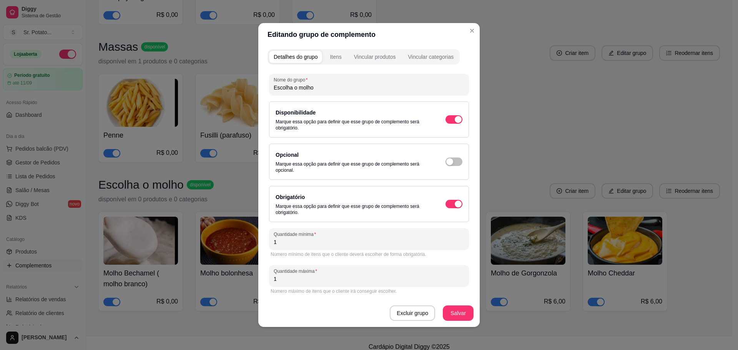
drag, startPoint x: 289, startPoint y: 86, endPoint x: 226, endPoint y: 83, distance: 63.1
click at [226, 83] on div "Editando grupo de complemento Detalhes do grupo Itens Vincular produtos Vincula…" at bounding box center [369, 175] width 738 height 350
type input "Molhos"
click at [460, 309] on button "Salvar" at bounding box center [458, 313] width 31 height 15
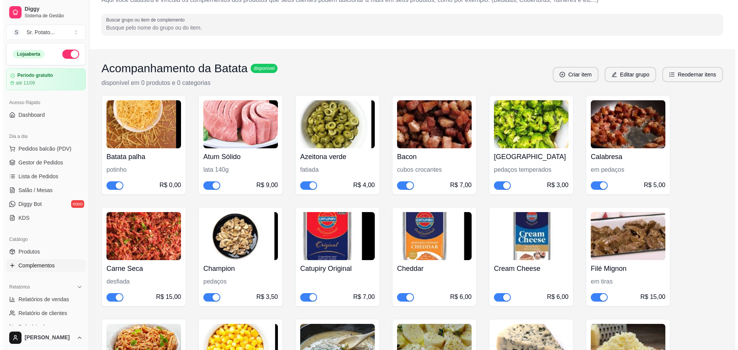
scroll to position [0, 0]
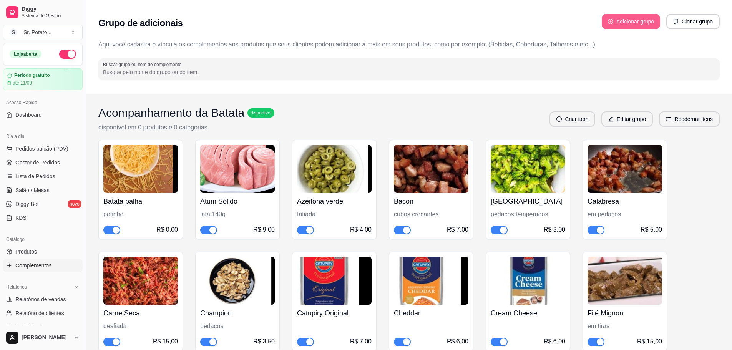
click at [630, 19] on button "Adicionar grupo" at bounding box center [631, 21] width 58 height 15
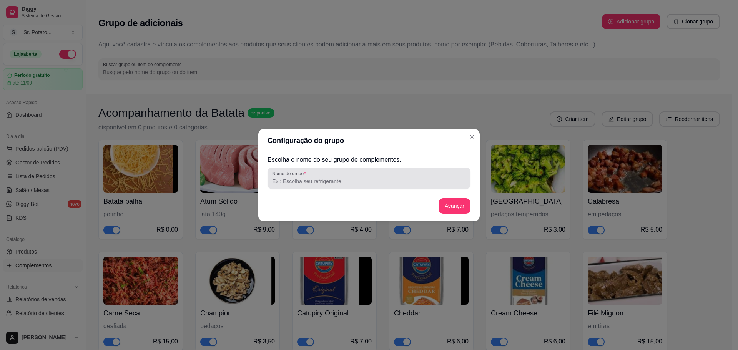
click at [302, 180] on input "Nome do grupo" at bounding box center [369, 182] width 194 height 8
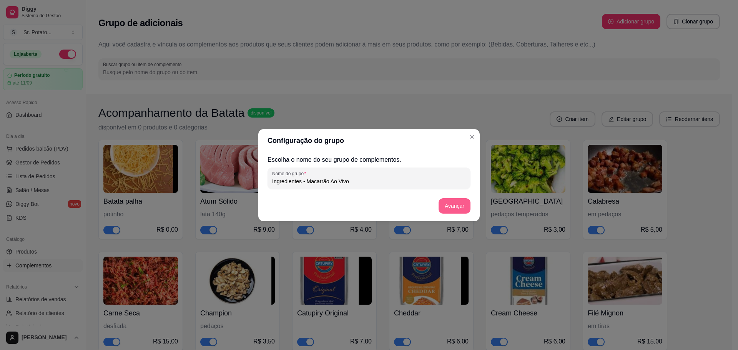
type input "Ingredientes - Macarrão Ao Vivo"
click at [451, 204] on button "Avançar" at bounding box center [455, 205] width 32 height 15
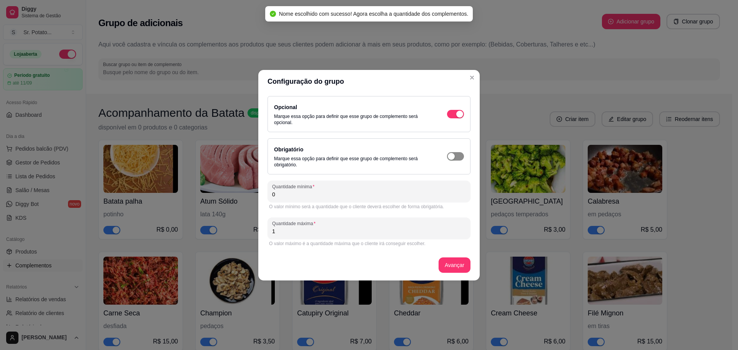
click at [456, 118] on div "button" at bounding box center [459, 114] width 7 height 7
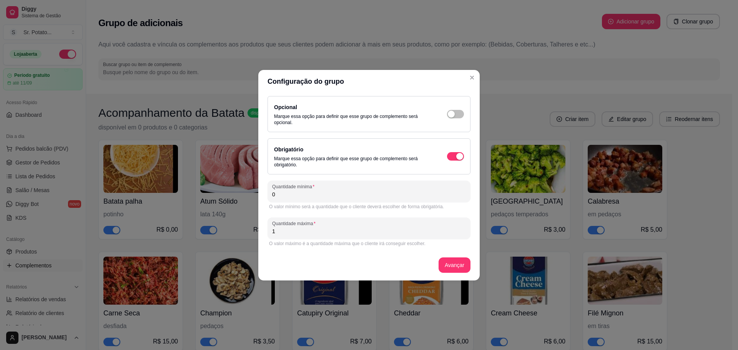
click at [372, 194] on input "0" at bounding box center [369, 195] width 194 height 8
click at [375, 229] on input "1" at bounding box center [369, 232] width 194 height 8
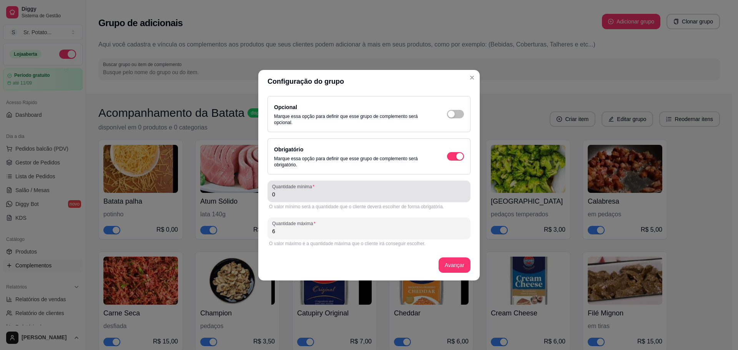
type input "6"
click at [384, 186] on div "0" at bounding box center [369, 191] width 194 height 15
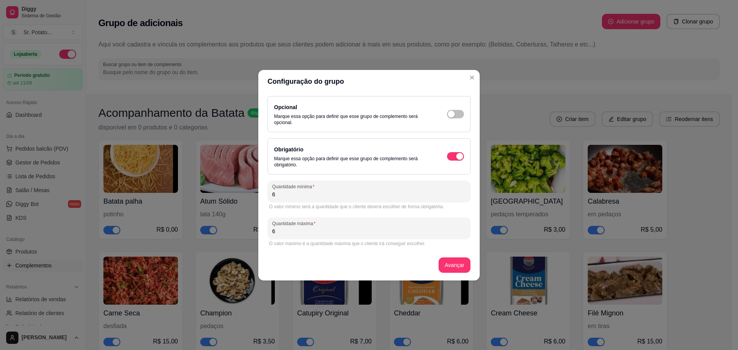
click at [432, 198] on input "6" at bounding box center [369, 195] width 194 height 8
type input "1"
click at [453, 266] on button "Avançar" at bounding box center [455, 265] width 32 height 15
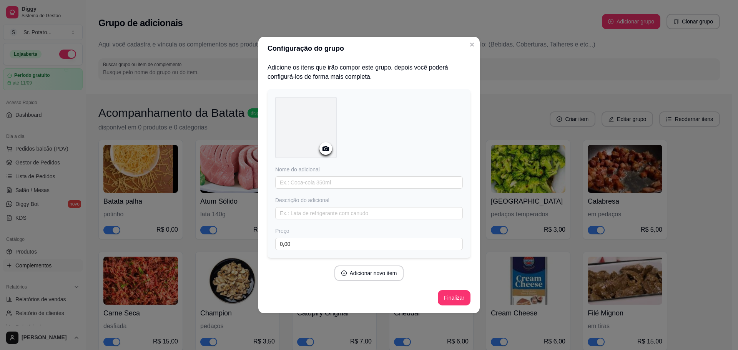
click at [331, 189] on div "Nome do adicional Descrição do adicional Preço 0,00" at bounding box center [369, 208] width 188 height 85
click at [331, 184] on input "text" at bounding box center [369, 182] width 188 height 12
type input "Alho"
click at [358, 268] on button "Adicionar novo item" at bounding box center [369, 273] width 70 height 15
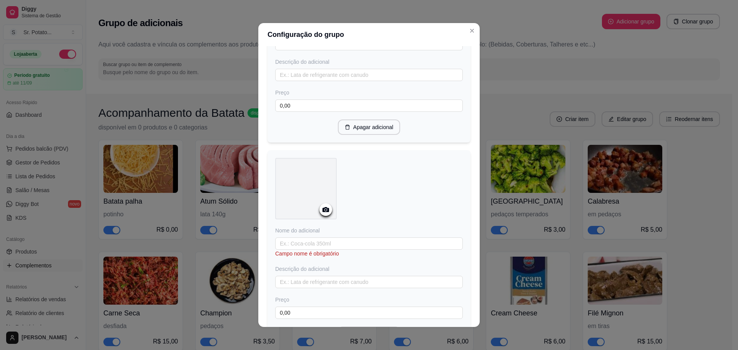
scroll to position [202, 0]
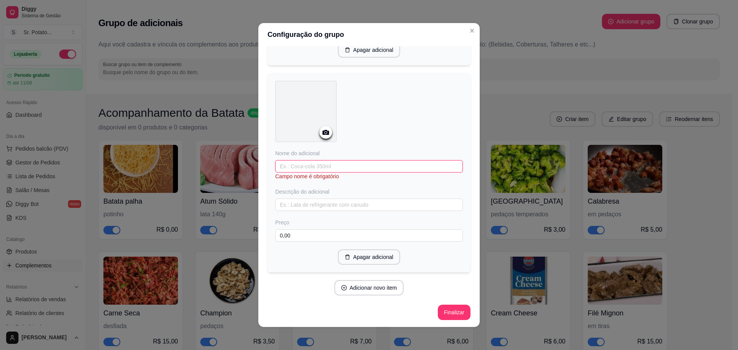
click at [330, 166] on input "text" at bounding box center [369, 166] width 188 height 12
type input "Alho-Poró"
click at [380, 288] on button "Adicionar novo item" at bounding box center [369, 287] width 70 height 15
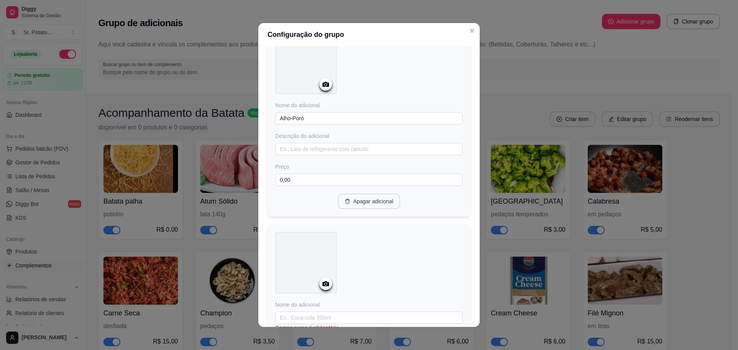
scroll to position [348, 0]
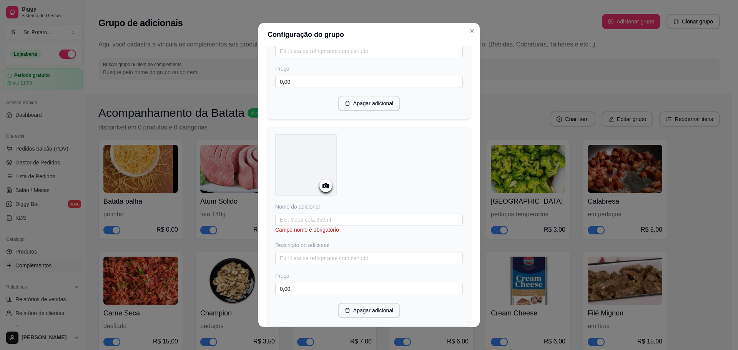
click at [340, 210] on div "Nome do adicional Campo nome é obrigatório Descrição do adicional Preço 0,00" at bounding box center [369, 249] width 188 height 92
click at [343, 214] on input "text" at bounding box center [369, 220] width 188 height 12
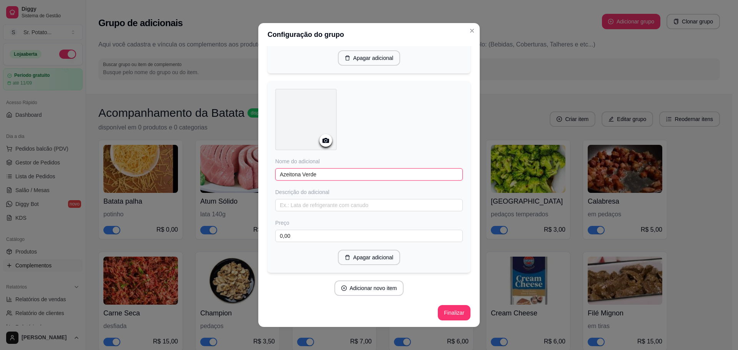
type input "Azeitona Verde"
click at [361, 281] on button "Adicionar novo item" at bounding box center [369, 288] width 68 height 15
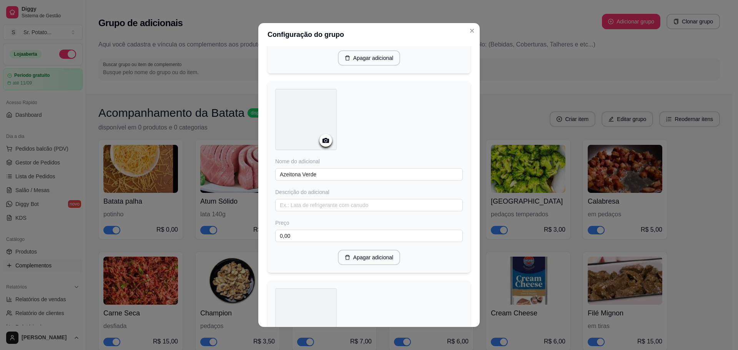
scroll to position [600, 0]
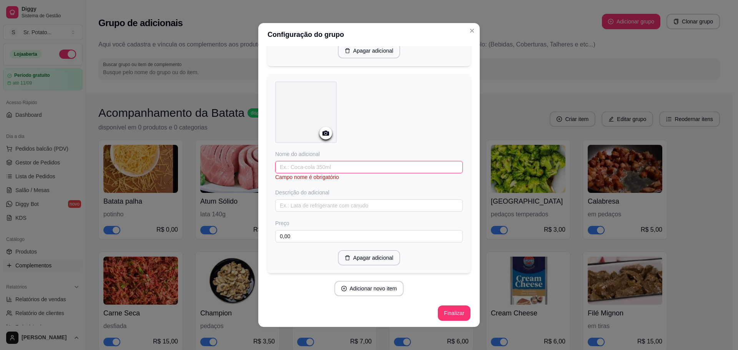
click at [320, 163] on input "text" at bounding box center [369, 167] width 188 height 12
type input "Bacon"
click at [341, 286] on icon "plus-circle" at bounding box center [343, 288] width 5 height 5
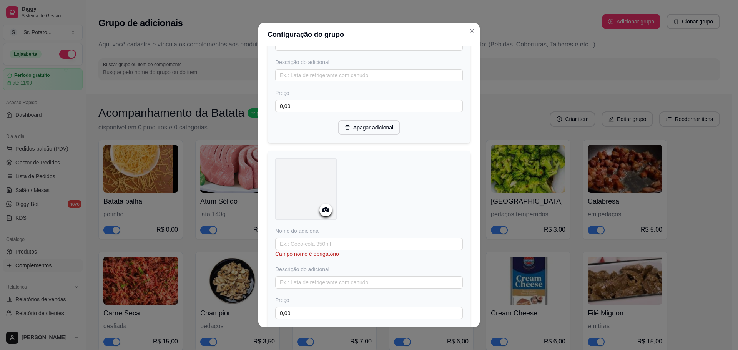
scroll to position [746, 0]
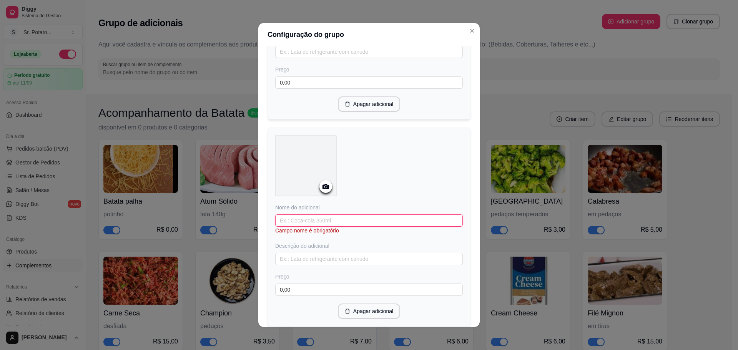
click at [328, 220] on input "text" at bounding box center [369, 220] width 188 height 12
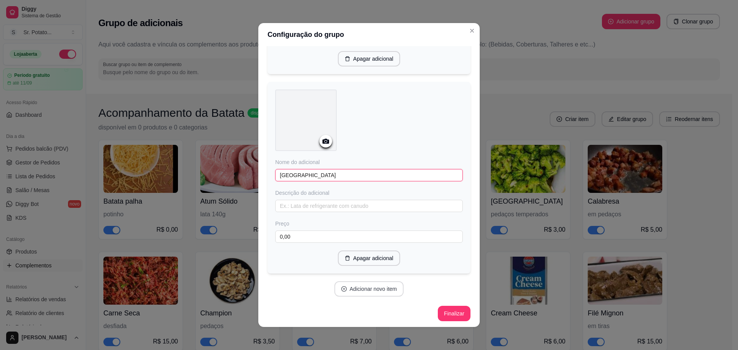
type input "[GEOGRAPHIC_DATA]"
click at [365, 287] on button "Adicionar novo item" at bounding box center [369, 288] width 70 height 15
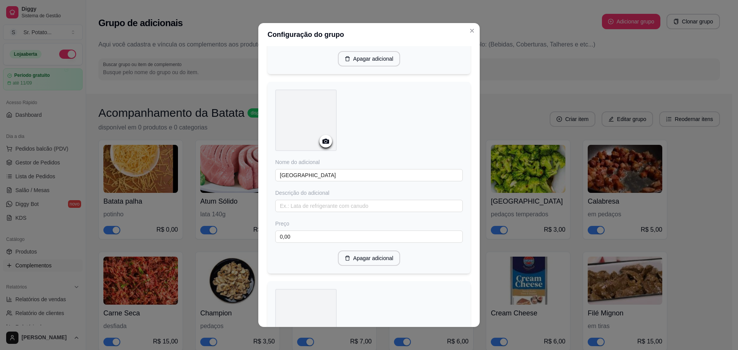
scroll to position [998, 0]
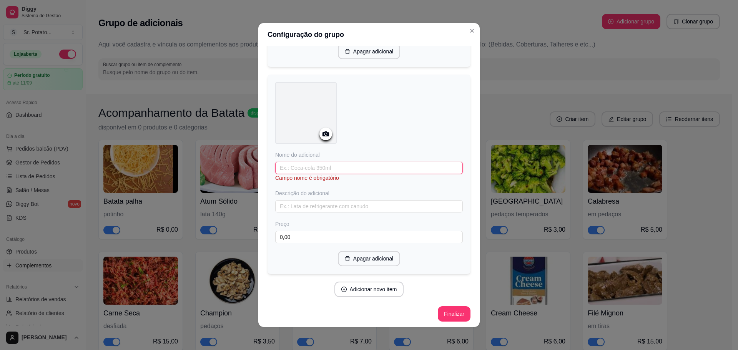
click at [344, 167] on input "text" at bounding box center [369, 168] width 188 height 12
type input "[PERSON_NAME] mole em tiras"
click at [357, 292] on button "Adicionar novo item" at bounding box center [369, 289] width 70 height 15
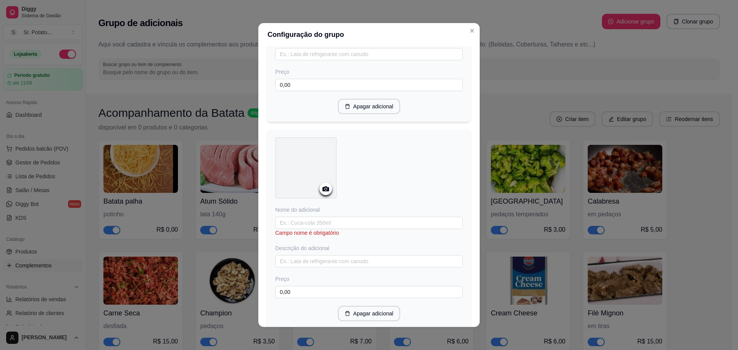
scroll to position [1144, 0]
click at [336, 218] on input "text" at bounding box center [369, 221] width 188 height 12
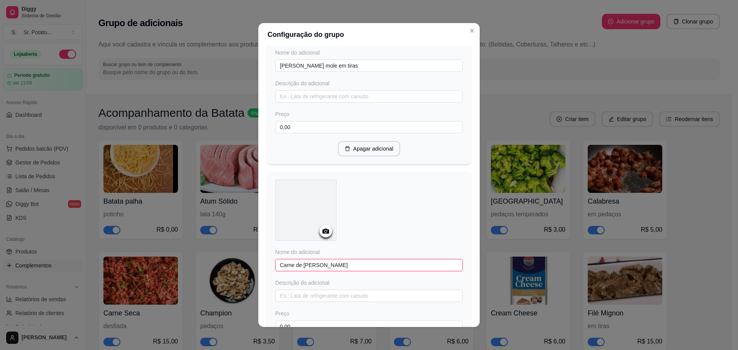
scroll to position [1067, 0]
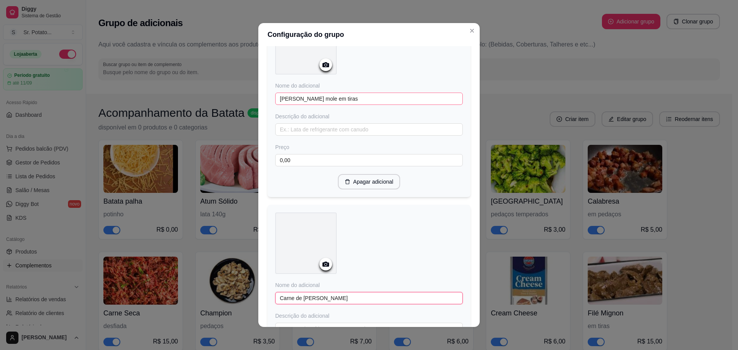
type input "Carne de [PERSON_NAME]"
click at [293, 96] on input "[PERSON_NAME] mole em tiras" at bounding box center [369, 99] width 188 height 12
click at [311, 98] on input "[PERSON_NAME] mole em tiras" at bounding box center [369, 99] width 188 height 12
click at [333, 98] on input "[PERSON_NAME] Mole em tiras" at bounding box center [369, 99] width 188 height 12
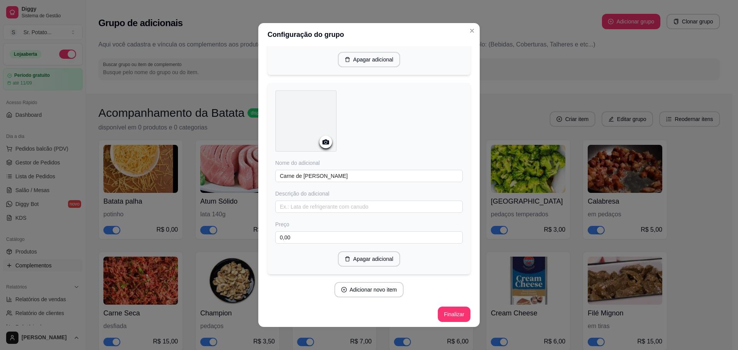
scroll to position [2, 0]
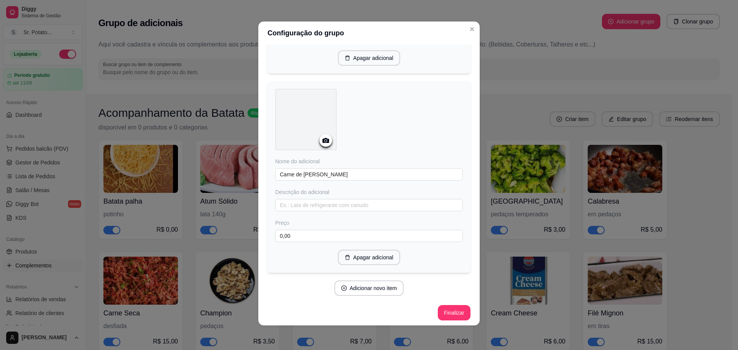
type input "[PERSON_NAME] Mole em [GEOGRAPHIC_DATA]"
click at [373, 282] on button "Adicionar novo item" at bounding box center [369, 288] width 68 height 15
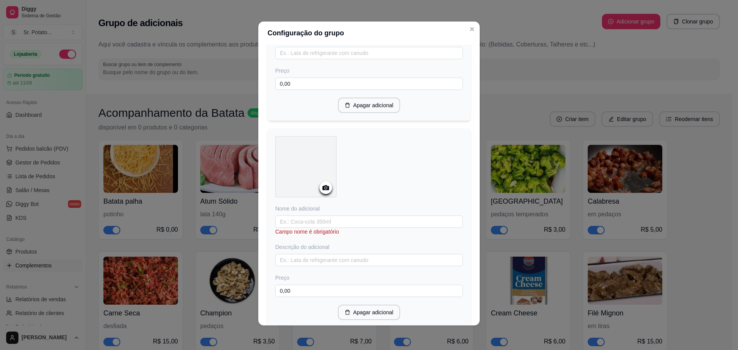
scroll to position [1343, 0]
click at [355, 215] on input "text" at bounding box center [369, 220] width 188 height 12
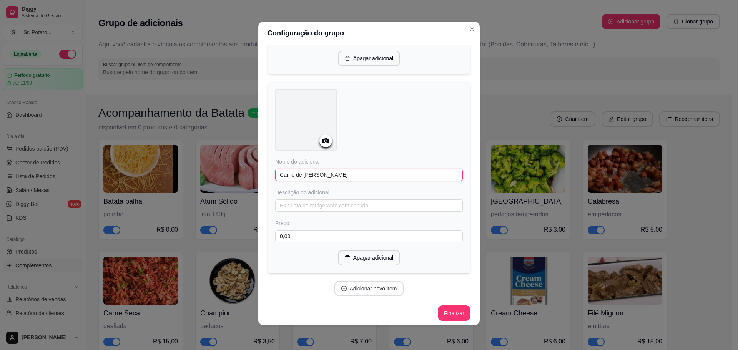
type input "Carne de [PERSON_NAME]"
click at [359, 281] on button "Adicionar novo item" at bounding box center [369, 288] width 70 height 15
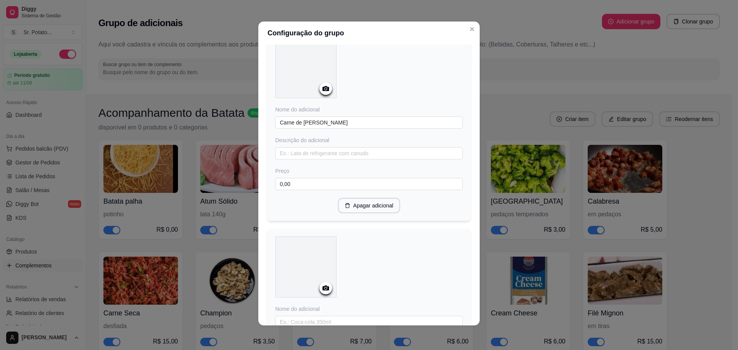
scroll to position [1465, 0]
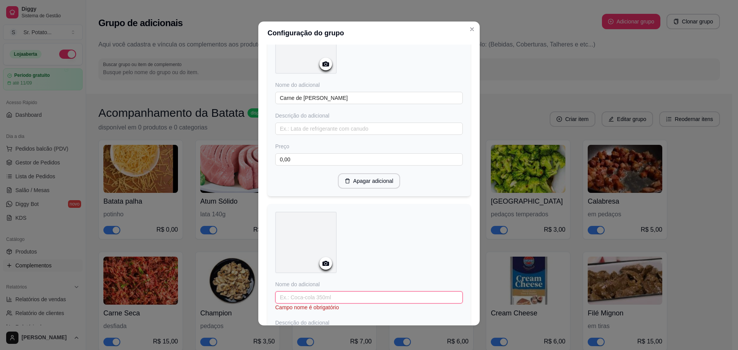
click at [329, 292] on input "text" at bounding box center [369, 297] width 188 height 12
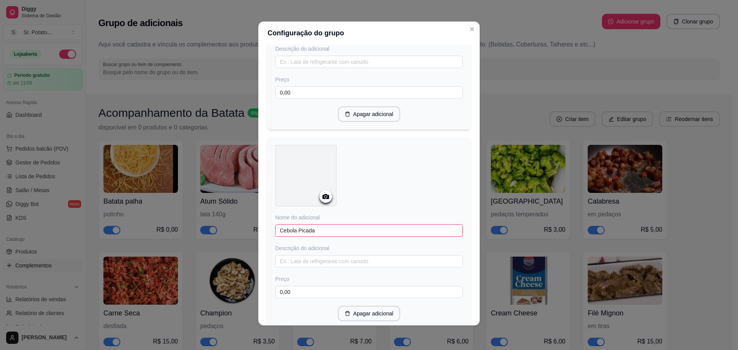
scroll to position [1588, 0]
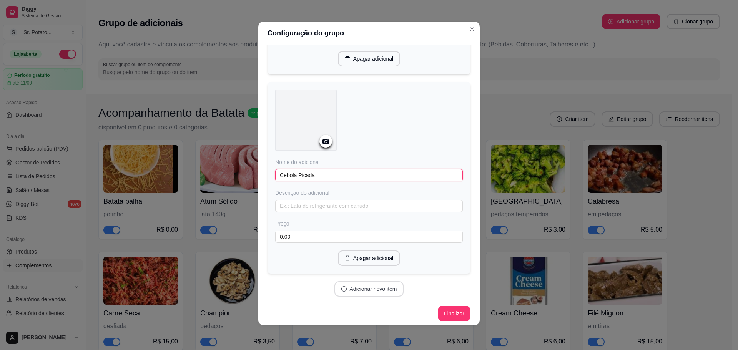
type input "Cebola Picada"
click at [351, 287] on button "Adicionar novo item" at bounding box center [369, 288] width 70 height 15
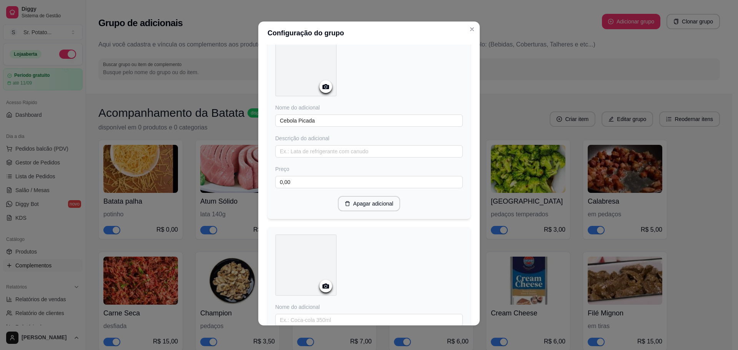
scroll to position [1741, 0]
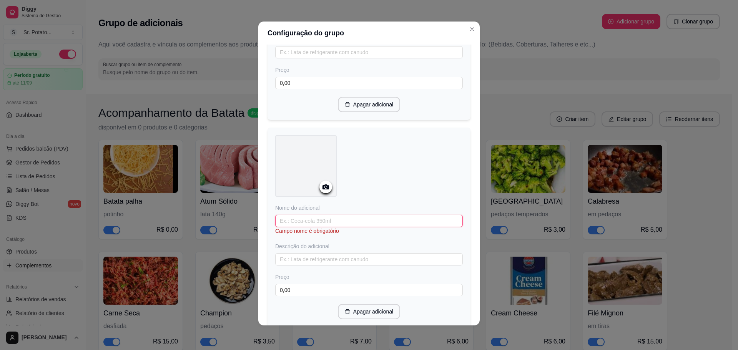
click at [328, 221] on input "text" at bounding box center [369, 221] width 188 height 12
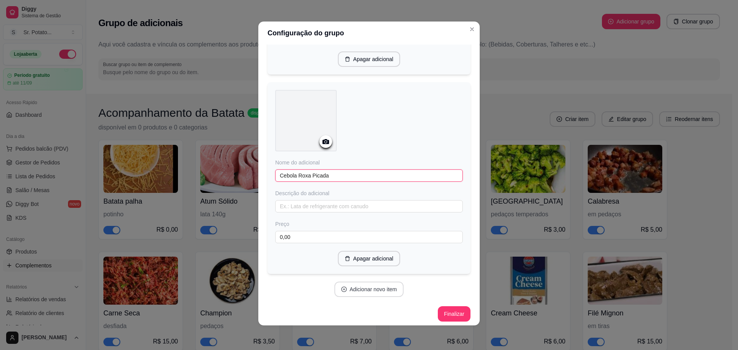
type input "Cebola Roxa Picada"
click at [347, 286] on button "Adicionar novo item" at bounding box center [369, 289] width 70 height 15
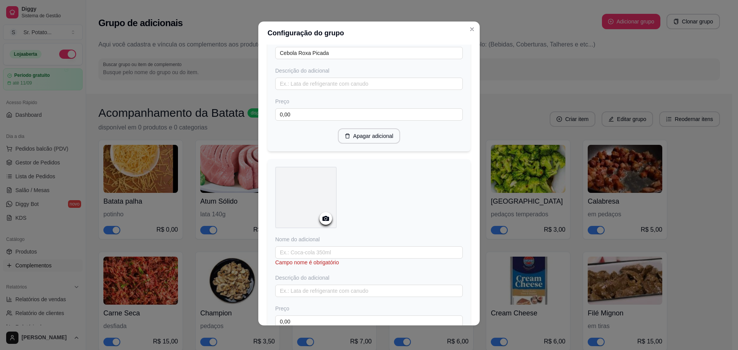
scroll to position [1994, 0]
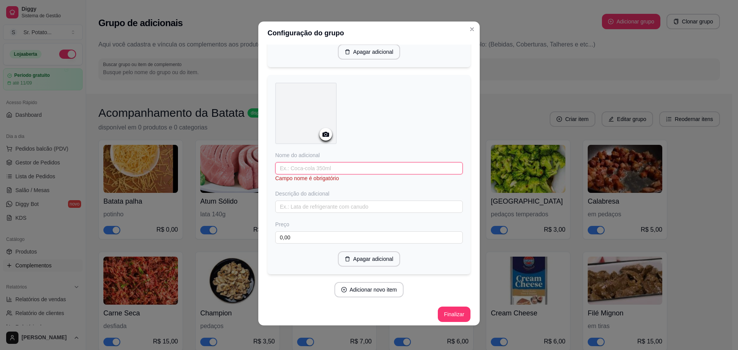
click at [313, 165] on input "text" at bounding box center [369, 168] width 188 height 12
type input "Cenoura Ralada"
click at [372, 289] on button "Adicionar novo item" at bounding box center [369, 289] width 68 height 15
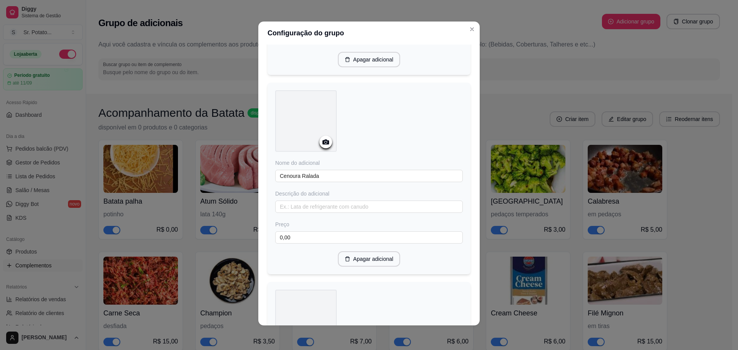
scroll to position [2193, 0]
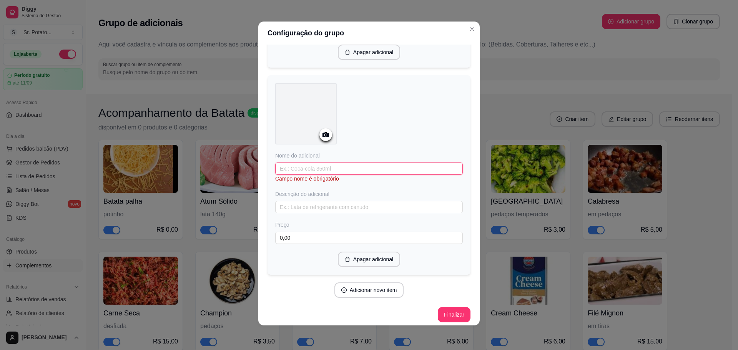
click at [312, 163] on input "text" at bounding box center [369, 169] width 188 height 12
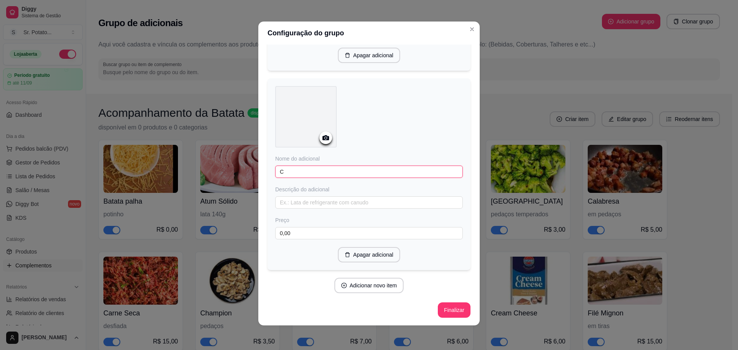
scroll to position [2185, 0]
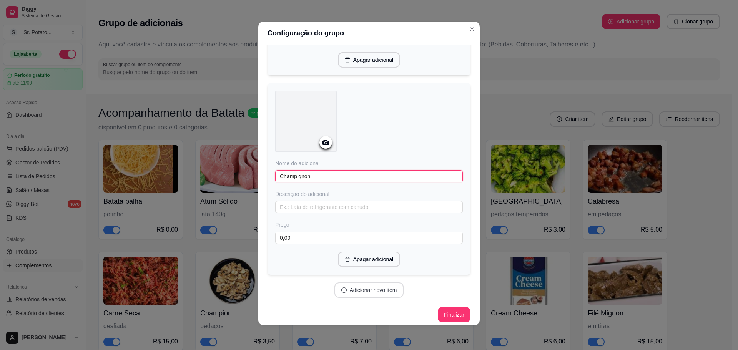
type input "Champignon"
click at [353, 291] on button "Adicionar novo item" at bounding box center [369, 289] width 70 height 15
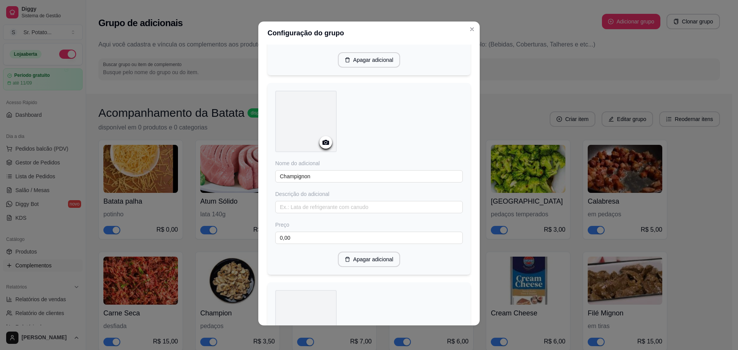
scroll to position [2392, 0]
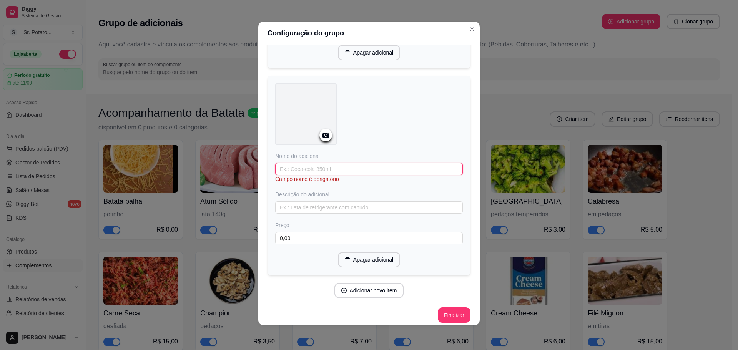
click at [309, 165] on input "text" at bounding box center [369, 169] width 188 height 12
type input "Cheiro Verde"
click at [354, 283] on button "Adicionar novo item" at bounding box center [369, 290] width 70 height 15
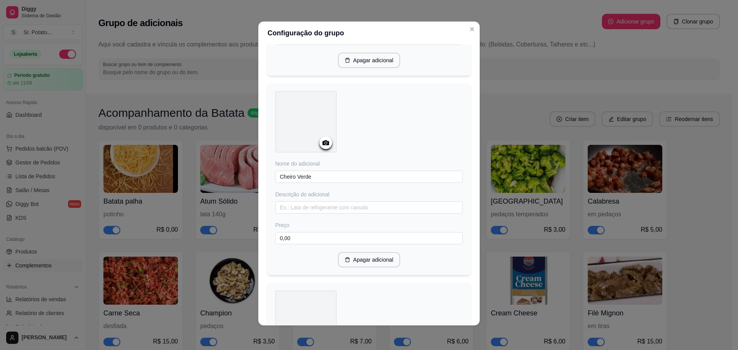
scroll to position [2538, 0]
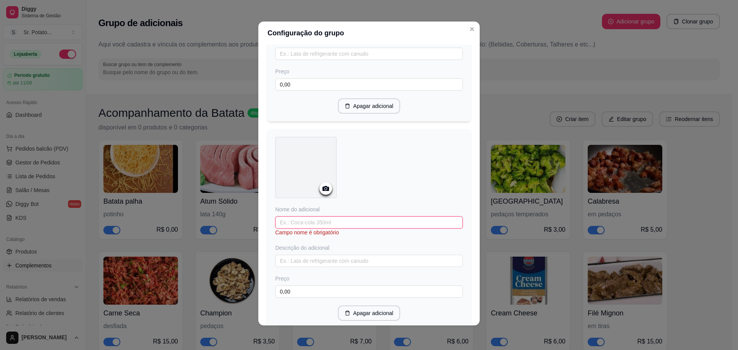
click at [324, 218] on input "text" at bounding box center [369, 222] width 188 height 12
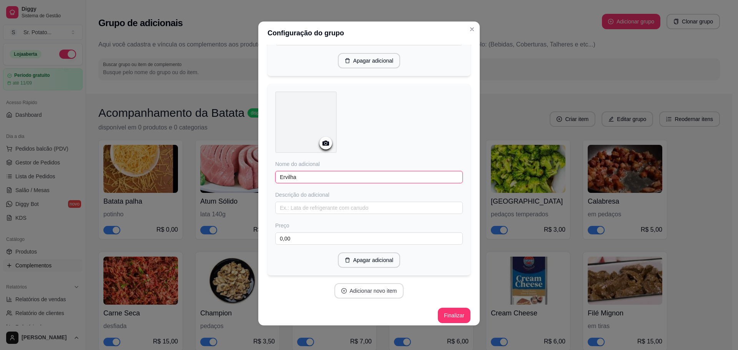
type input "Ervilha"
click at [344, 286] on button "Adicionar novo item" at bounding box center [369, 290] width 70 height 15
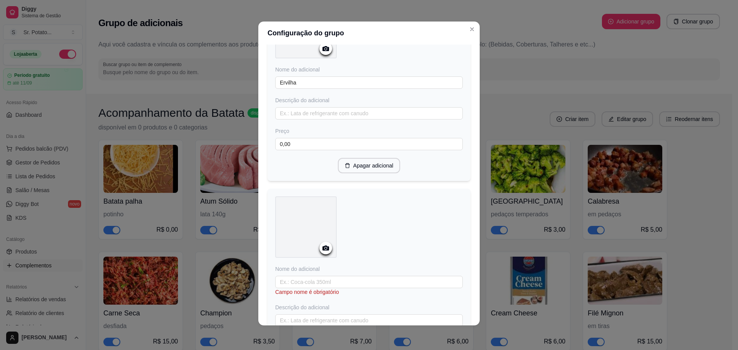
scroll to position [2790, 0]
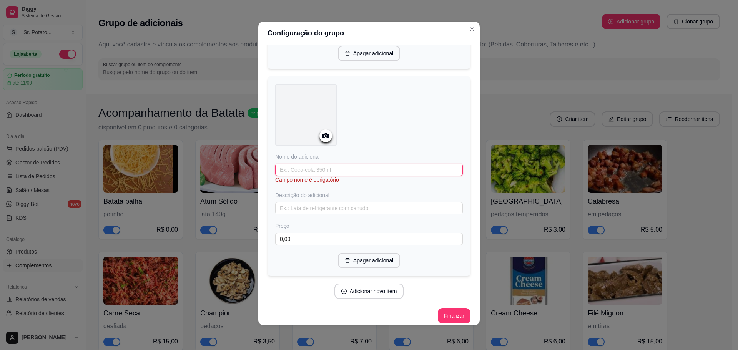
click at [309, 166] on input "text" at bounding box center [369, 170] width 188 height 12
type input "Manjeiricão"
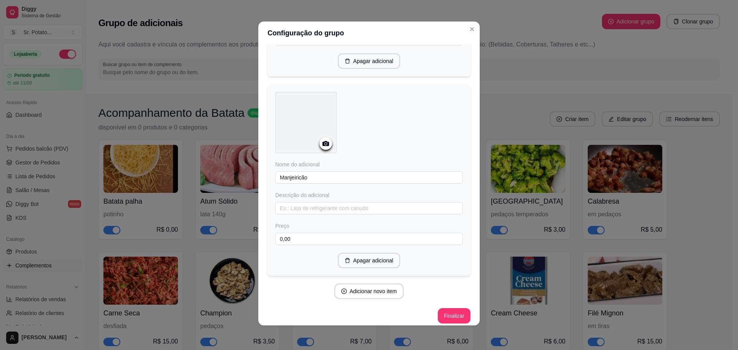
click at [351, 284] on button "Adicionar novo item" at bounding box center [369, 291] width 70 height 15
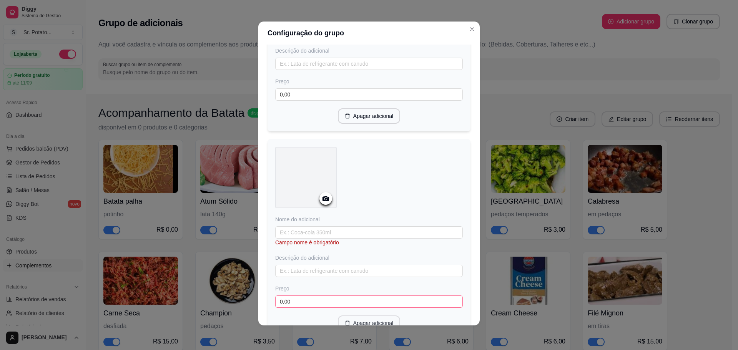
scroll to position [2989, 0]
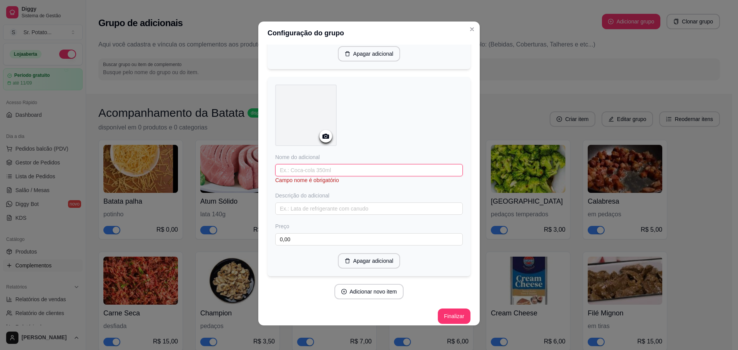
click at [320, 164] on input "text" at bounding box center [369, 170] width 188 height 12
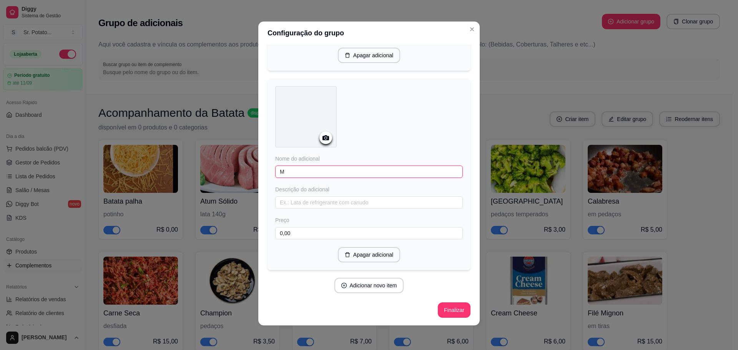
scroll to position [2981, 0]
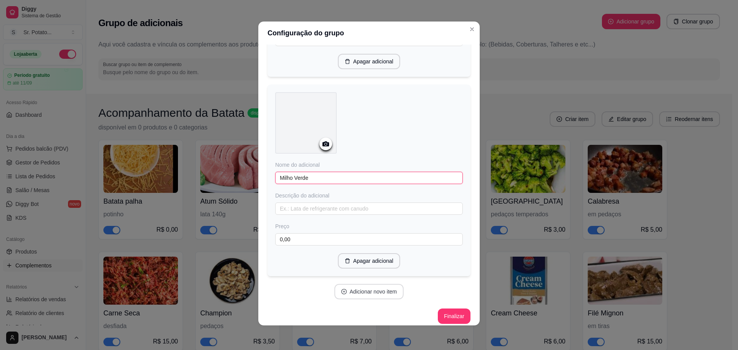
type input "Milho Verde"
click at [368, 285] on button "Adicionar novo item" at bounding box center [369, 291] width 70 height 15
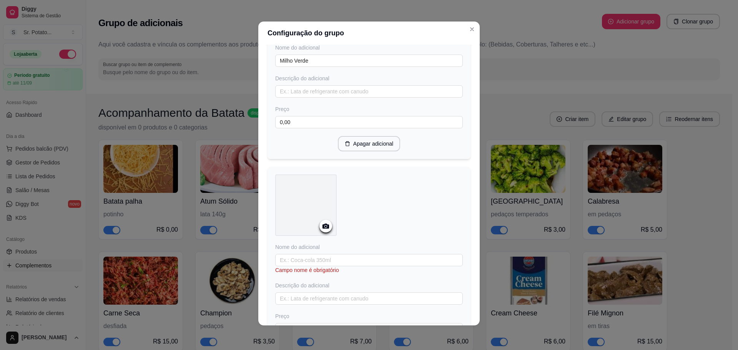
scroll to position [3135, 0]
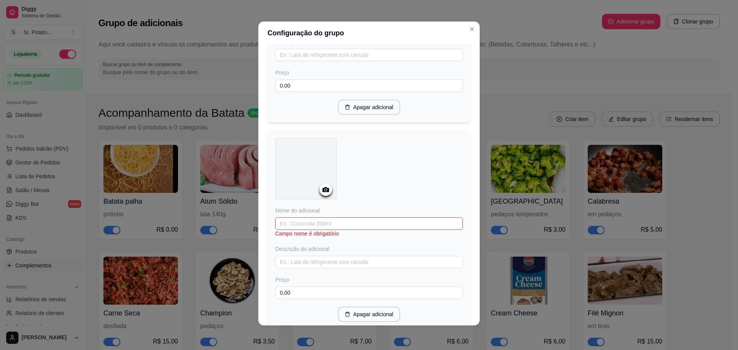
click at [328, 218] on input "text" at bounding box center [369, 224] width 188 height 12
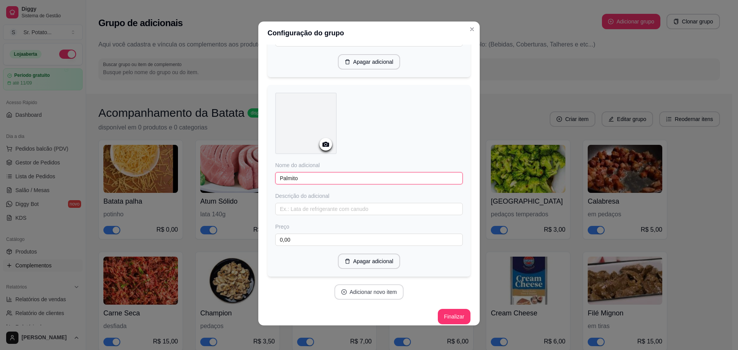
type input "Palmito"
click at [358, 286] on button "Adicionar novo item" at bounding box center [369, 291] width 70 height 15
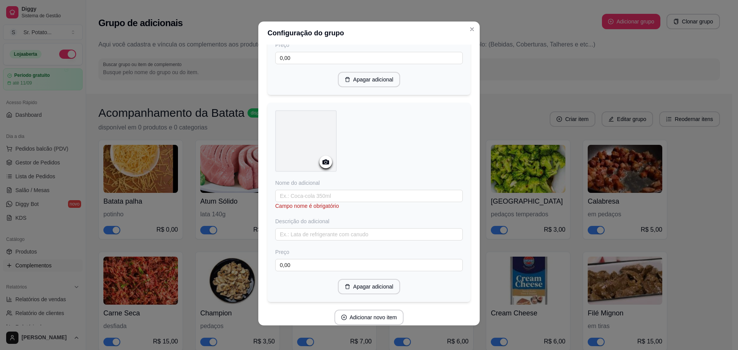
scroll to position [3387, 0]
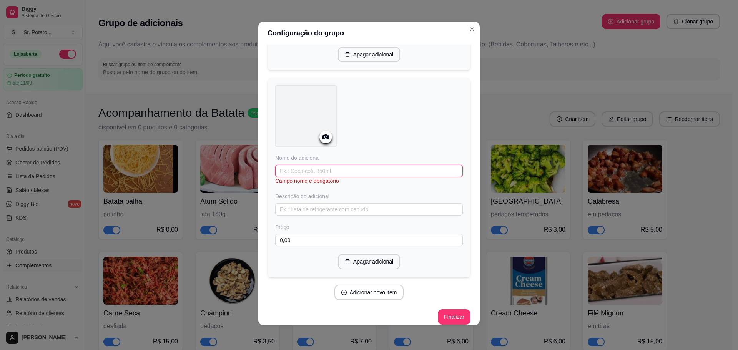
click at [348, 166] on input "text" at bounding box center [369, 171] width 188 height 12
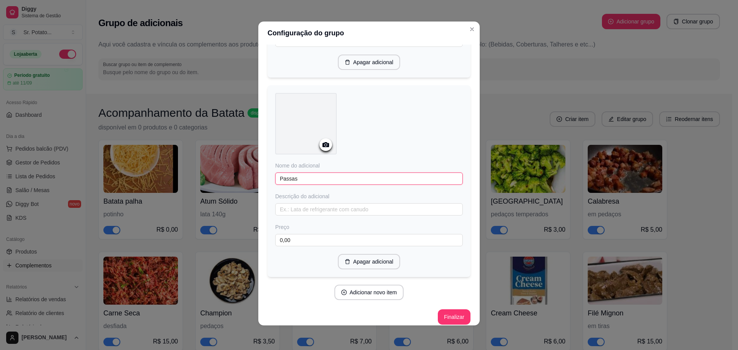
type input "Passas"
click at [367, 289] on button "Adicionar novo item" at bounding box center [369, 292] width 70 height 15
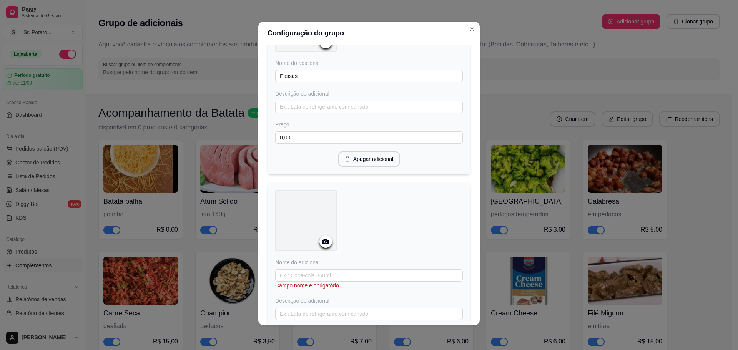
scroll to position [3586, 0]
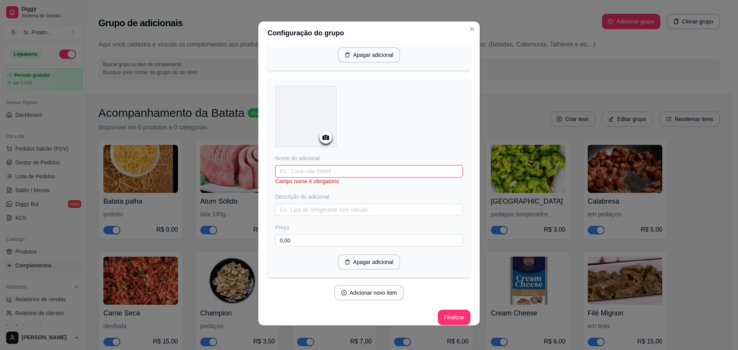
click at [367, 165] on input "text" at bounding box center [369, 171] width 188 height 12
type input "p"
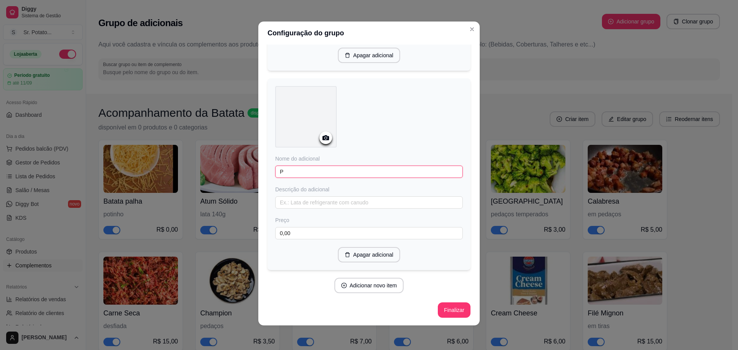
scroll to position [3579, 0]
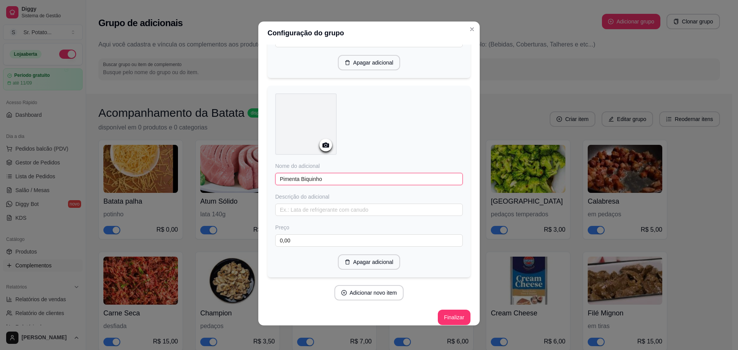
type input "Pimenta Biquinho"
click at [371, 286] on button "Adicionar novo item" at bounding box center [369, 293] width 68 height 15
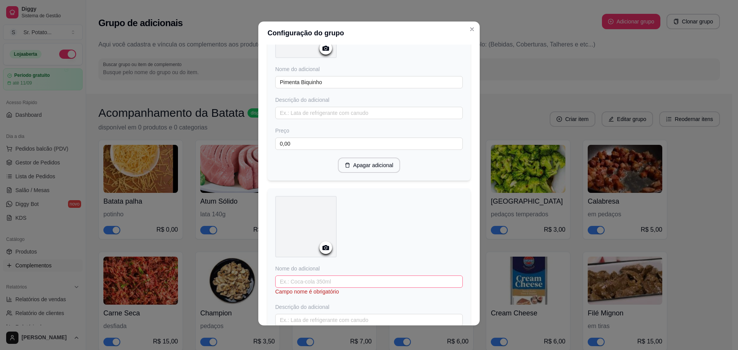
scroll to position [3732, 0]
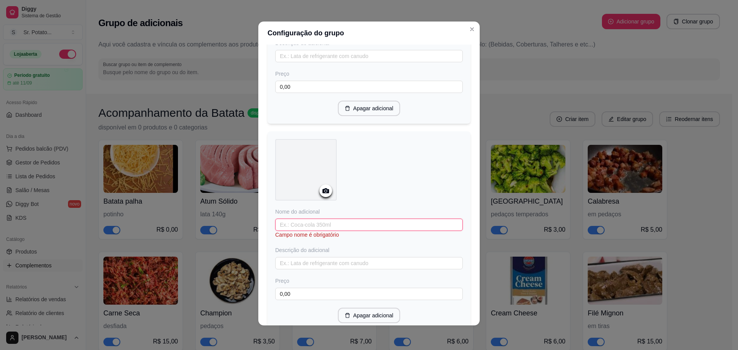
click at [326, 219] on input "text" at bounding box center [369, 225] width 188 height 12
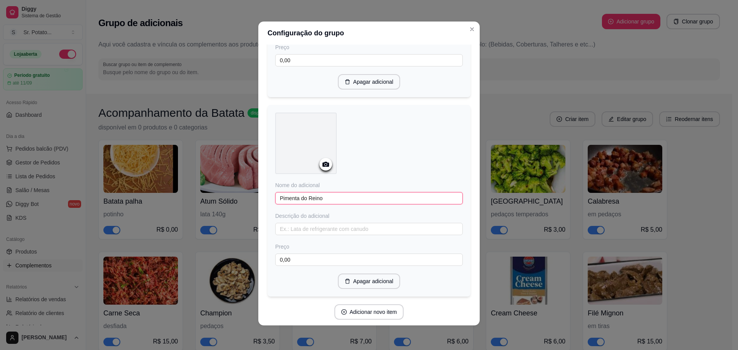
scroll to position [3778, 0]
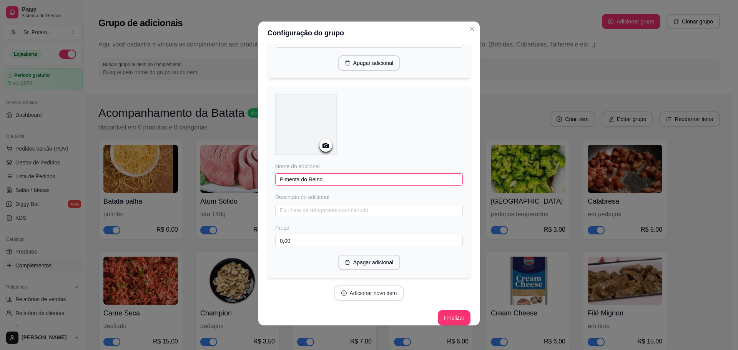
type input "Pimenta do Reino"
click at [351, 286] on button "Adicionar novo item" at bounding box center [369, 293] width 70 height 15
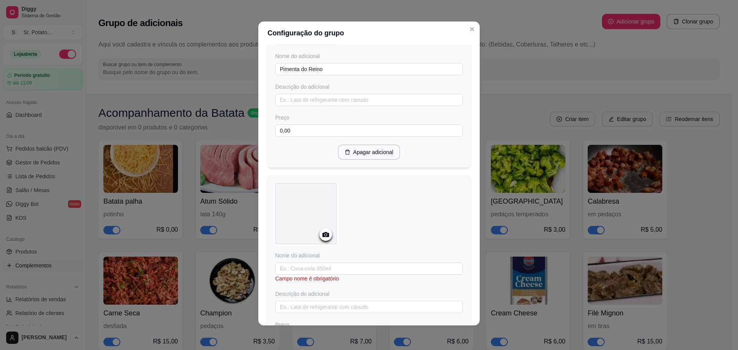
scroll to position [3931, 0]
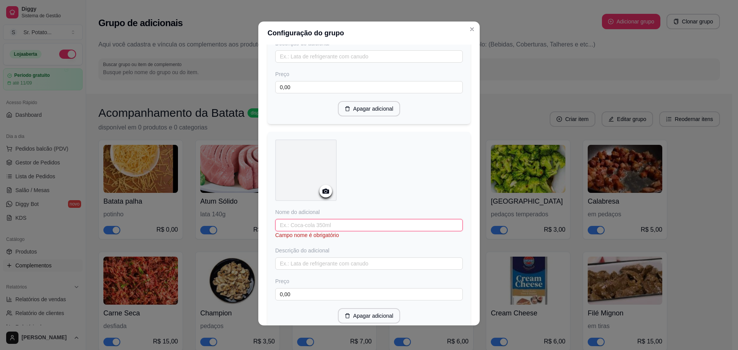
click at [357, 219] on input "text" at bounding box center [369, 225] width 188 height 12
type input "Presunto"
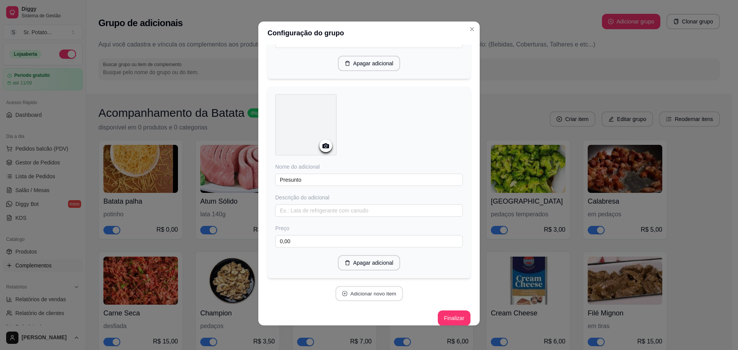
click at [354, 292] on button "Adicionar novo item" at bounding box center [369, 293] width 68 height 15
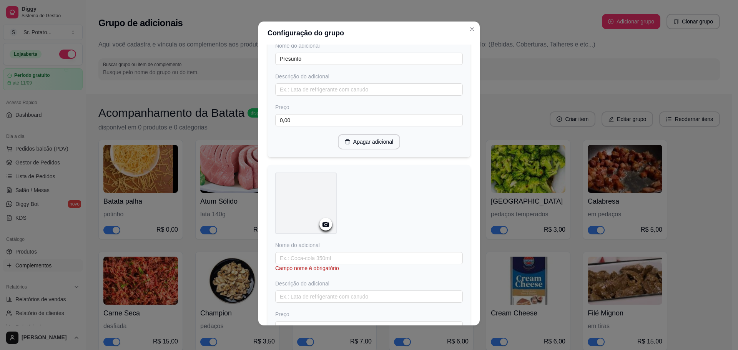
scroll to position [4184, 0]
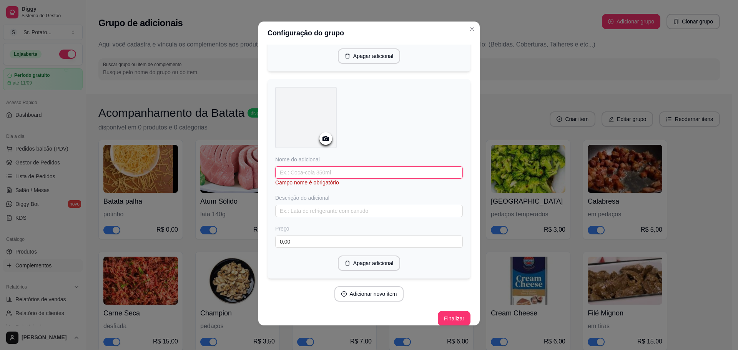
click at [358, 166] on input "text" at bounding box center [369, 172] width 188 height 12
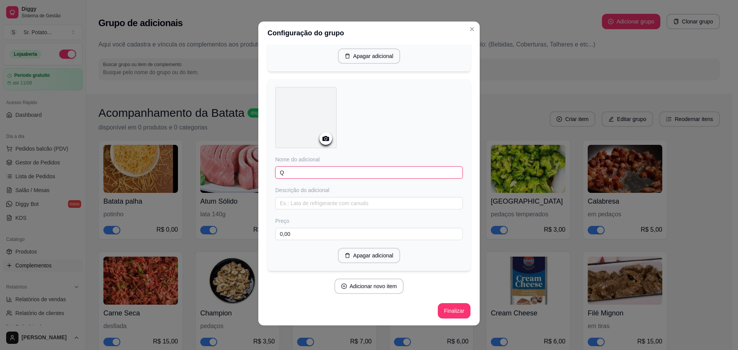
scroll to position [4176, 0]
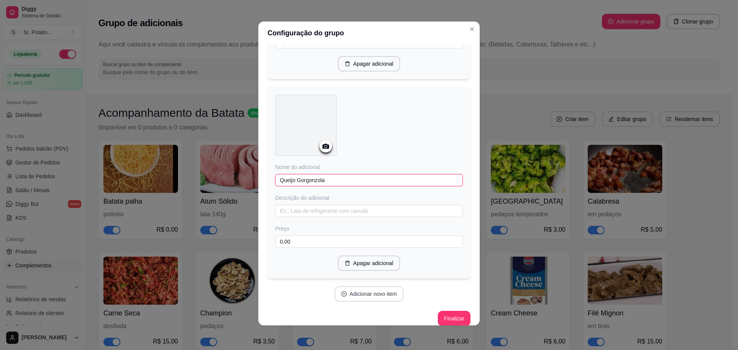
type input "Queijo Gorgonzola"
click at [346, 288] on button "Adicionar novo item" at bounding box center [369, 293] width 70 height 15
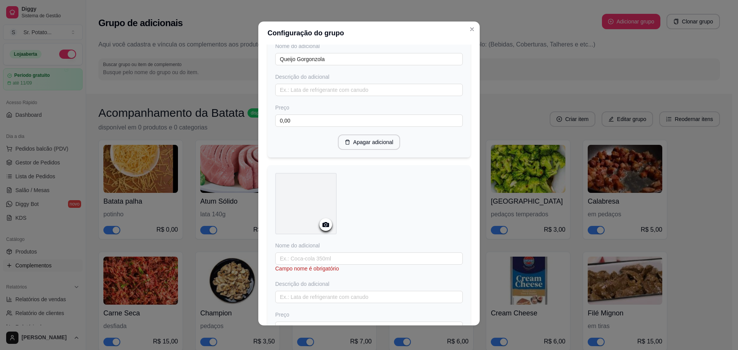
scroll to position [4383, 0]
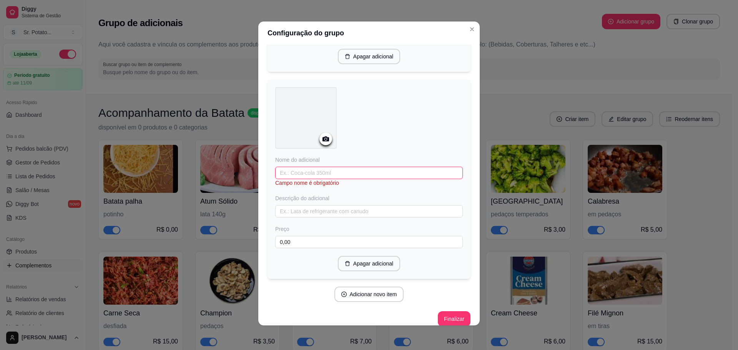
click at [343, 167] on input "text" at bounding box center [369, 173] width 188 height 12
type input "Queijo Muçarela"
click at [362, 287] on button "Adicionar novo item" at bounding box center [369, 294] width 70 height 15
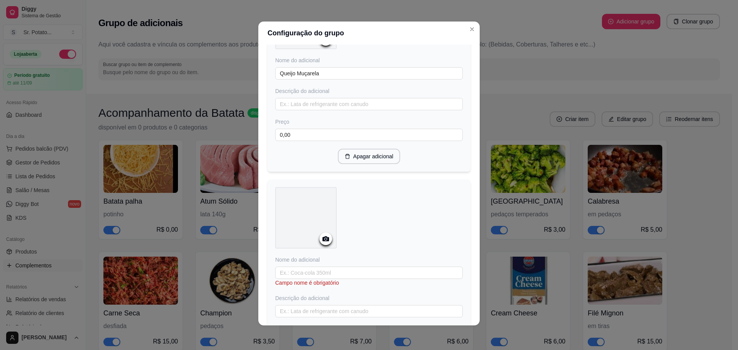
scroll to position [4529, 0]
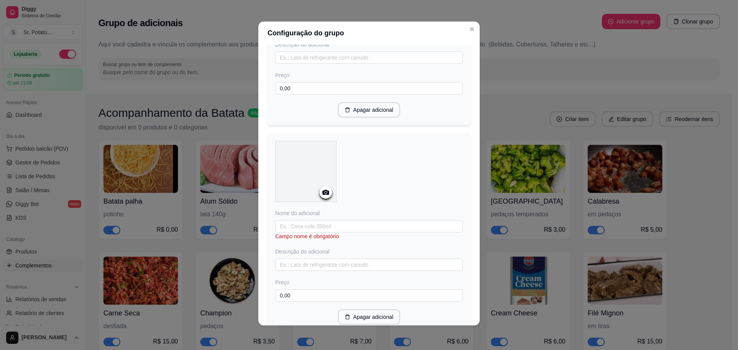
click at [335, 209] on div "Nome do adicional Campo nome é obrigatório Descrição do adicional Preço 0,00" at bounding box center [369, 255] width 188 height 92
click at [337, 220] on input "text" at bounding box center [369, 226] width 188 height 12
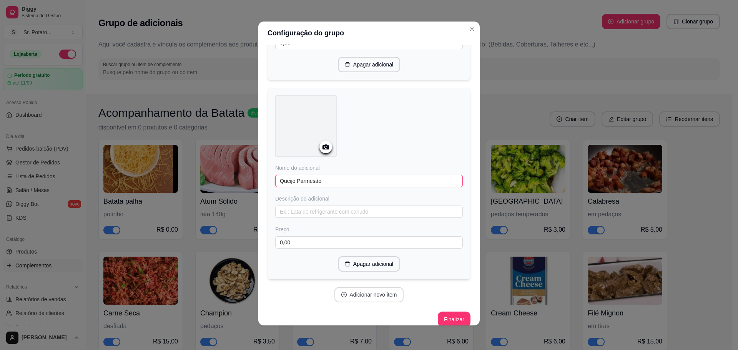
type input "Queijo Parmesão"
click at [349, 287] on button "Adicionar novo item" at bounding box center [369, 294] width 70 height 15
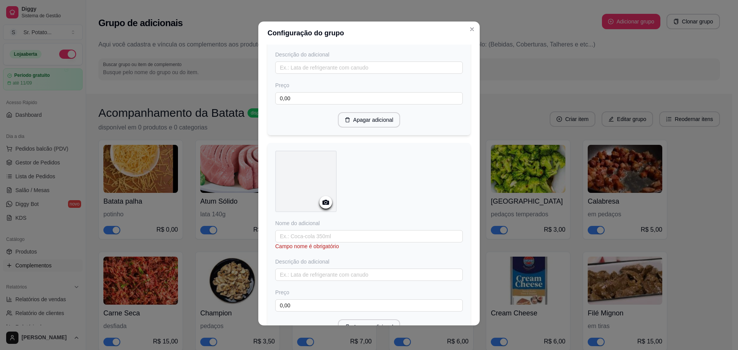
scroll to position [4781, 0]
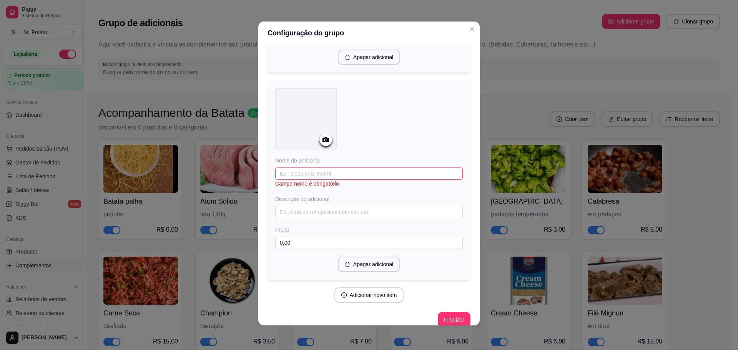
click at [331, 168] on input "text" at bounding box center [369, 174] width 188 height 12
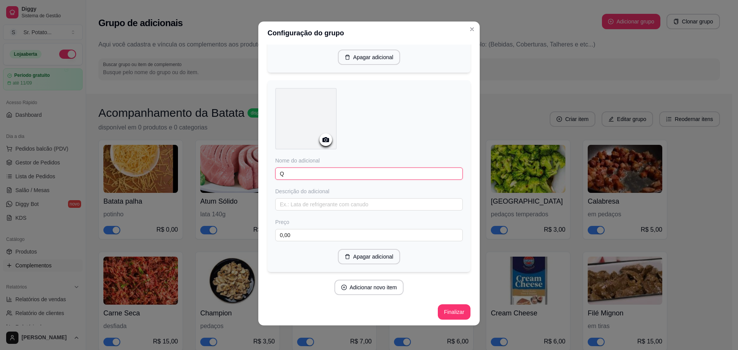
scroll to position [4773, 0]
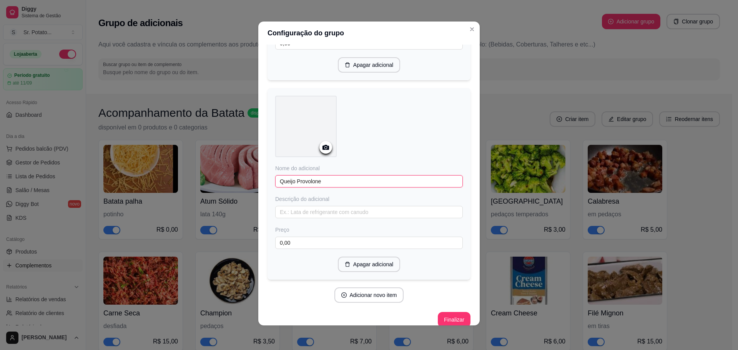
type input "Queijo Provolone"
click at [372, 288] on button "Adicionar novo item" at bounding box center [369, 295] width 68 height 15
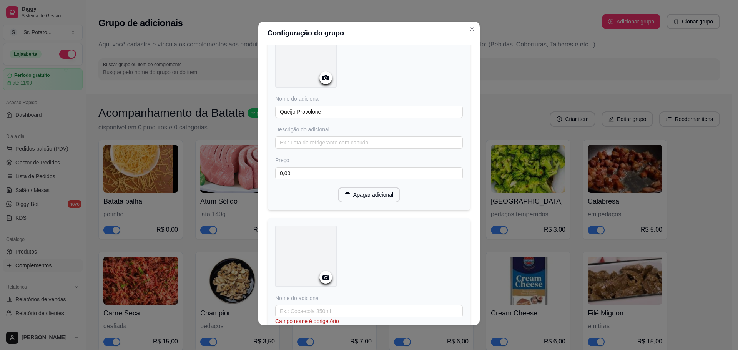
scroll to position [4980, 0]
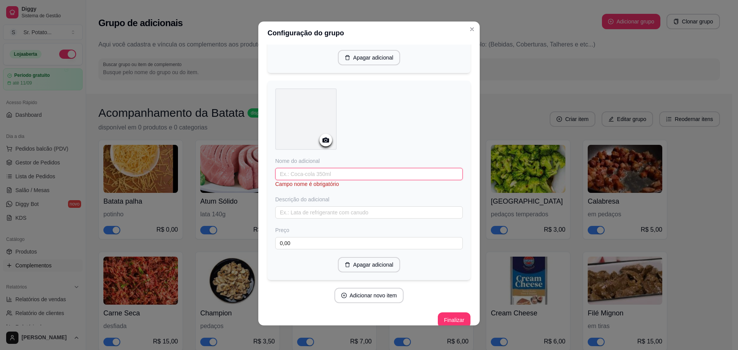
click at [331, 168] on input "text" at bounding box center [369, 174] width 188 height 12
type input "Salsicha"
click at [343, 288] on button "Adicionar novo item" at bounding box center [369, 295] width 70 height 15
click at [327, 168] on input "text" at bounding box center [369, 174] width 188 height 12
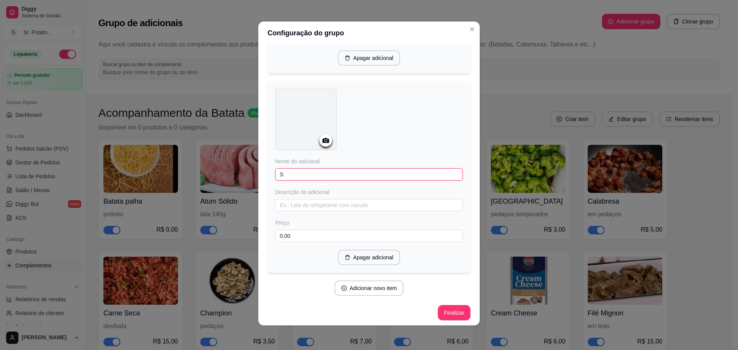
scroll to position [5171, 0]
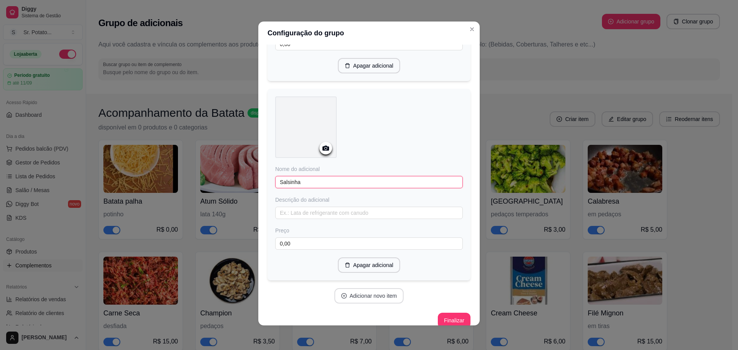
type input "Salsinha"
click at [343, 288] on button "Adicionar novo item" at bounding box center [369, 295] width 70 height 15
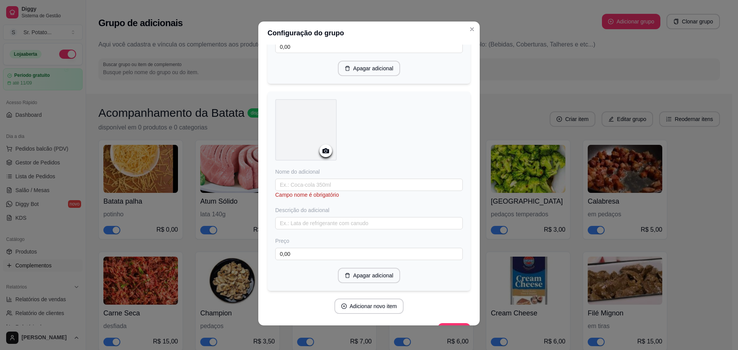
scroll to position [5378, 0]
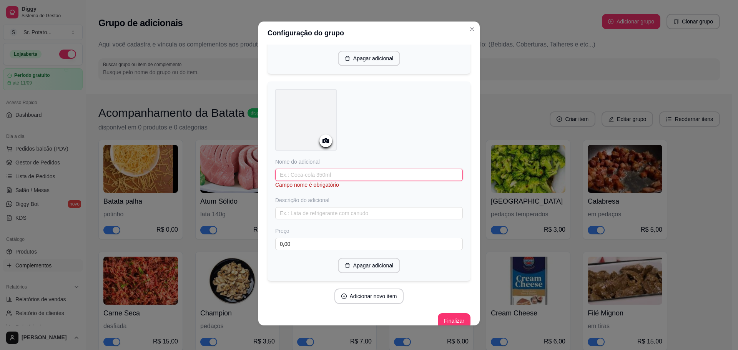
click at [336, 169] on input "text" at bounding box center [369, 175] width 188 height 12
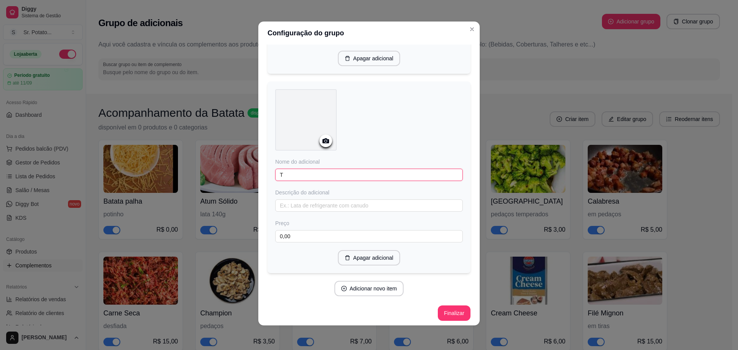
scroll to position [5370, 0]
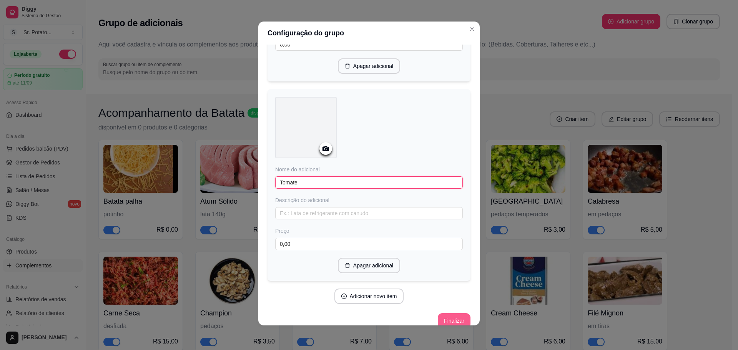
type input "Tomate"
click at [441, 313] on button "Finalizar" at bounding box center [454, 320] width 33 height 15
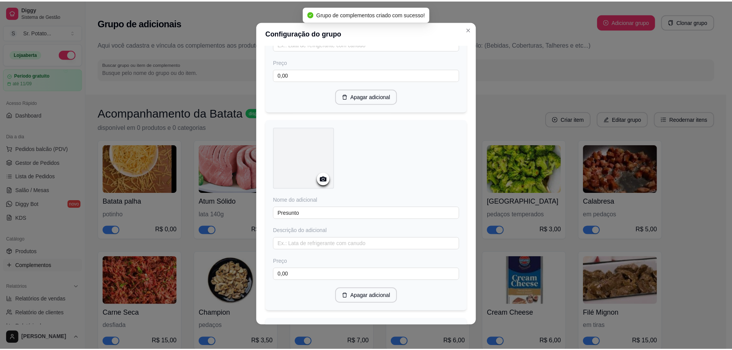
scroll to position [3833, 0]
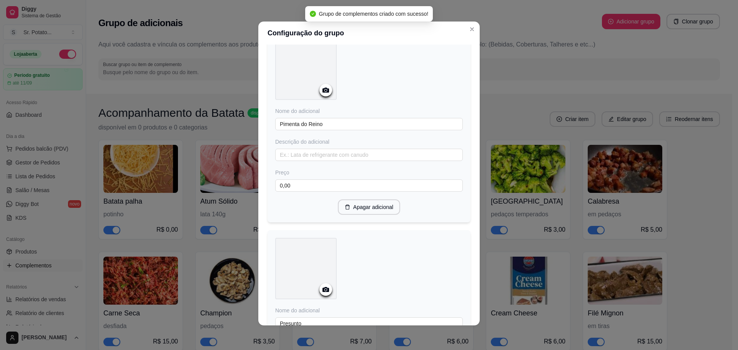
click at [560, 71] on div "Configuração do grupo Adicione os itens que irão compor este grupo, depois você…" at bounding box center [369, 175] width 738 height 350
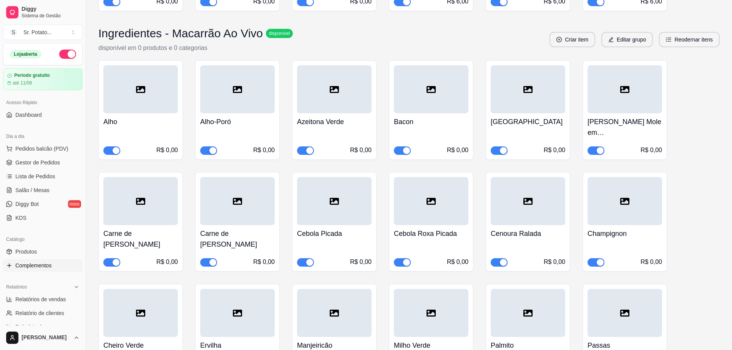
scroll to position [1614, 0]
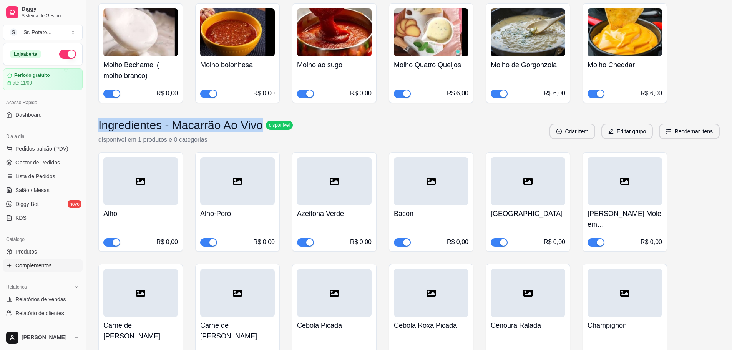
drag, startPoint x: 128, startPoint y: 117, endPoint x: 254, endPoint y: 118, distance: 125.3
copy h3 "Ingredientes - Macarrão Ao Vivo"
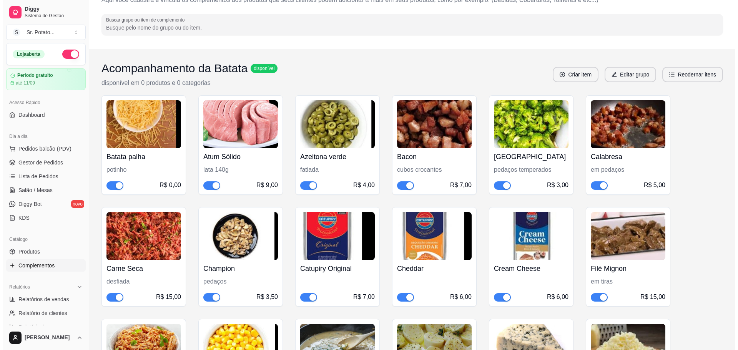
scroll to position [0, 0]
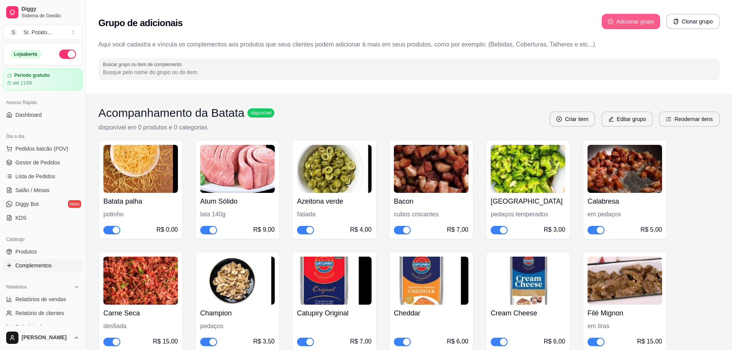
click at [618, 18] on button "Adicionar grupo" at bounding box center [631, 21] width 58 height 15
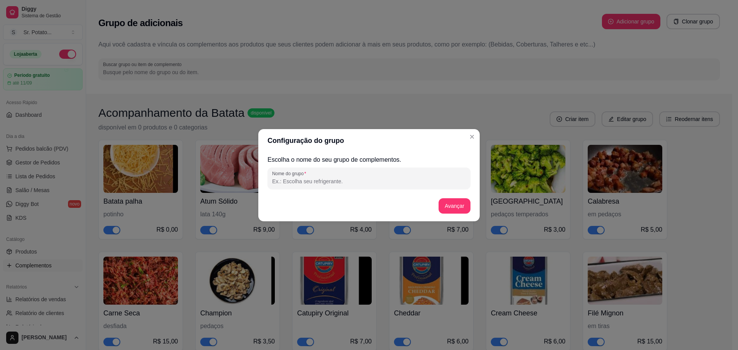
click at [384, 189] on div "Escolha o nome do seu grupo de complementos. Nome do grupo Avançar" at bounding box center [369, 186] width 203 height 63
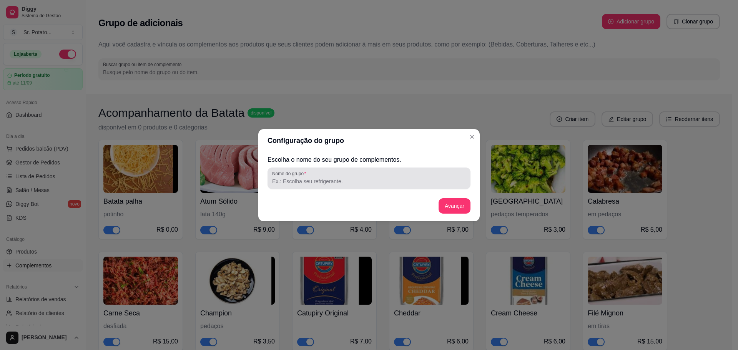
click at [384, 187] on div "Nome do grupo" at bounding box center [369, 179] width 203 height 22
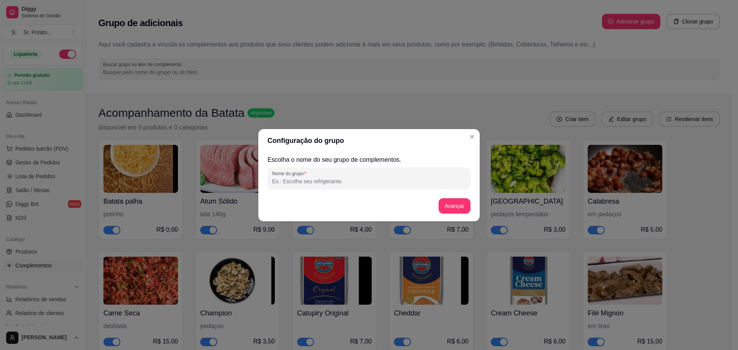
drag, startPoint x: 384, startPoint y: 187, endPoint x: 308, endPoint y: 181, distance: 75.6
click at [308, 181] on input "Nome do grupo" at bounding box center [369, 182] width 194 height 8
paste input "Ingredientes - Macarrão Ao Vivo"
drag, startPoint x: 301, startPoint y: 182, endPoint x: 240, endPoint y: 183, distance: 60.7
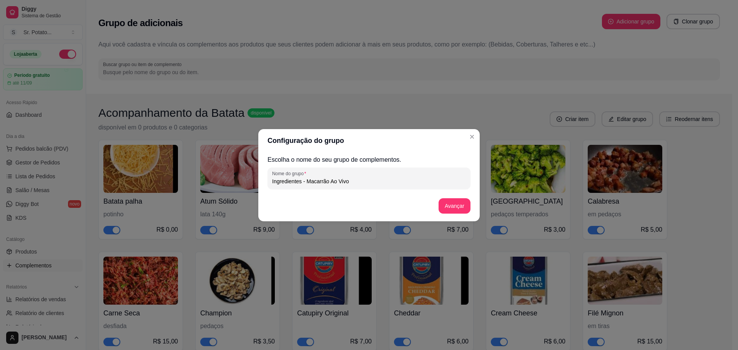
click at [240, 183] on div "Configuração do grupo Escolha o nome do seu grupo de complementos. Nome do grup…" at bounding box center [369, 175] width 738 height 350
type input "Finalização - Macarrão Ao Vivo"
click at [453, 206] on button "Avançar" at bounding box center [454, 205] width 31 height 15
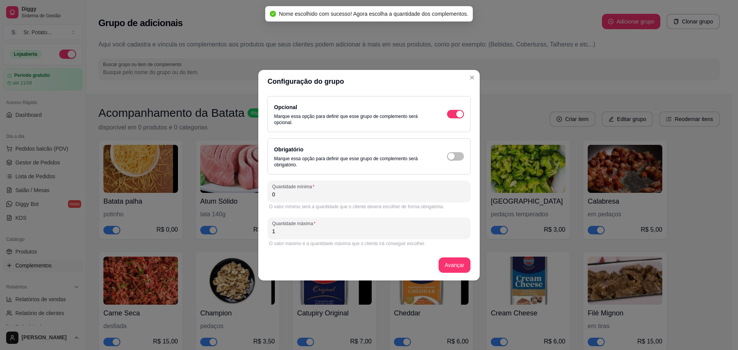
click at [464, 112] on div "Opcional Marque essa opção para definir que esse grupo de complemento será opci…" at bounding box center [369, 114] width 203 height 36
click at [454, 116] on span "button" at bounding box center [455, 114] width 17 height 8
click at [454, 161] on div "Obrigatório Marque essa opção para definir que esse grupo de complemento será o…" at bounding box center [369, 156] width 190 height 23
click at [453, 157] on div "button" at bounding box center [451, 156] width 7 height 7
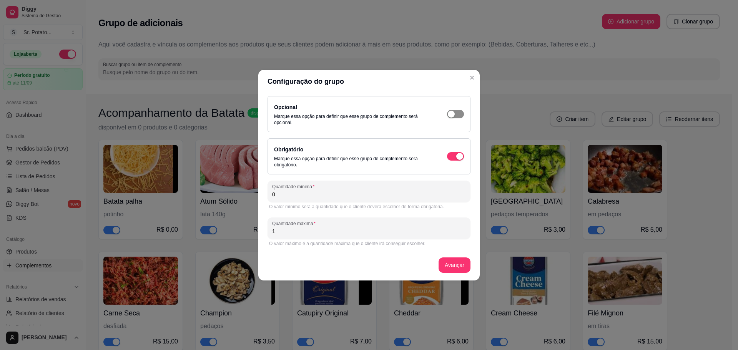
click at [454, 113] on div "button" at bounding box center [451, 114] width 7 height 7
click at [454, 113] on span "button" at bounding box center [455, 114] width 17 height 8
click at [451, 156] on div "button" at bounding box center [451, 156] width 7 height 7
click at [398, 233] on input "1" at bounding box center [369, 232] width 194 height 8
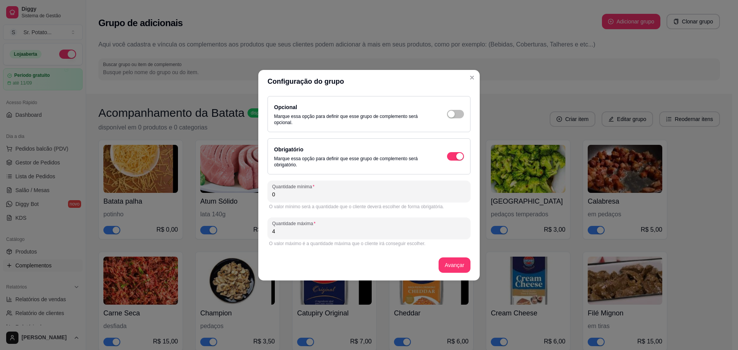
type input "4"
click at [402, 193] on input "0" at bounding box center [369, 195] width 194 height 8
type input "1"
click at [456, 260] on button "Avançar" at bounding box center [455, 265] width 32 height 15
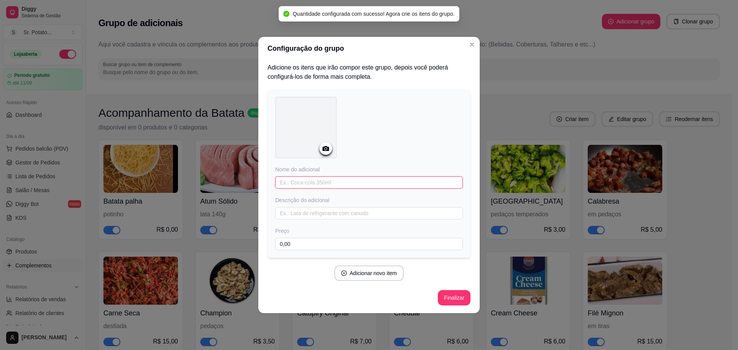
click at [339, 180] on input "text" at bounding box center [369, 182] width 188 height 12
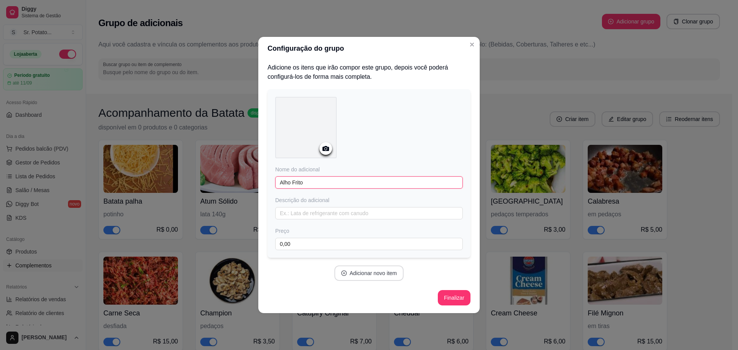
type input "Alho Frito"
click at [370, 279] on button "Adicionar novo item" at bounding box center [369, 273] width 70 height 15
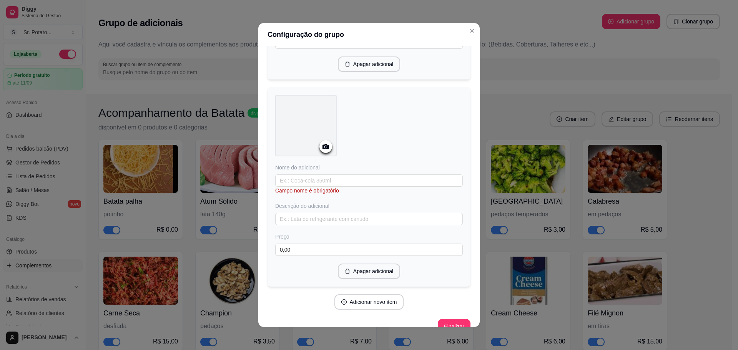
scroll to position [202, 0]
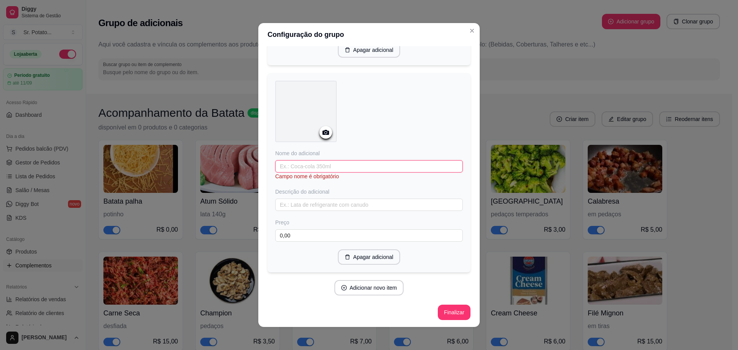
click at [329, 168] on input "text" at bounding box center [369, 166] width 188 height 12
type input "Azeite"
click at [354, 278] on div "Adicione os itens que irão compor este grupo, depois você poderá configurá-los …" at bounding box center [369, 90] width 203 height 470
click at [357, 291] on button "Adicionar novo item" at bounding box center [369, 287] width 70 height 15
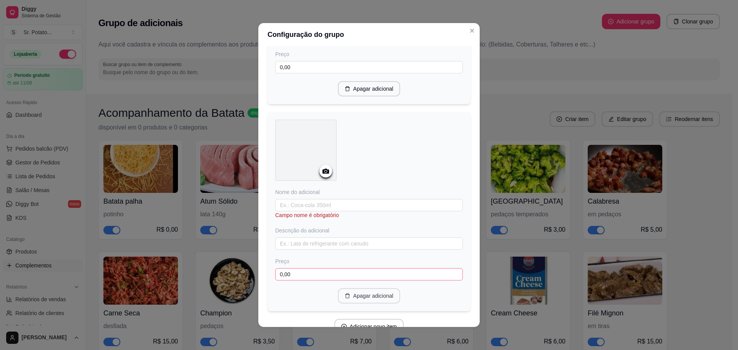
scroll to position [401, 0]
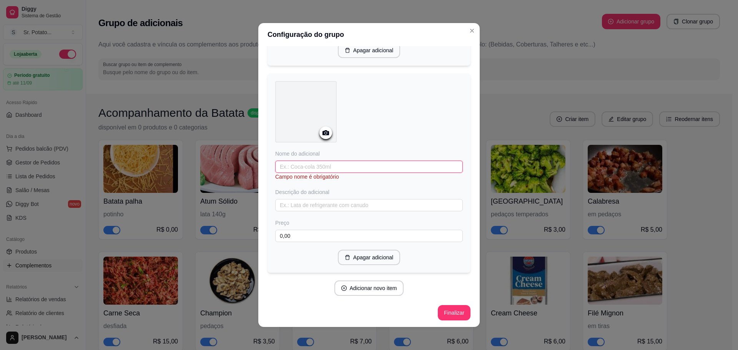
click at [338, 169] on input "text" at bounding box center [369, 167] width 188 height 12
type input "Óregano"
click at [360, 289] on button "Adicionar novo item" at bounding box center [369, 288] width 70 height 15
click at [331, 163] on input "text" at bounding box center [369, 167] width 188 height 12
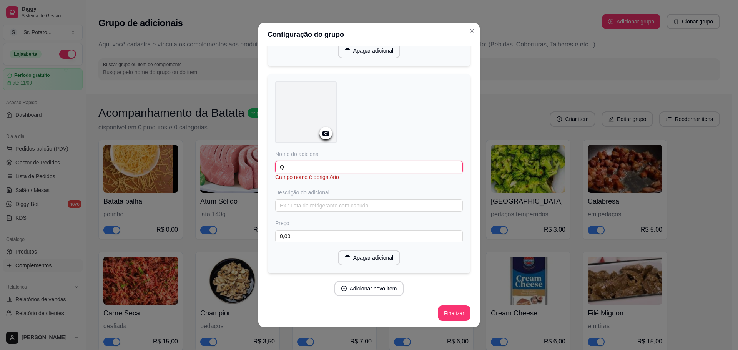
scroll to position [592, 0]
type input "Queijo Ralado"
drag, startPoint x: 370, startPoint y: 295, endPoint x: 370, endPoint y: 289, distance: 5.8
click at [370, 289] on button "Adicionar novo item" at bounding box center [369, 288] width 68 height 15
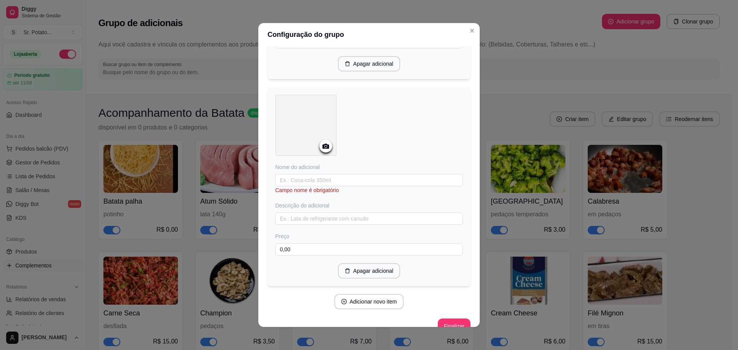
scroll to position [799, 0]
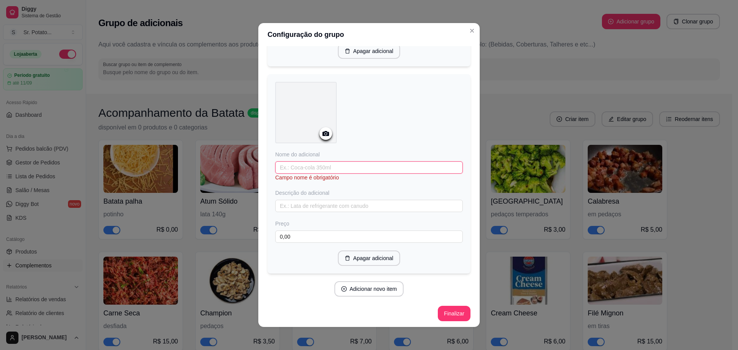
click at [330, 168] on input "text" at bounding box center [369, 167] width 188 height 12
type input "Pimenta Calabresa"
click at [361, 283] on button "Adicionar novo item" at bounding box center [369, 289] width 68 height 15
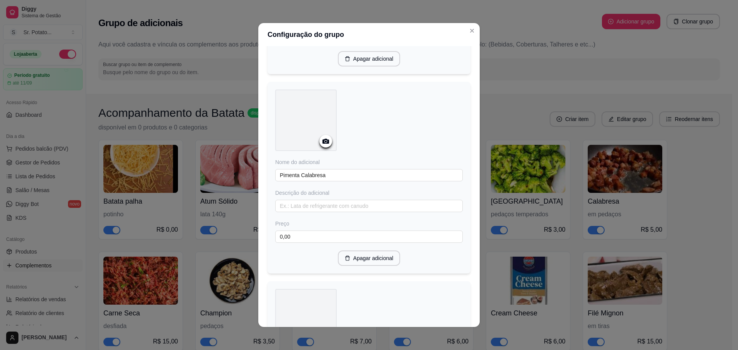
scroll to position [998, 0]
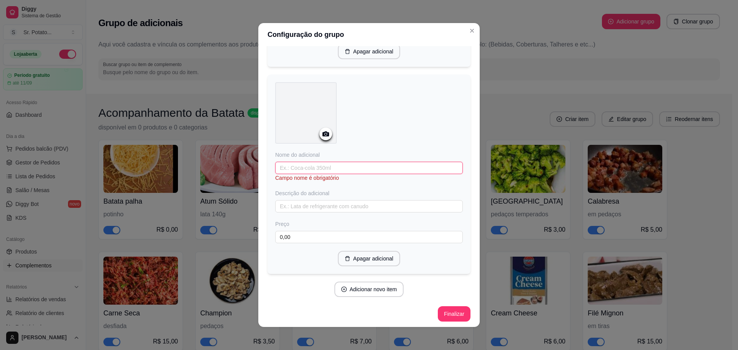
click at [340, 164] on input "text" at bounding box center [369, 168] width 188 height 12
drag, startPoint x: 355, startPoint y: 172, endPoint x: 307, endPoint y: 172, distance: 48.0
click at [307, 172] on input "Batata Palha ou Doritos" at bounding box center [369, 175] width 188 height 12
type input "Batata Palha"
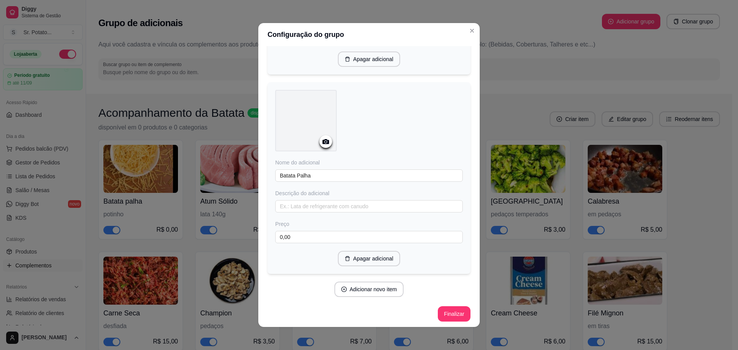
click at [350, 285] on button "Adicionar novo item" at bounding box center [369, 289] width 70 height 15
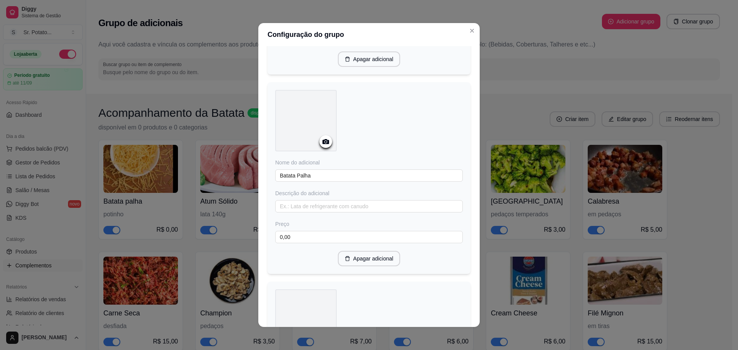
scroll to position [1197, 0]
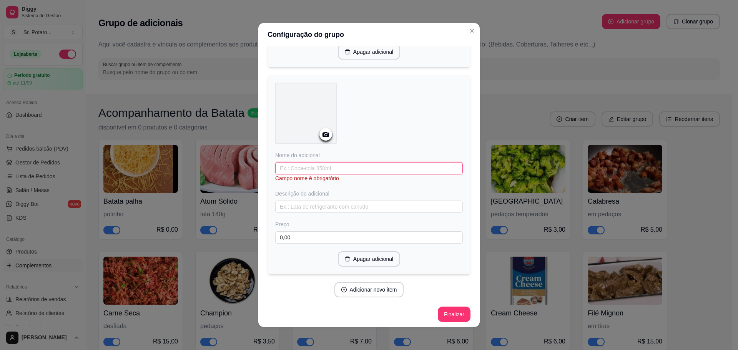
click at [329, 168] on input "text" at bounding box center [369, 168] width 188 height 12
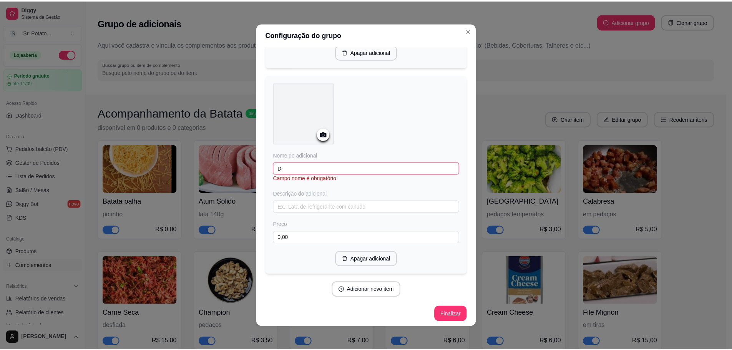
scroll to position [1190, 0]
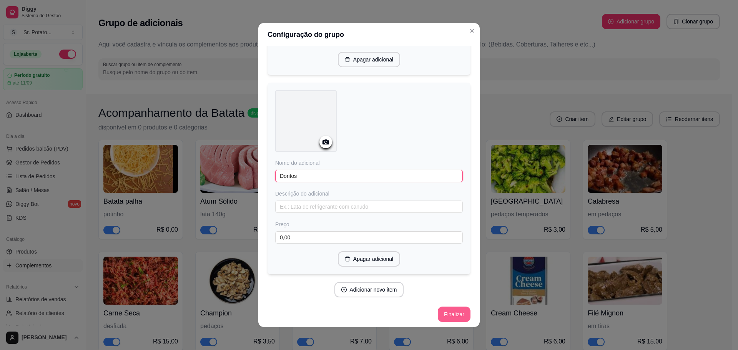
type input "Doritos"
click at [442, 312] on button "Finalizar" at bounding box center [454, 314] width 33 height 15
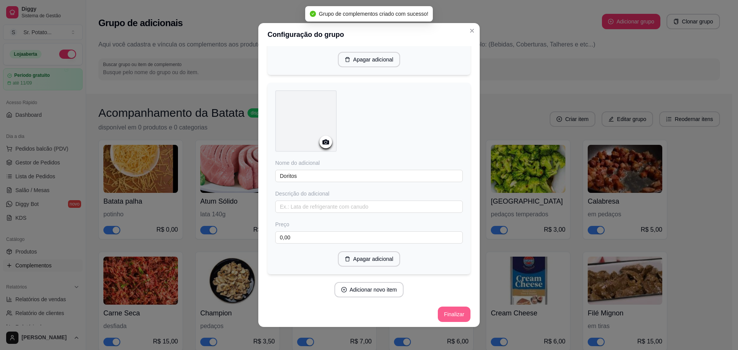
click at [442, 313] on button "Finalizar" at bounding box center [454, 314] width 33 height 15
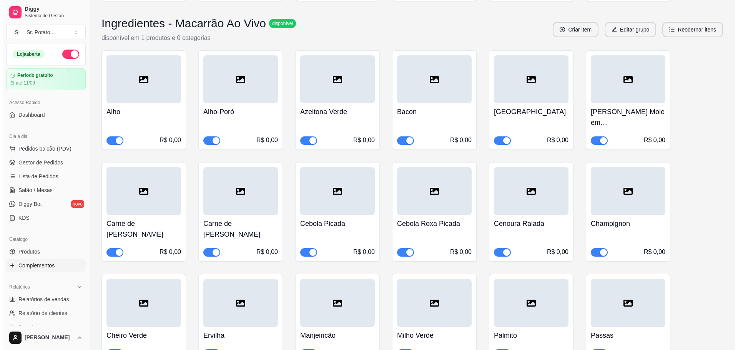
scroll to position [1691, 0]
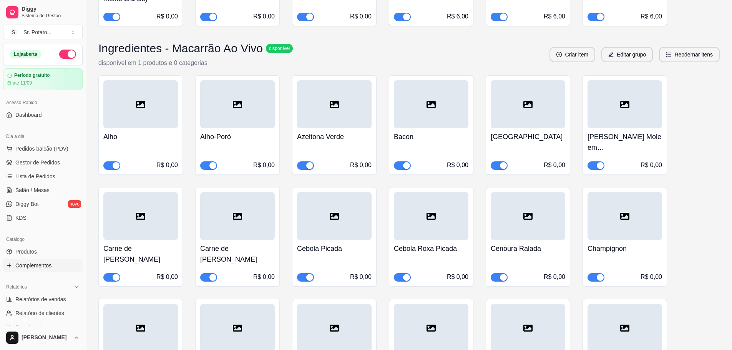
click at [141, 101] on icon at bounding box center [140, 104] width 9 height 7
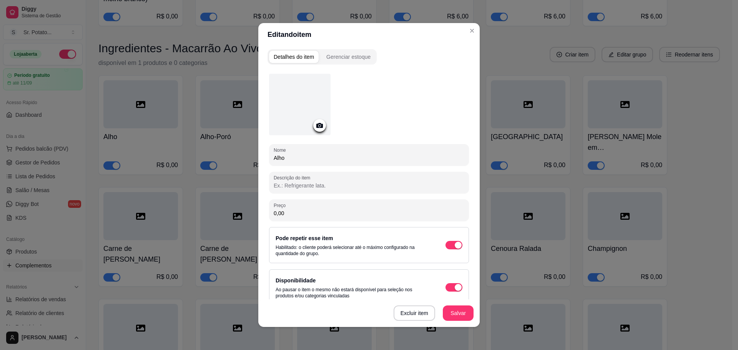
click at [317, 125] on icon at bounding box center [319, 125] width 9 height 9
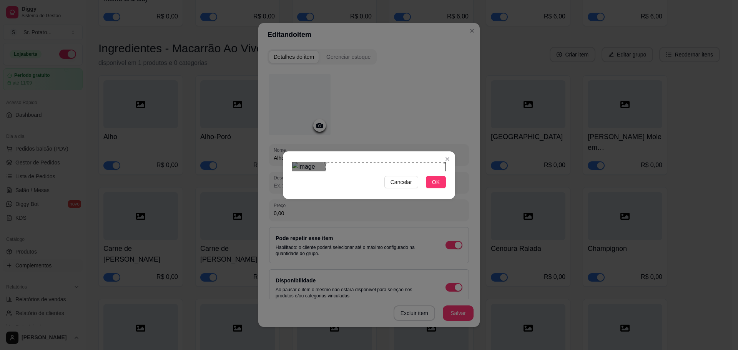
click at [437, 189] on div "Use the arrow keys to move the crop selection area" at bounding box center [386, 222] width 120 height 120
click at [438, 186] on span "OK" at bounding box center [436, 182] width 8 height 8
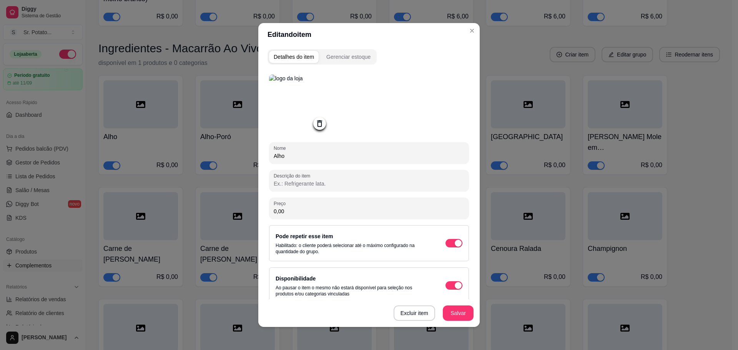
click at [459, 321] on div "Excluir item Salvar" at bounding box center [368, 313] width 221 height 28
click at [458, 316] on button "Salvar" at bounding box center [458, 313] width 30 height 15
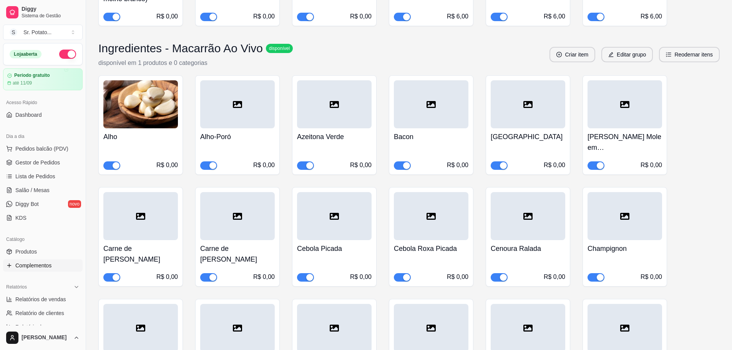
click at [225, 86] on div at bounding box center [237, 104] width 75 height 48
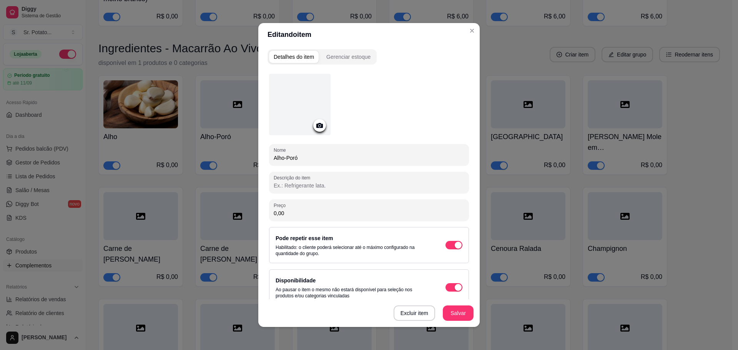
click at [317, 123] on icon at bounding box center [319, 125] width 9 height 9
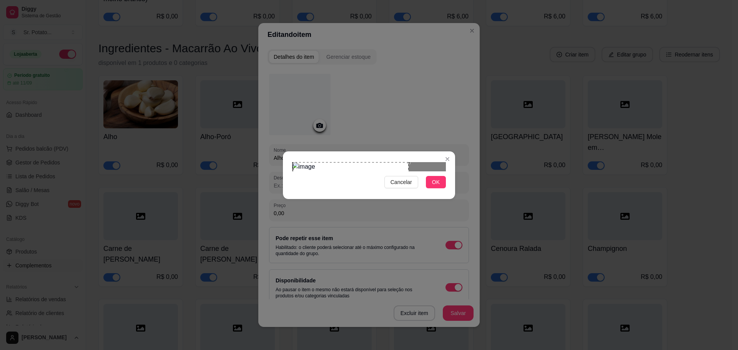
click at [337, 164] on div "Use the arrow keys to move the crop selection area" at bounding box center [350, 219] width 115 height 115
click at [436, 186] on span "OK" at bounding box center [436, 182] width 8 height 8
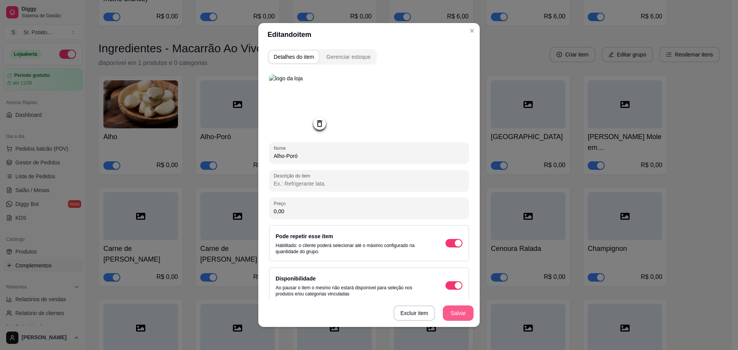
click at [457, 307] on button "Salvar" at bounding box center [458, 313] width 31 height 15
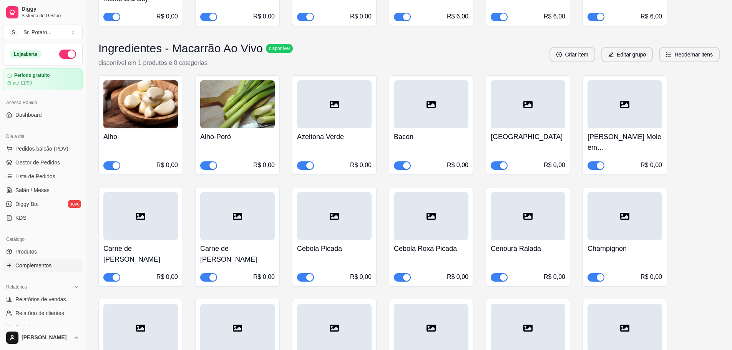
click at [317, 92] on div at bounding box center [334, 104] width 75 height 48
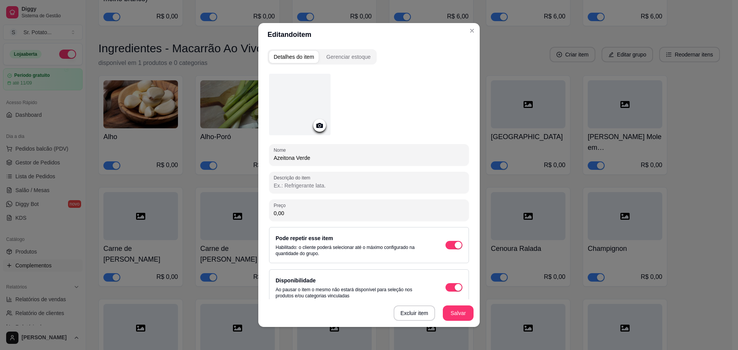
click at [321, 126] on icon at bounding box center [319, 125] width 9 height 9
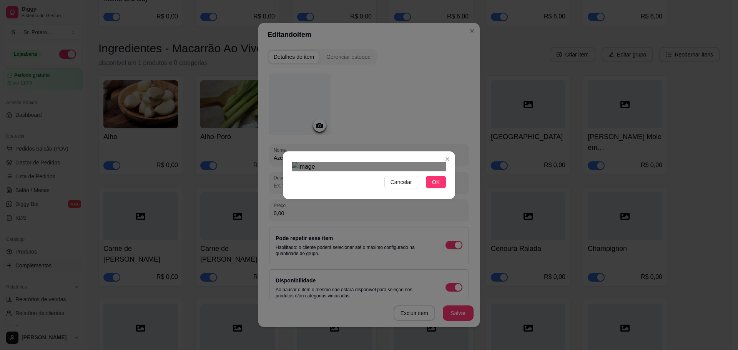
click at [382, 208] on div "Use the arrow keys to move the crop selection area" at bounding box center [363, 277] width 138 height 138
click at [474, 268] on div "Cancelar OK" at bounding box center [369, 175] width 738 height 350
click at [434, 188] on button "OK" at bounding box center [436, 182] width 20 height 12
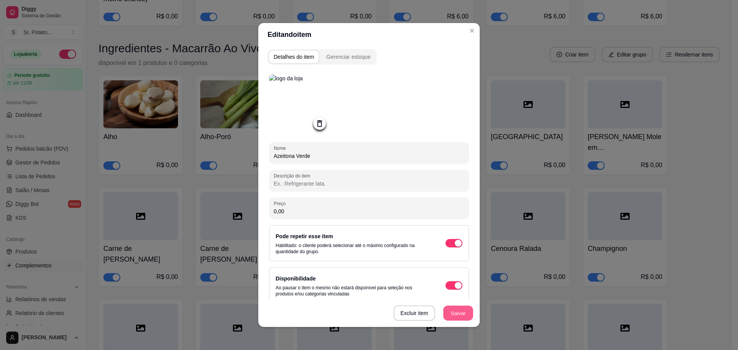
click at [454, 313] on button "Salvar" at bounding box center [458, 313] width 30 height 15
